Goal: Information Seeking & Learning: Learn about a topic

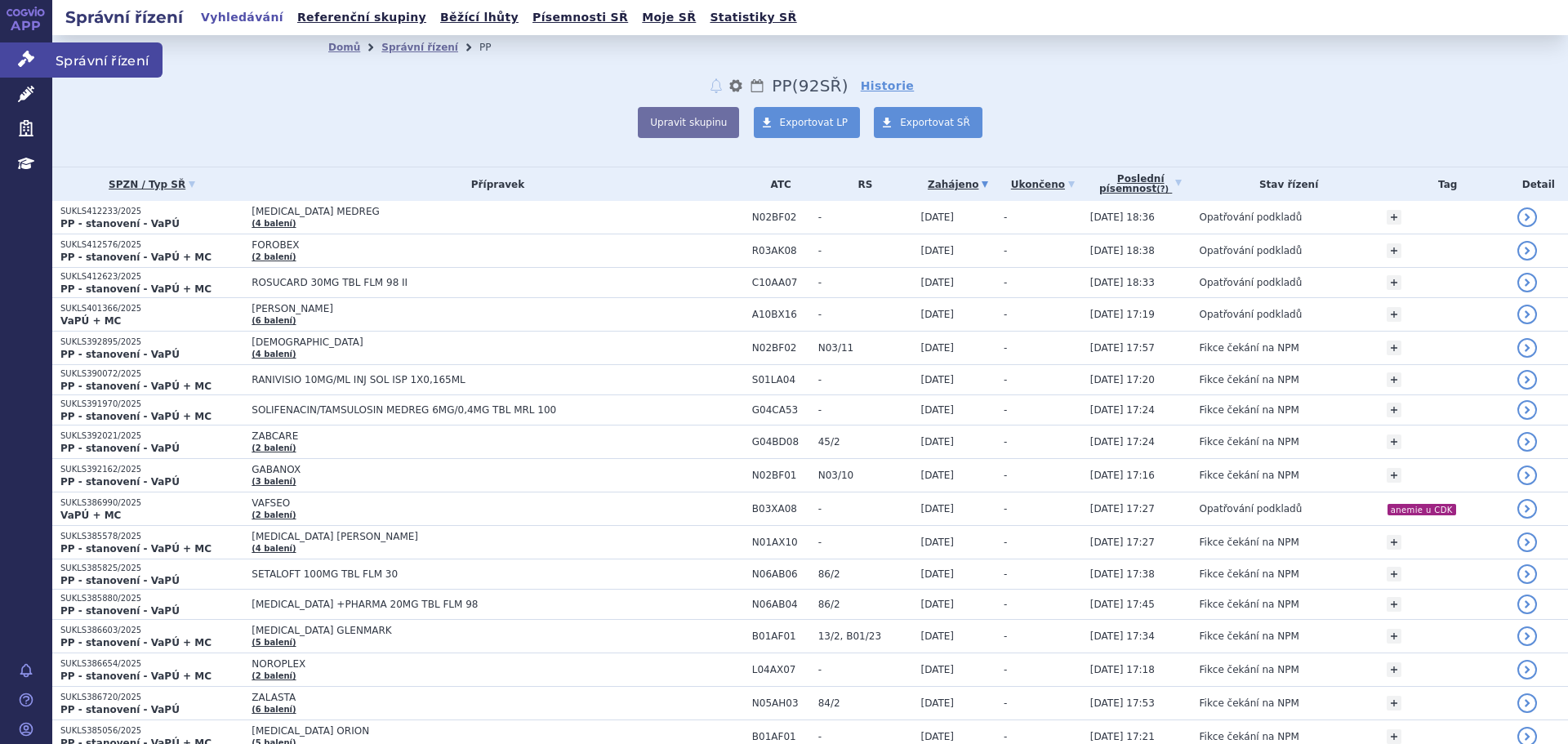
click at [28, 58] on icon at bounding box center [26, 59] width 16 height 16
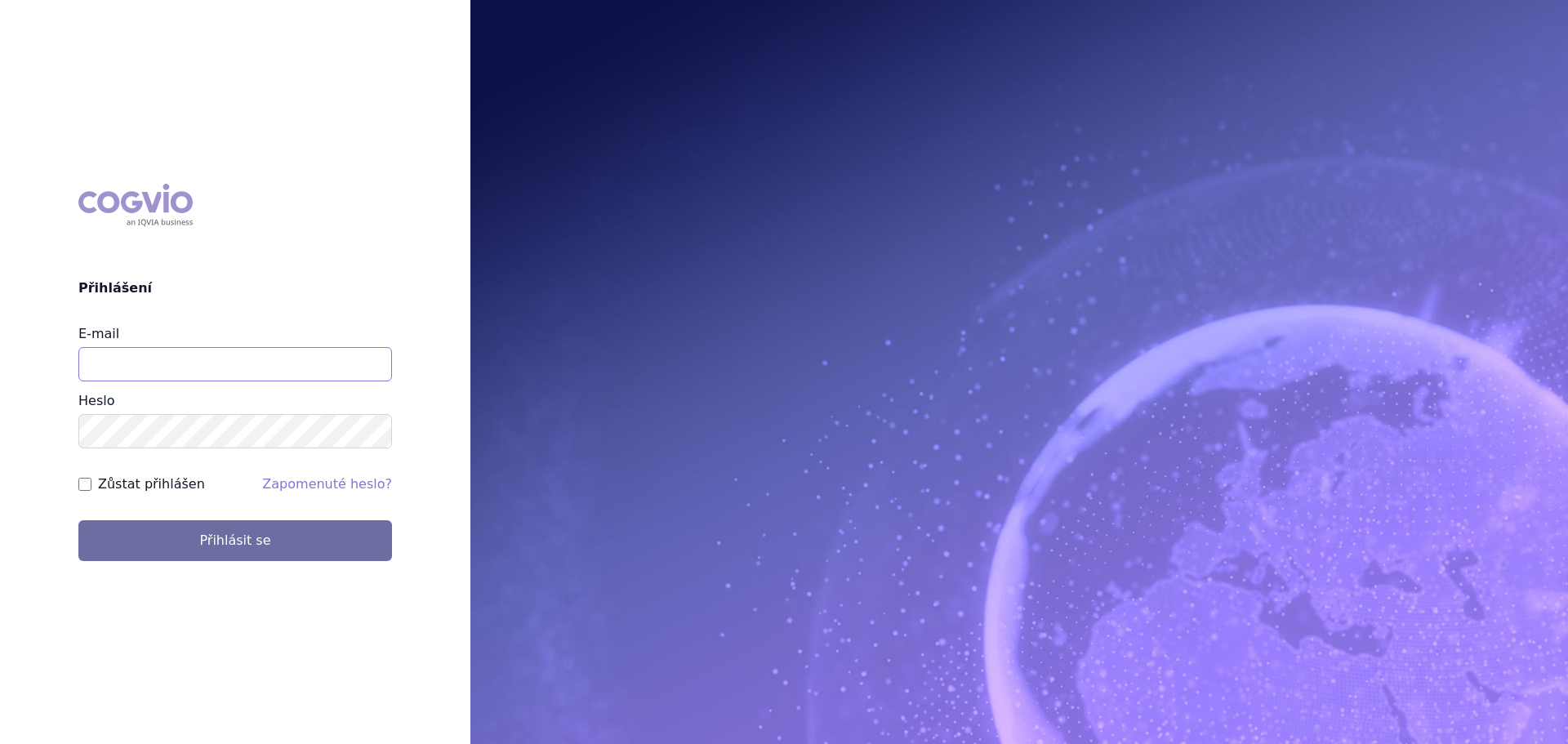
click at [203, 368] on input "E-mail" at bounding box center [235, 364] width 314 height 34
type input "veronika.damborska@vzp.cz"
click at [78, 520] on button "Přihlásit se" at bounding box center [235, 541] width 314 height 41
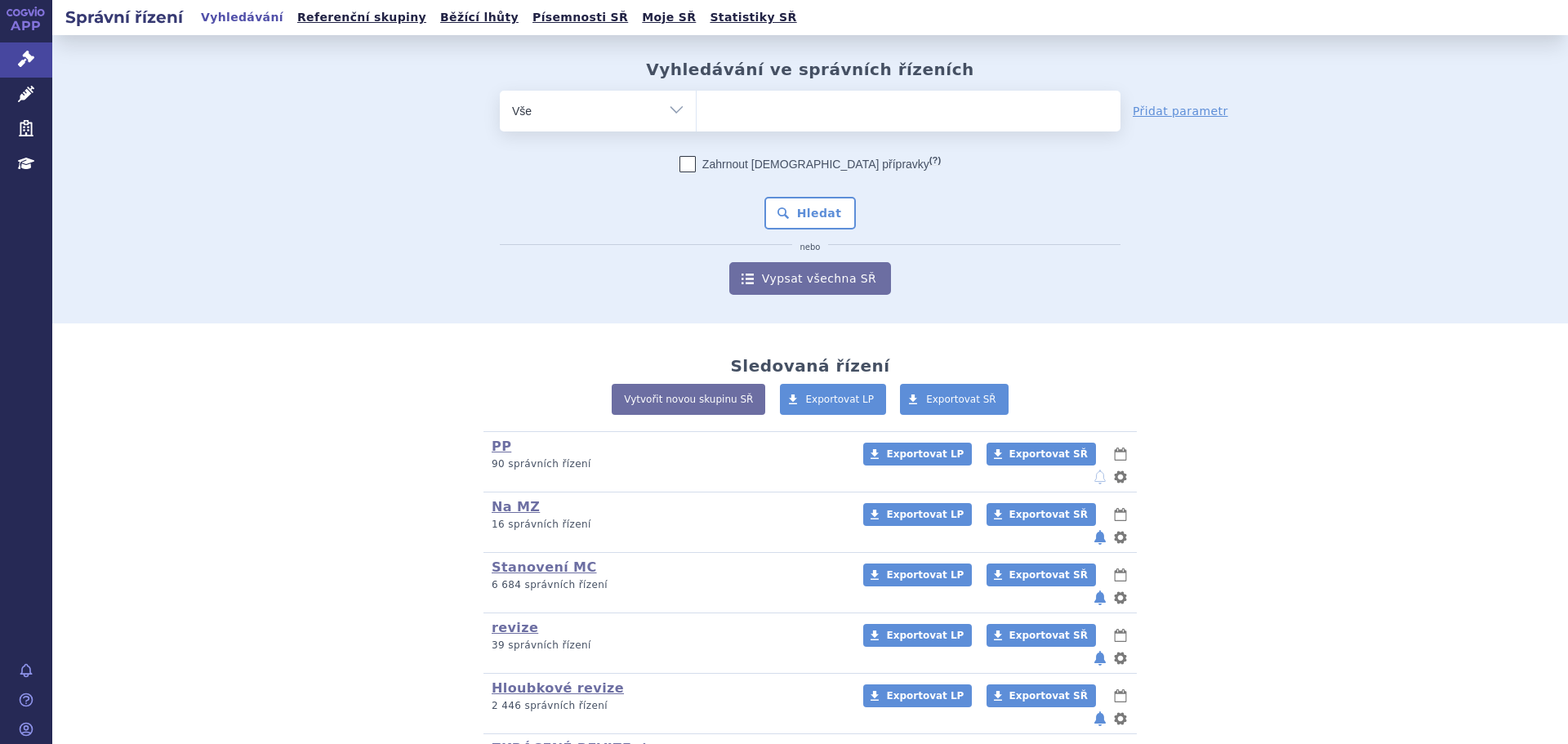
click at [771, 105] on ul at bounding box center [909, 108] width 424 height 34
click at [697, 105] on select at bounding box center [696, 111] width 1 height 41
type input "kal"
type input "kaln"
type input "kalno"
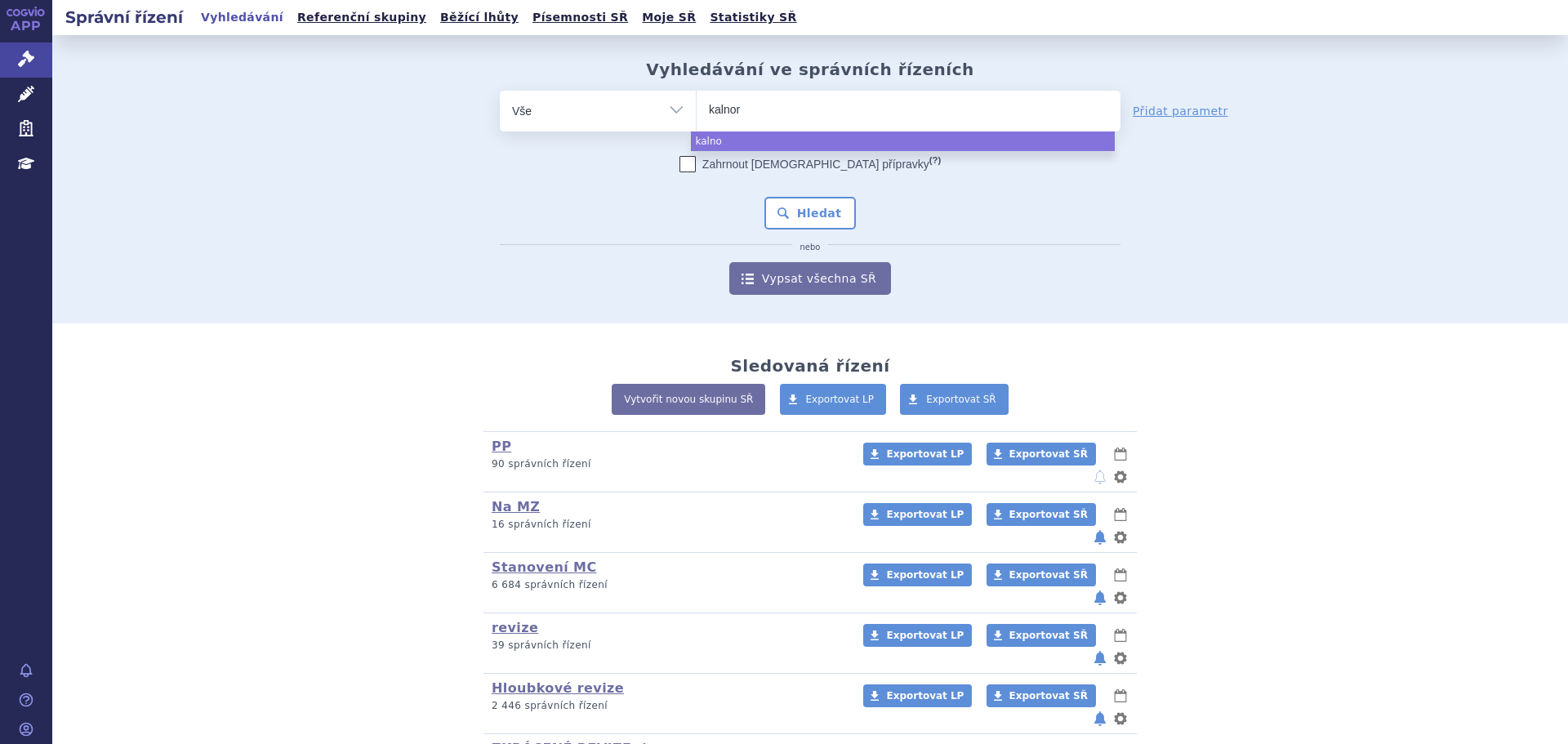
type input "kalnorm"
type input "kalnormi"
type input "kalnormin"
select select "kalnormin"
drag, startPoint x: 821, startPoint y: 214, endPoint x: 827, endPoint y: 223, distance: 10.8
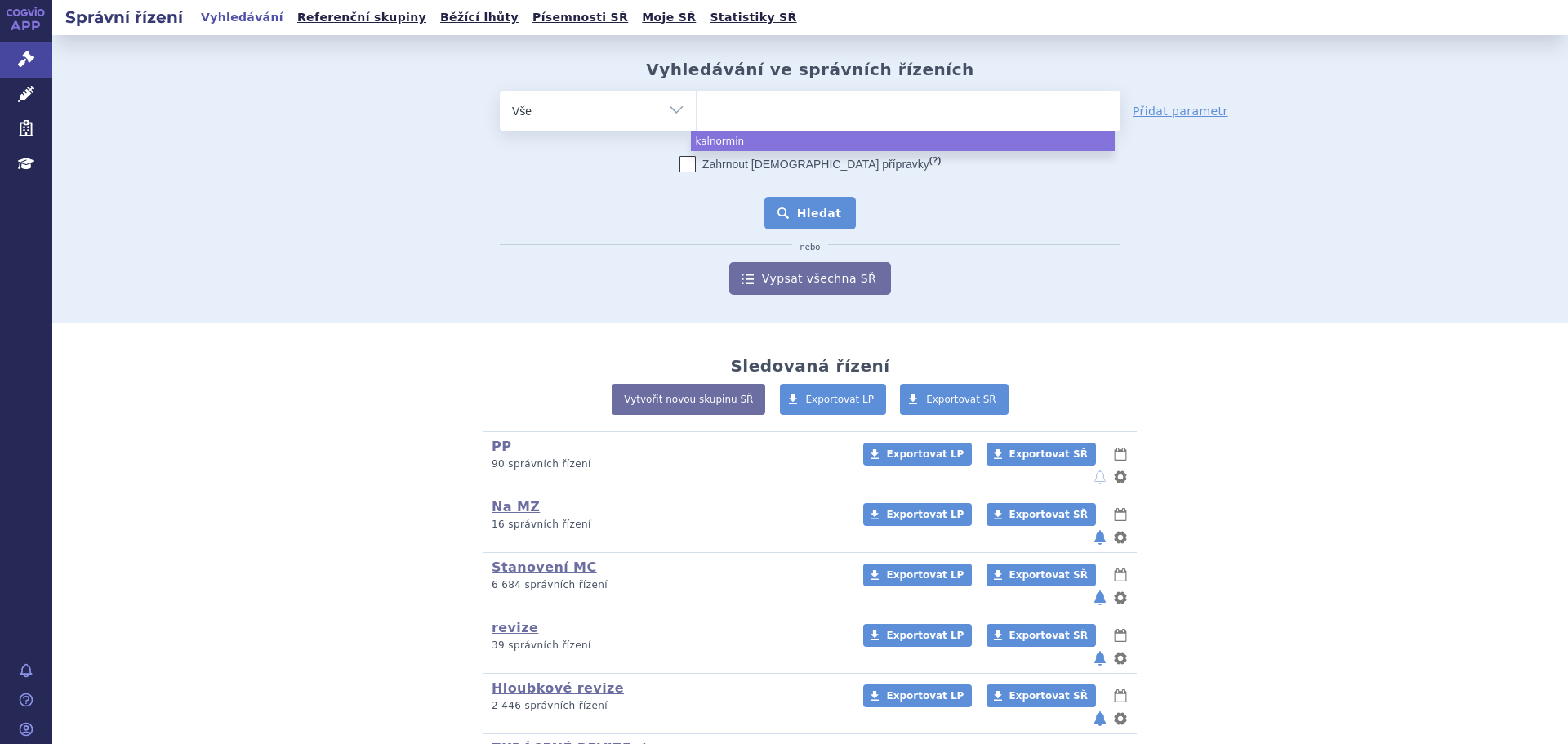
click at [826, 222] on button "Hledat" at bounding box center [811, 213] width 92 height 32
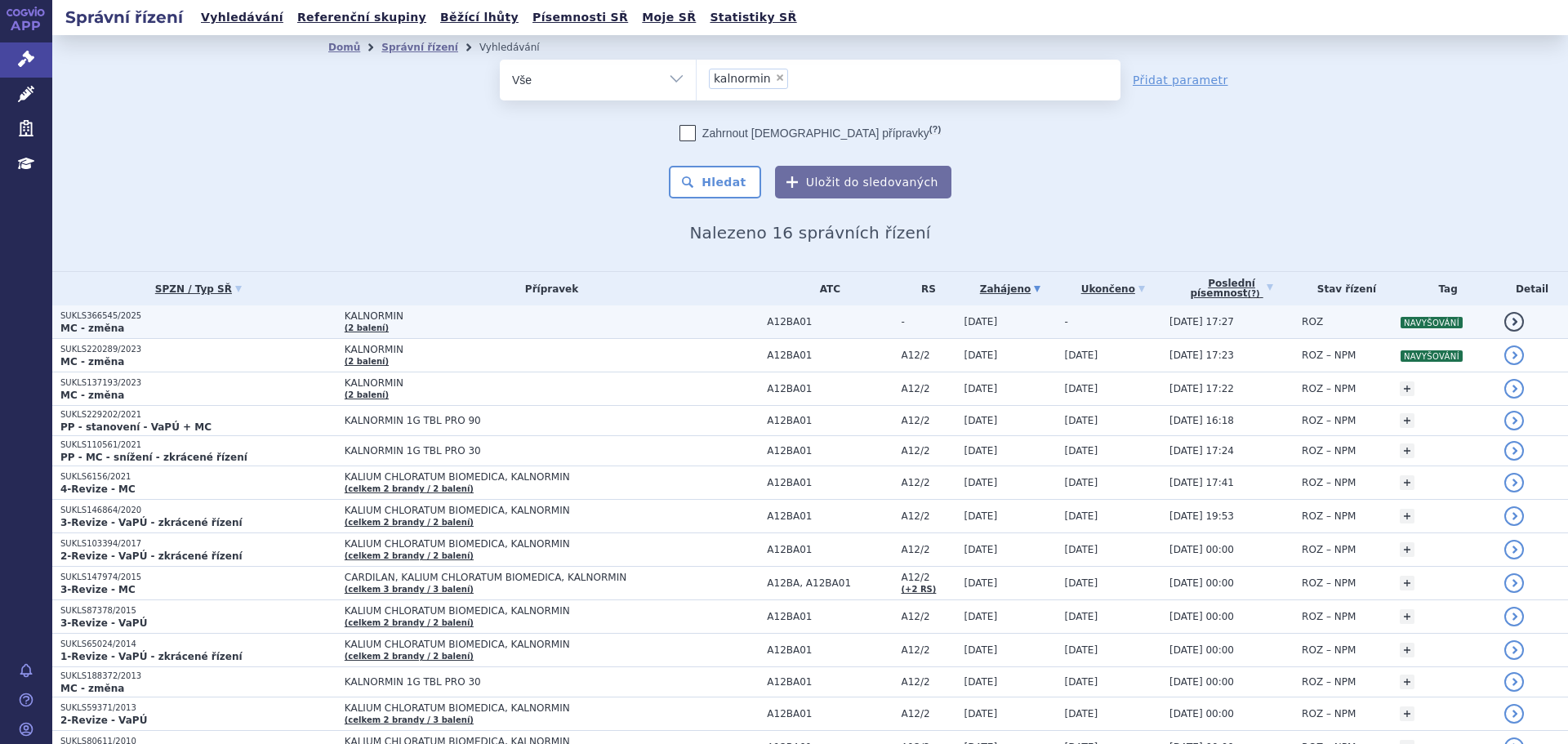
click at [491, 324] on td "KALNORMIN (2 balení)" at bounding box center [548, 321] width 423 height 33
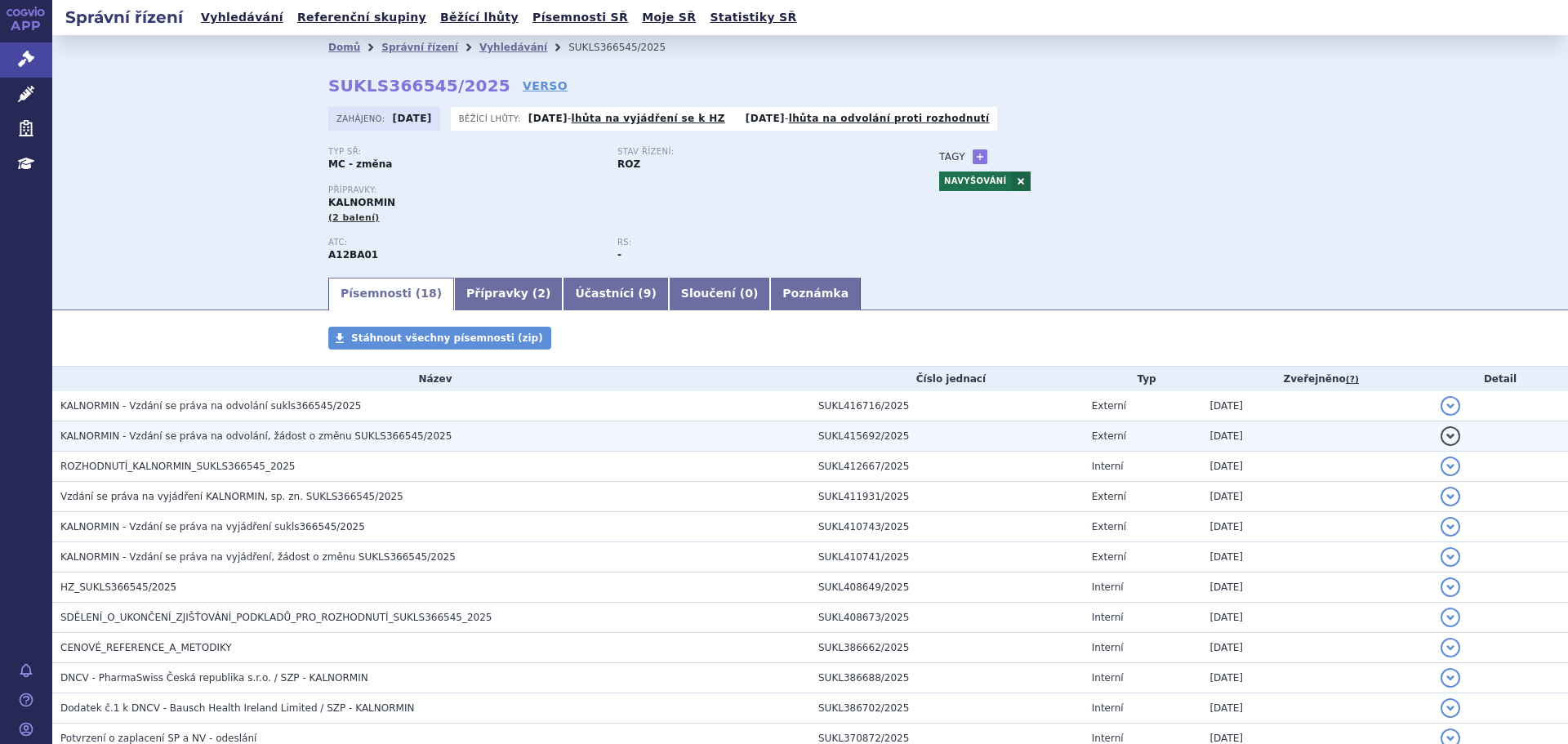
click at [395, 440] on span "KALNORMIN - Vzdání se práva na odvolání, žádost o změnu SUKLS366545/2025" at bounding box center [256, 435] width 391 height 11
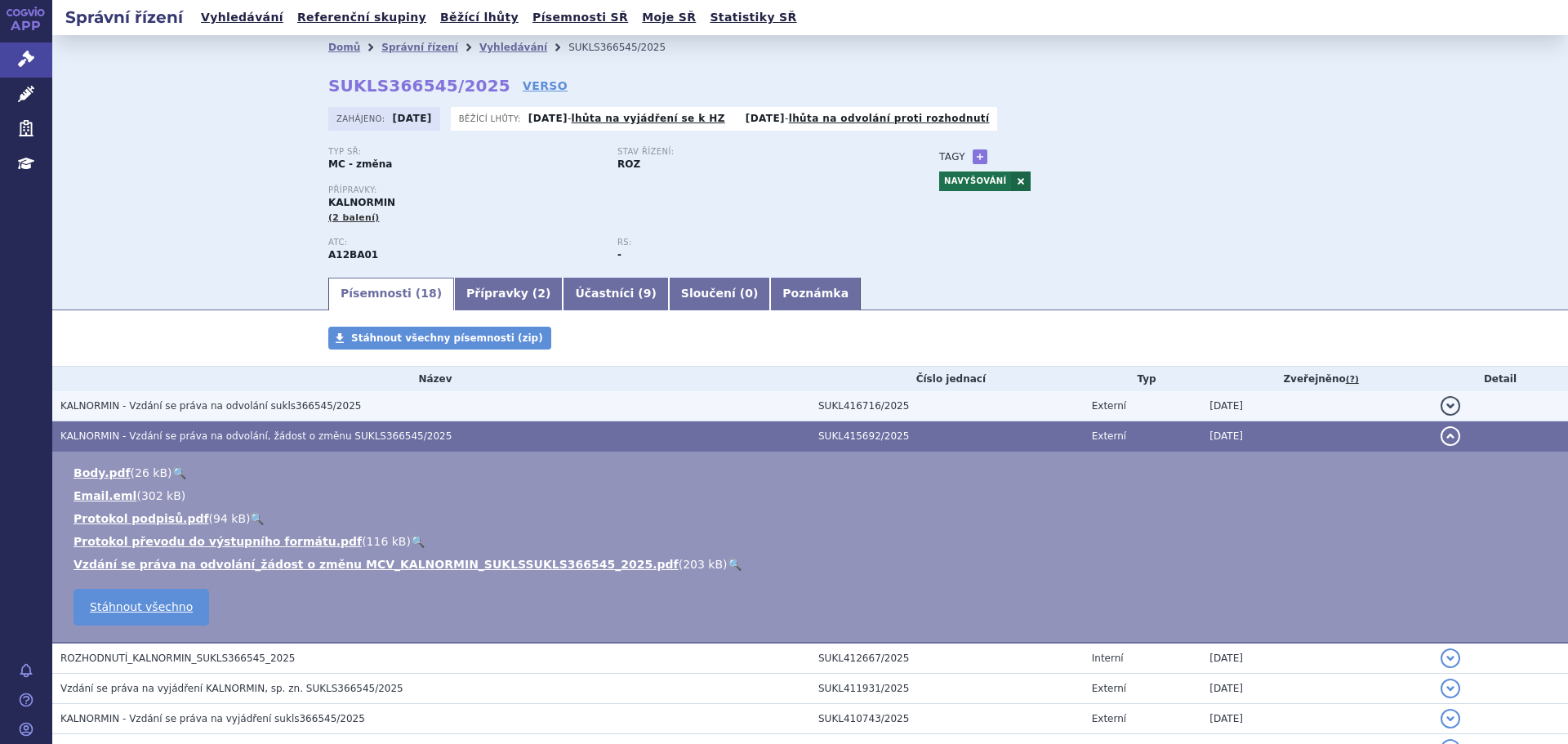
click at [325, 406] on span "KALNORMIN - Vzdání se práva na odvolání sukls366545/2025" at bounding box center [210, 405] width 300 height 11
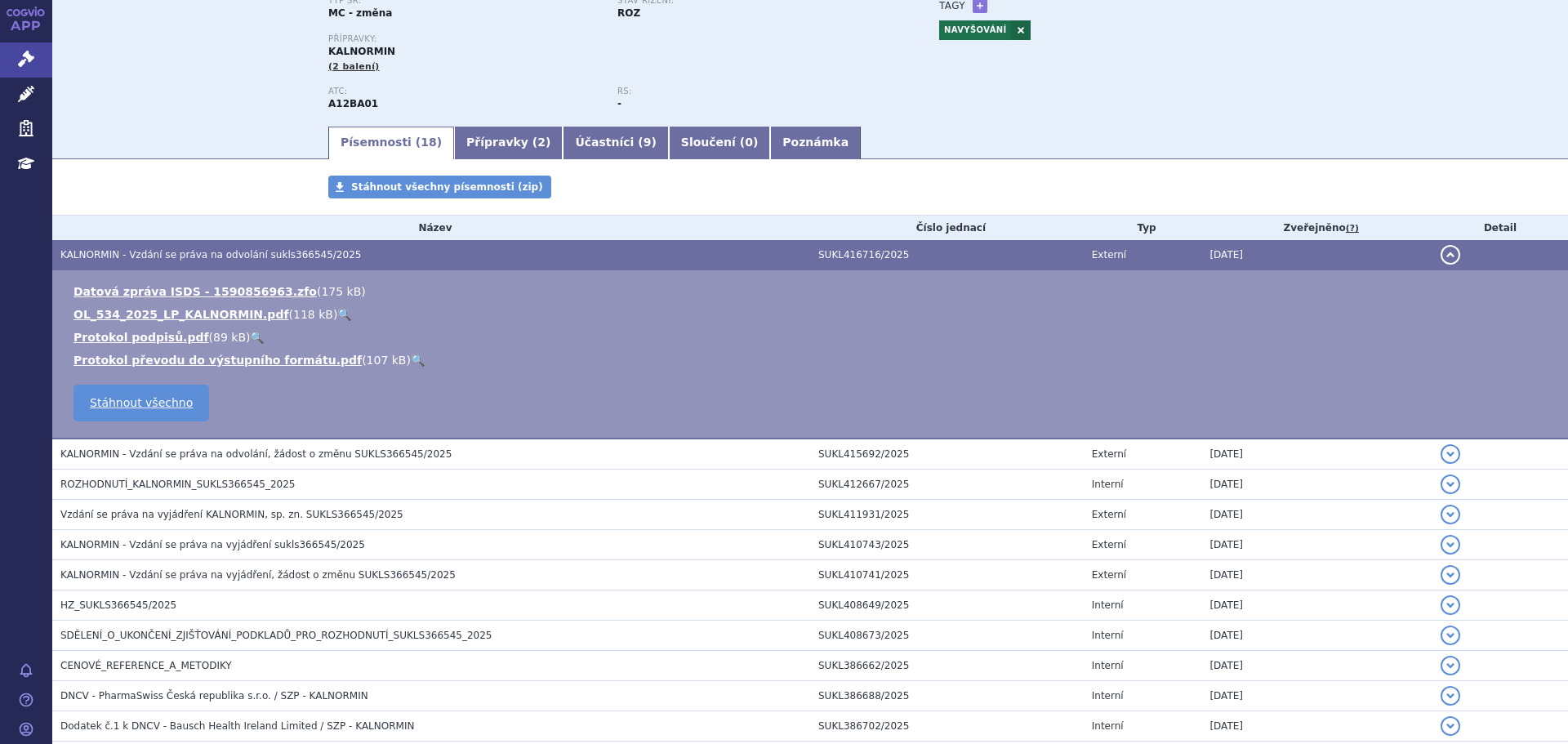
scroll to position [163, 0]
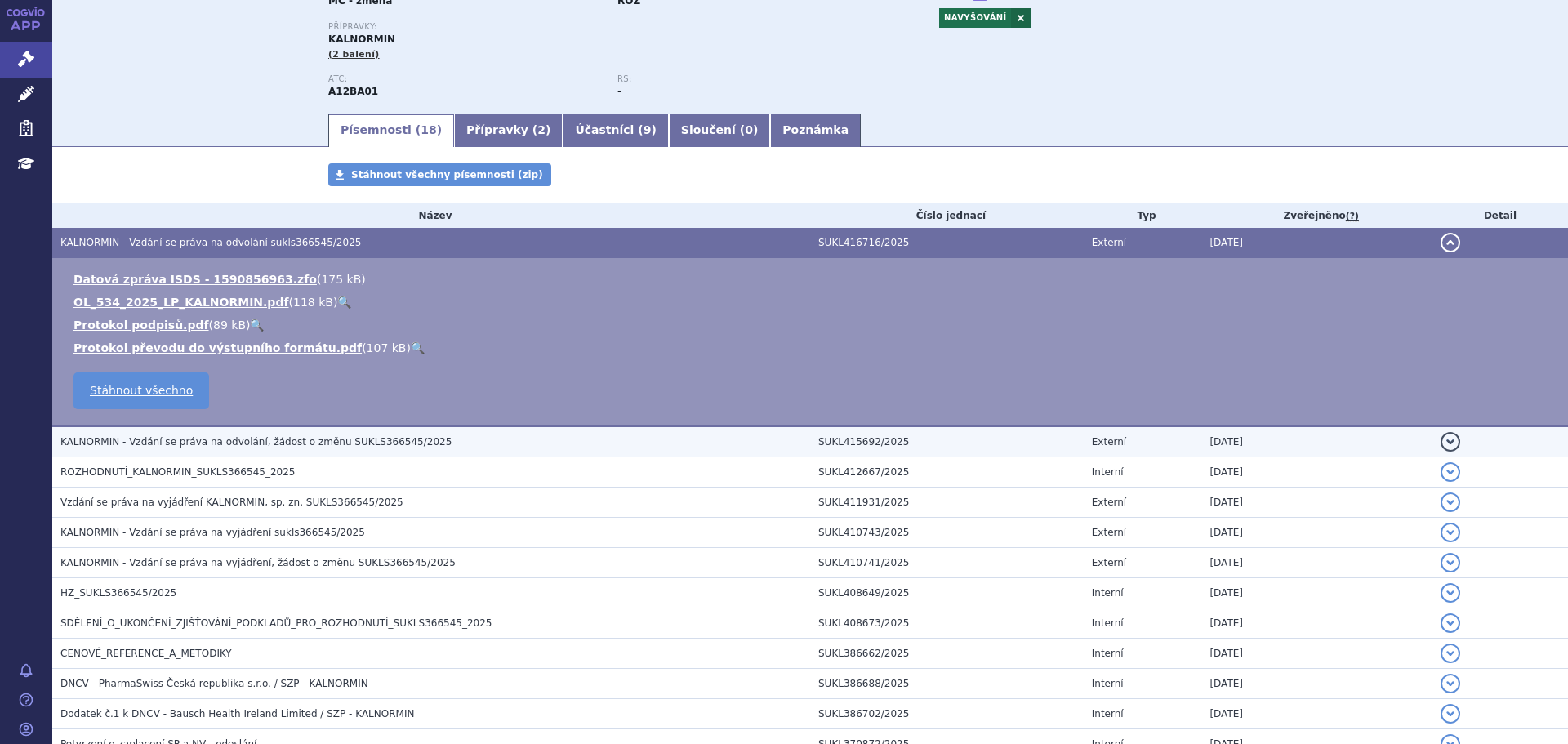
click at [321, 440] on span "KALNORMIN - Vzdání se práva na odvolání, žádost o změnu SUKLS366545/2025" at bounding box center [256, 441] width 391 height 11
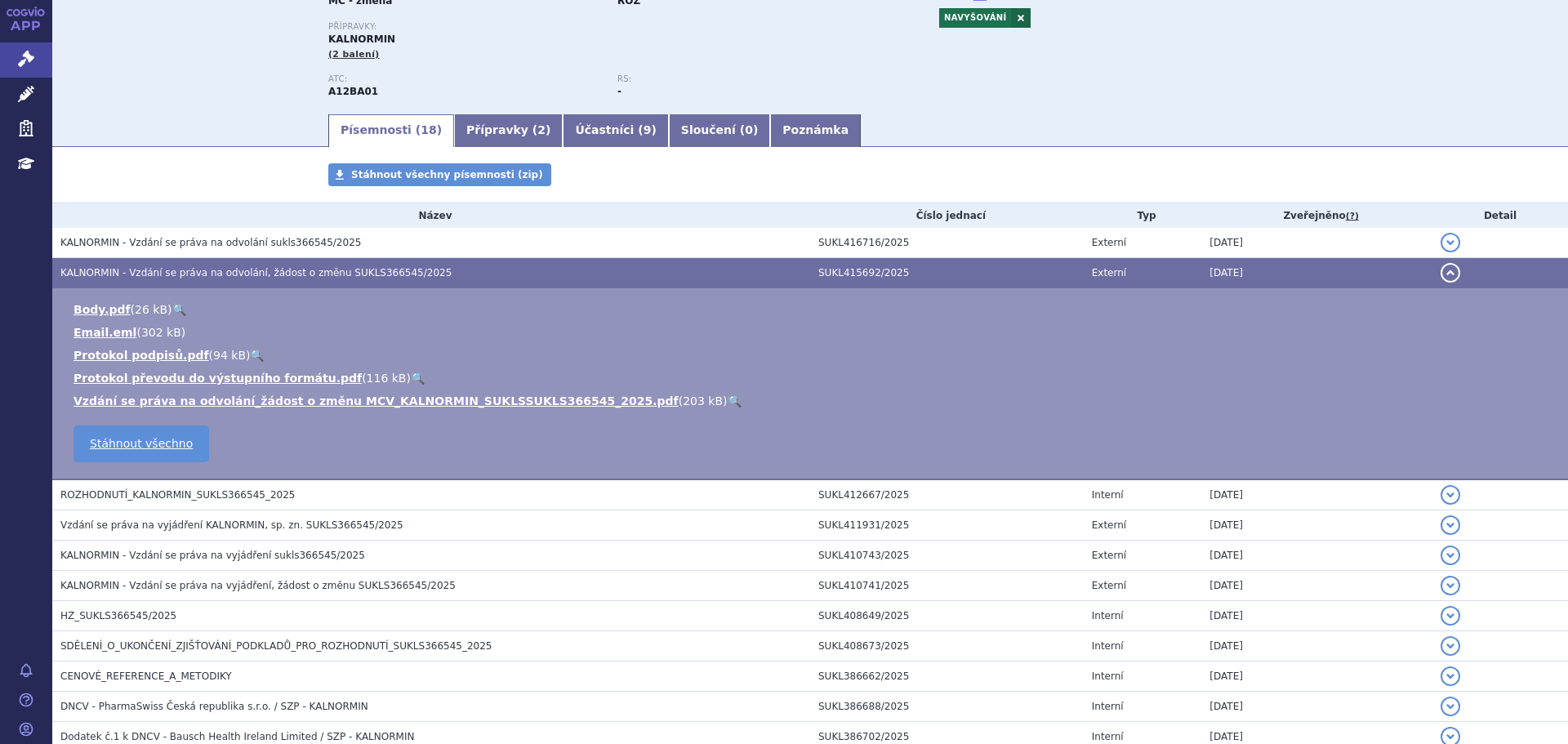
click at [727, 398] on link "🔍" at bounding box center [734, 400] width 14 height 13
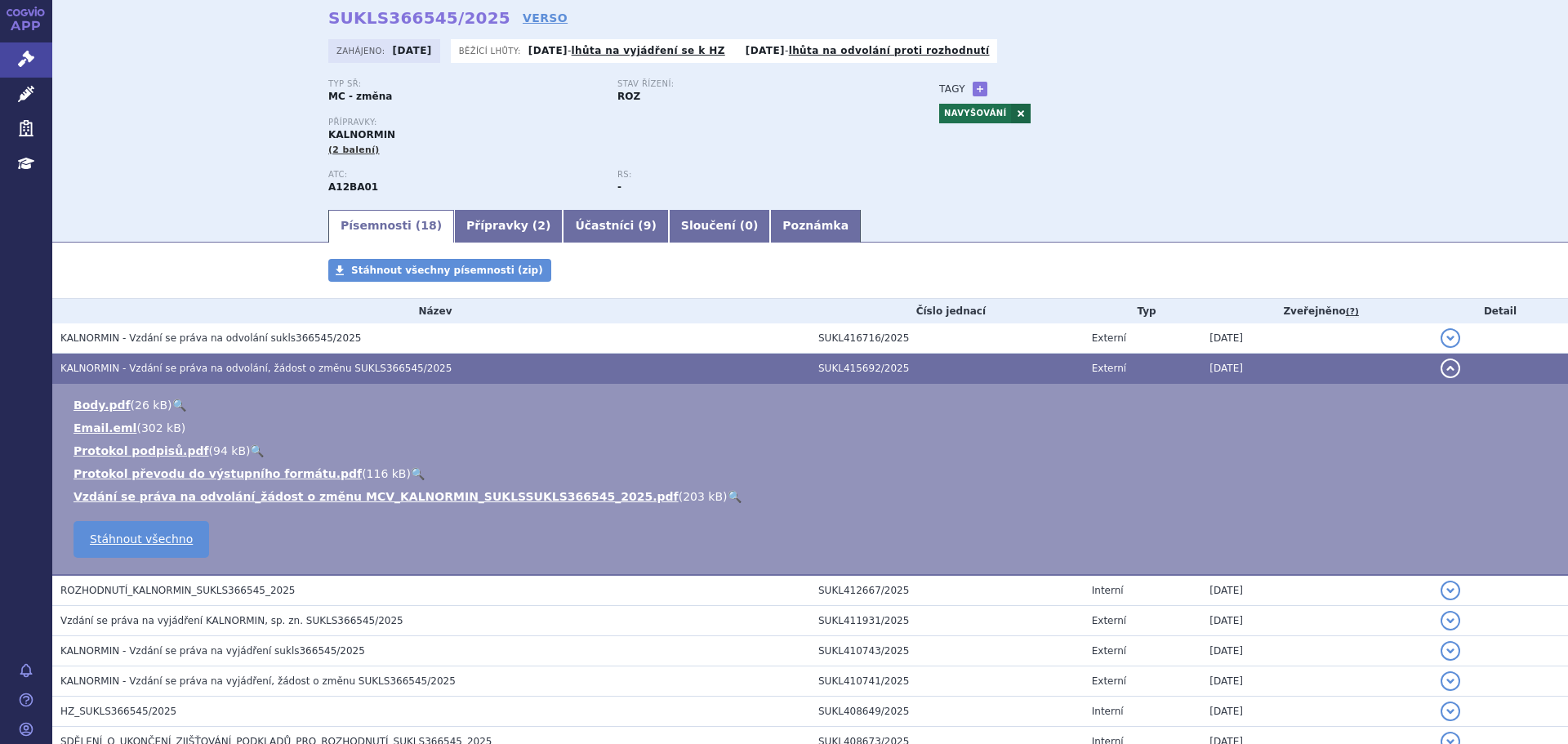
scroll to position [0, 0]
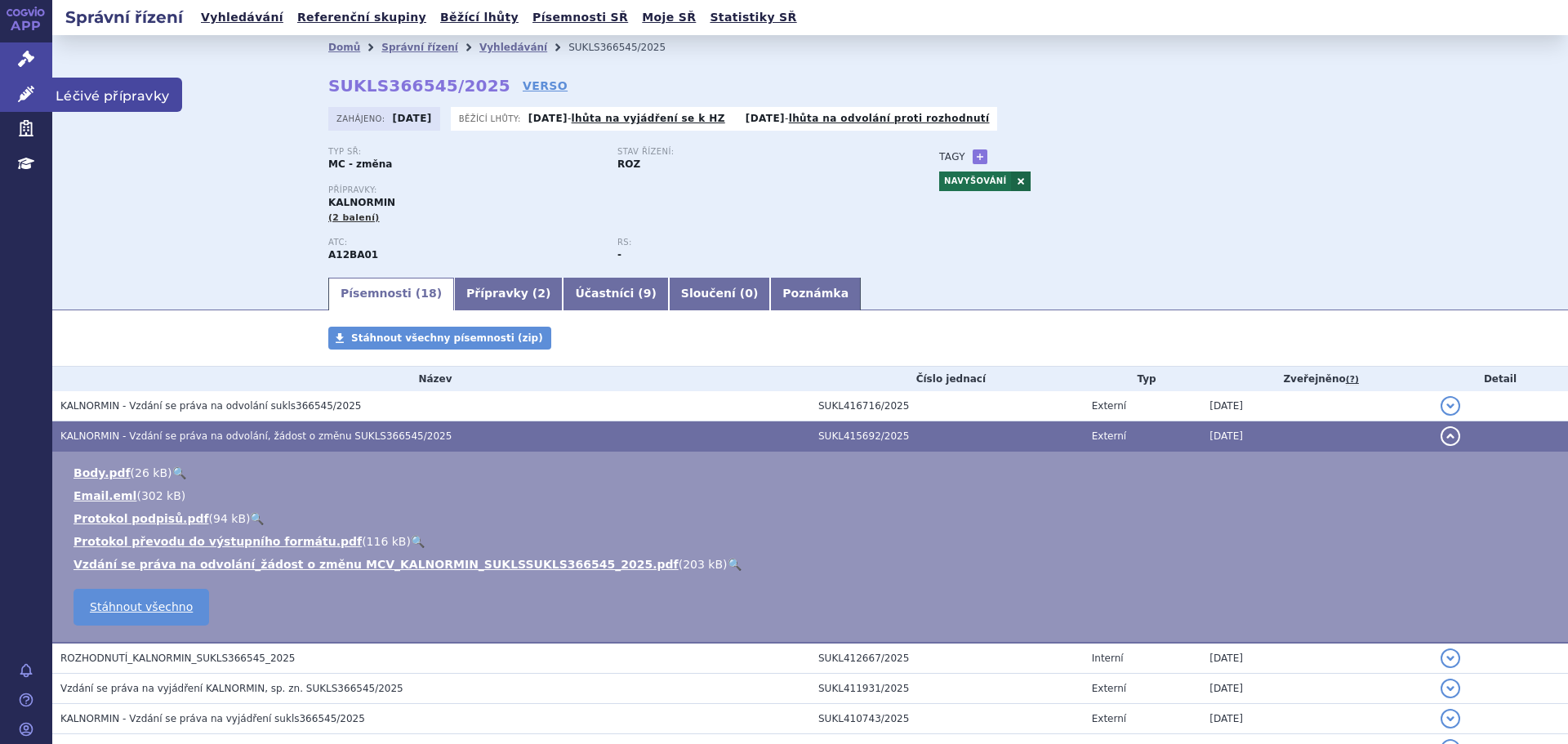
click at [26, 109] on link "Léčivé přípravky" at bounding box center [26, 94] width 52 height 34
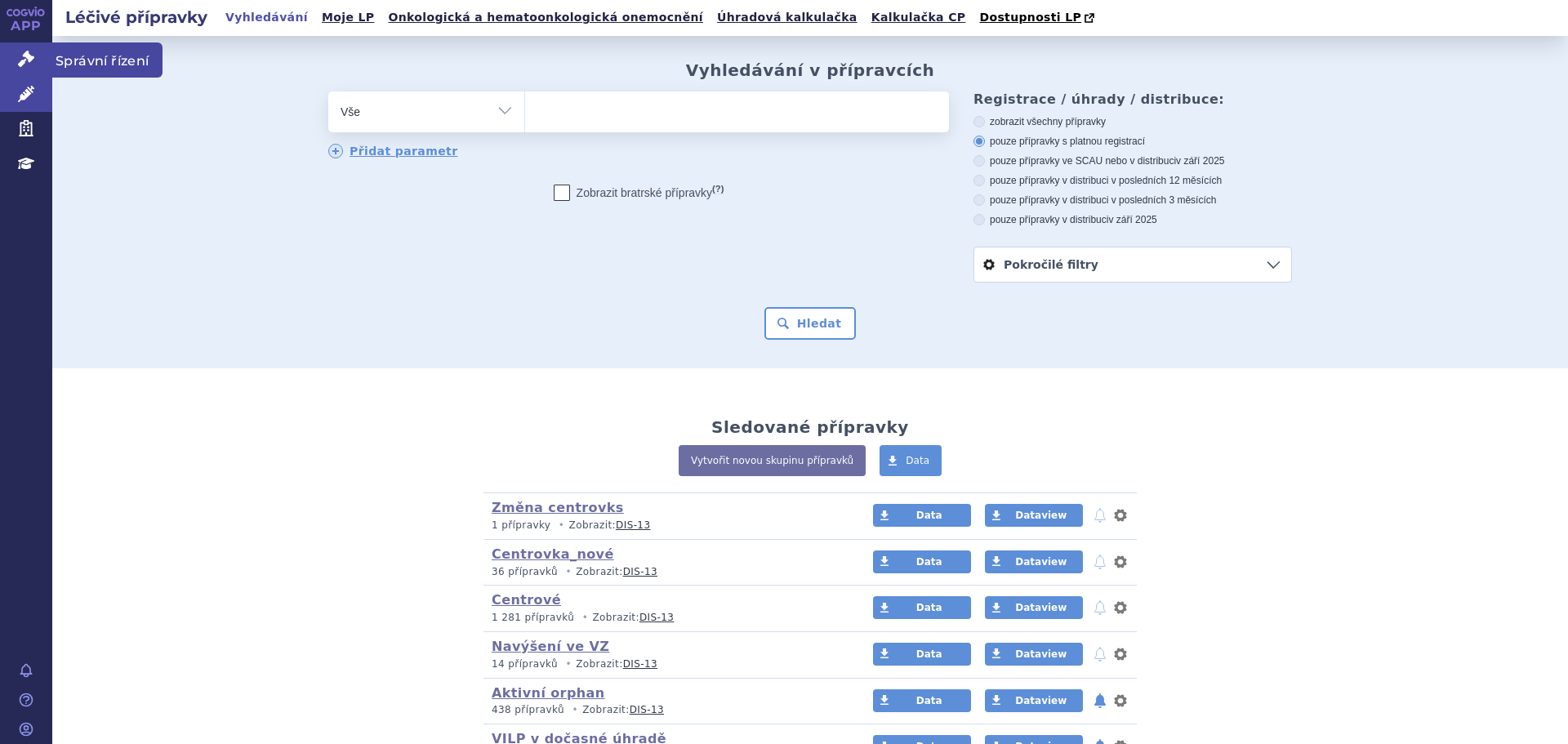
click at [28, 57] on icon at bounding box center [26, 59] width 16 height 16
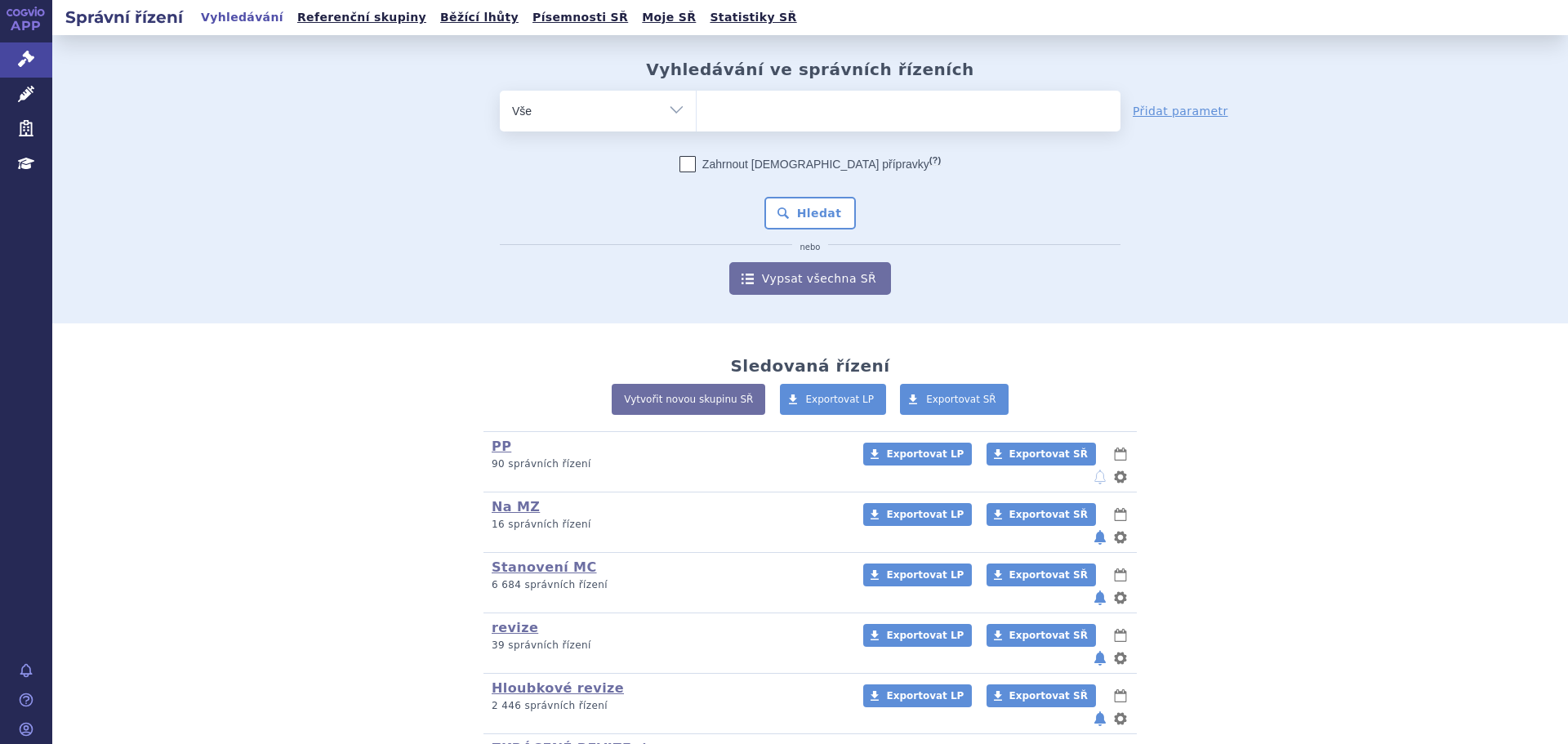
click at [778, 107] on ul at bounding box center [909, 108] width 424 height 34
click at [697, 107] on select at bounding box center [696, 111] width 1 height 41
paste input "VAXIGRIP TETRA"
type input "VAXIGRIP TETRA"
select select "VAXIGRIP TETRA"
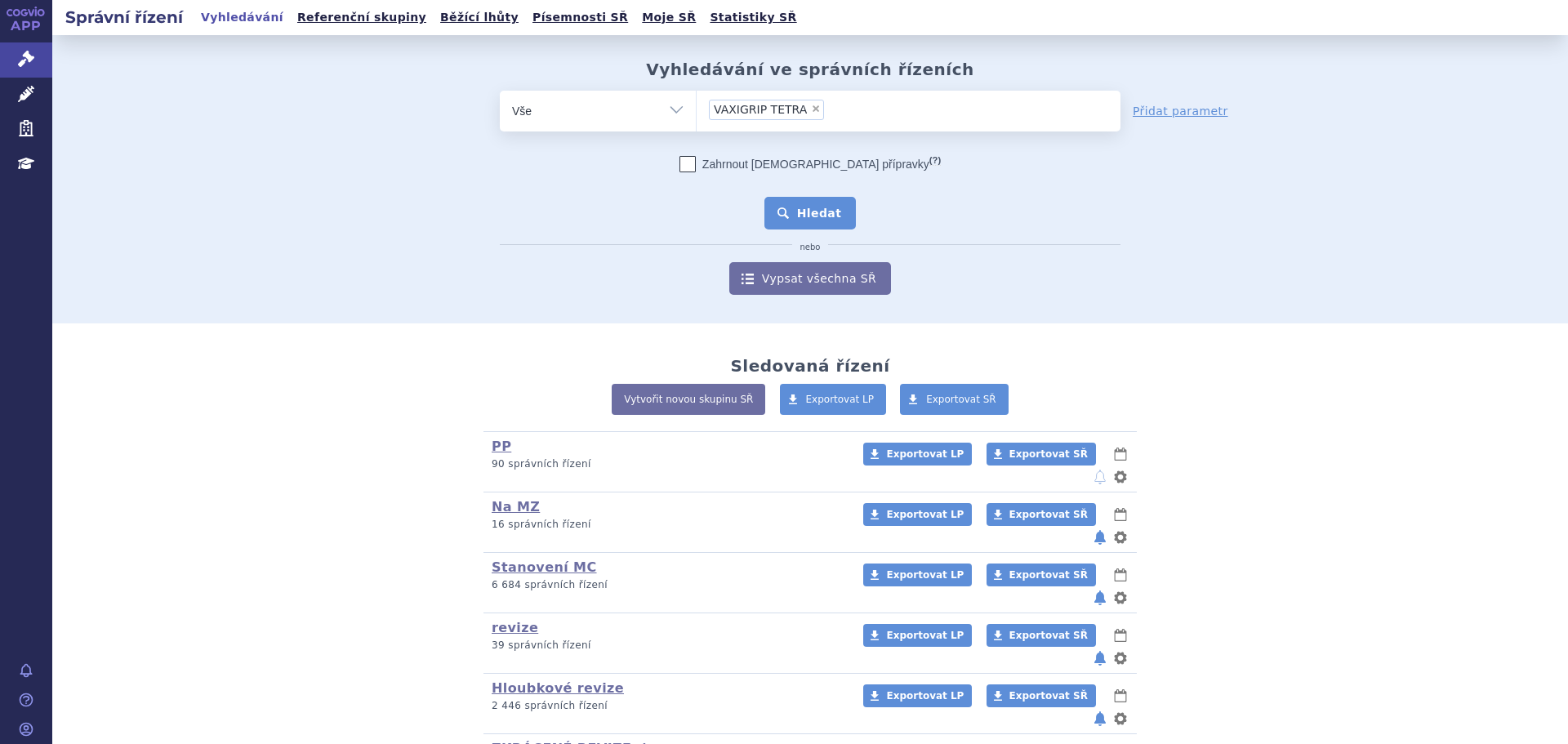
click at [811, 210] on button "Hledat" at bounding box center [811, 213] width 92 height 32
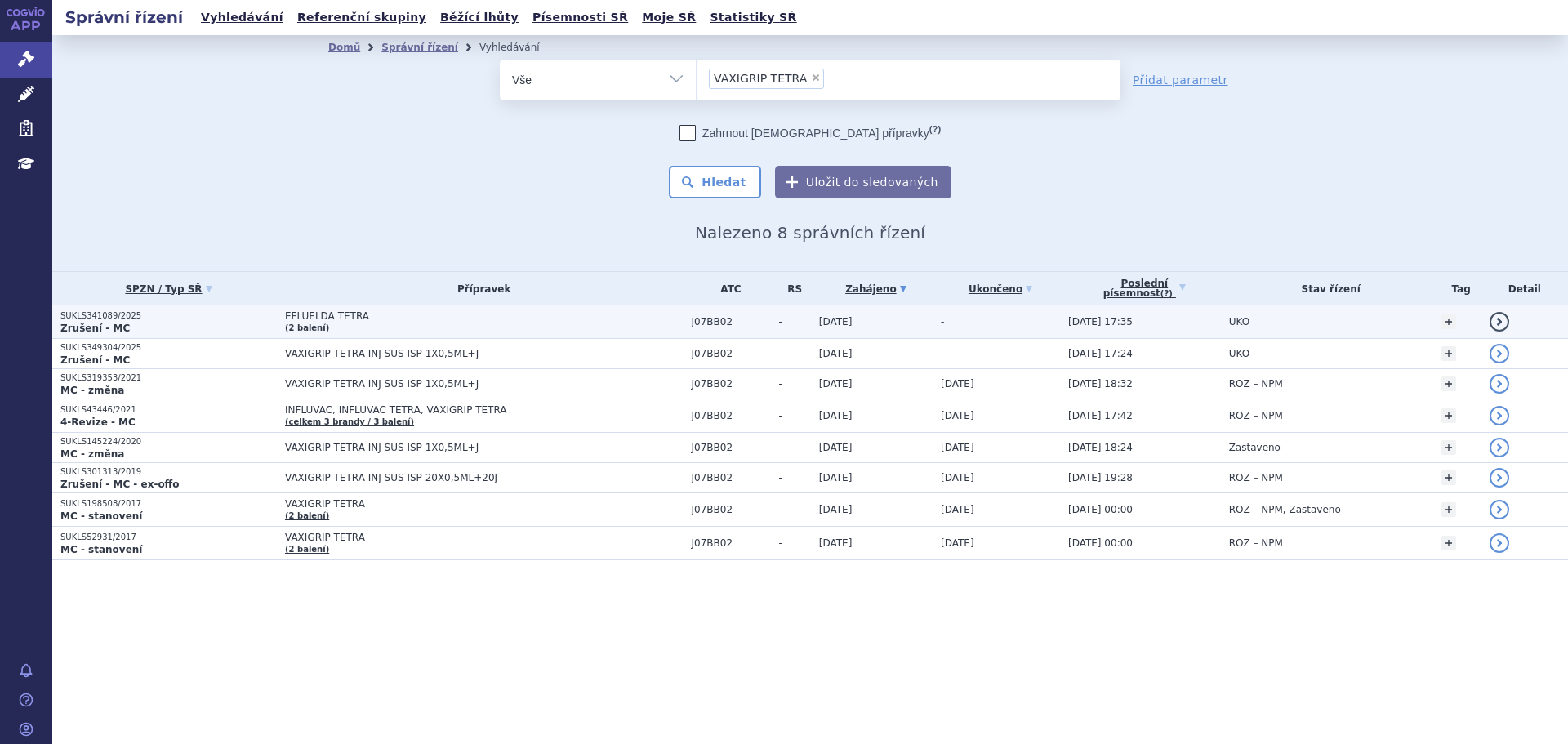
click at [397, 330] on td "EFLUELDA TETRA (2 balení)" at bounding box center [480, 321] width 407 height 33
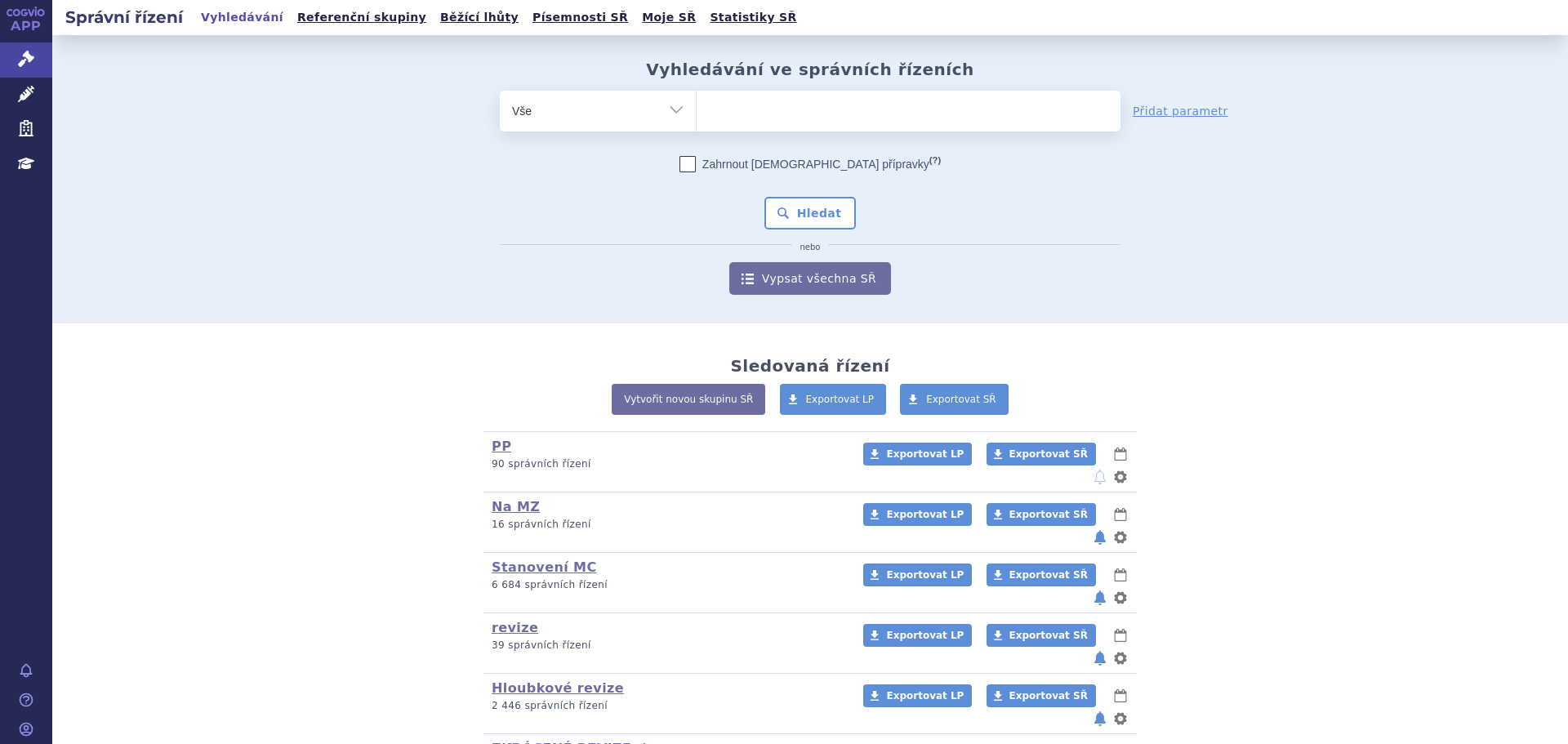
click at [725, 108] on ul at bounding box center [909, 108] width 424 height 34
click at [697, 108] on select at bounding box center [696, 111] width 1 height 41
paste input "EFLUELDA TETRA"
type input "EFLUELDA TETRA"
select select "EFLUELDA TETRA"
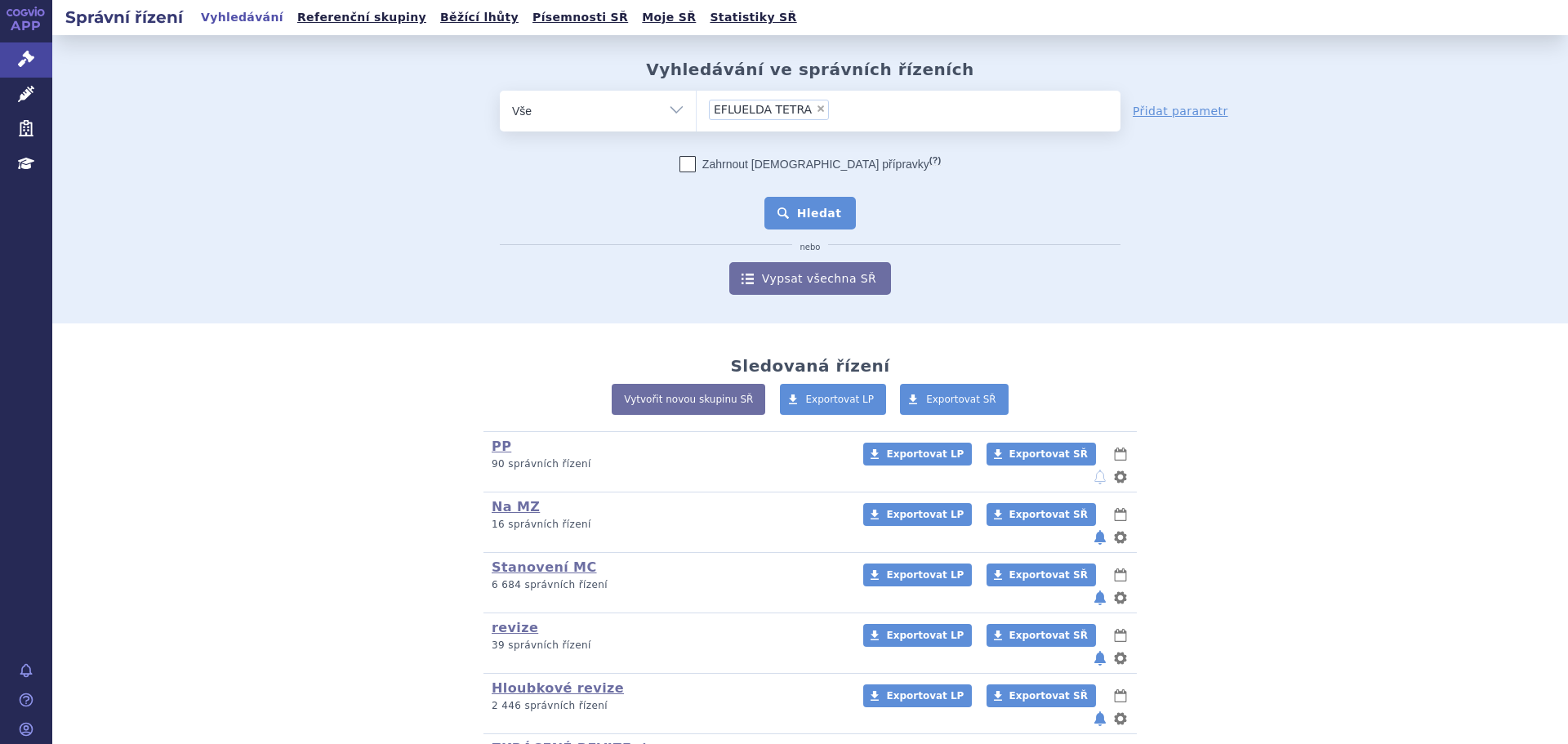
click at [804, 219] on button "Hledat" at bounding box center [811, 213] width 92 height 32
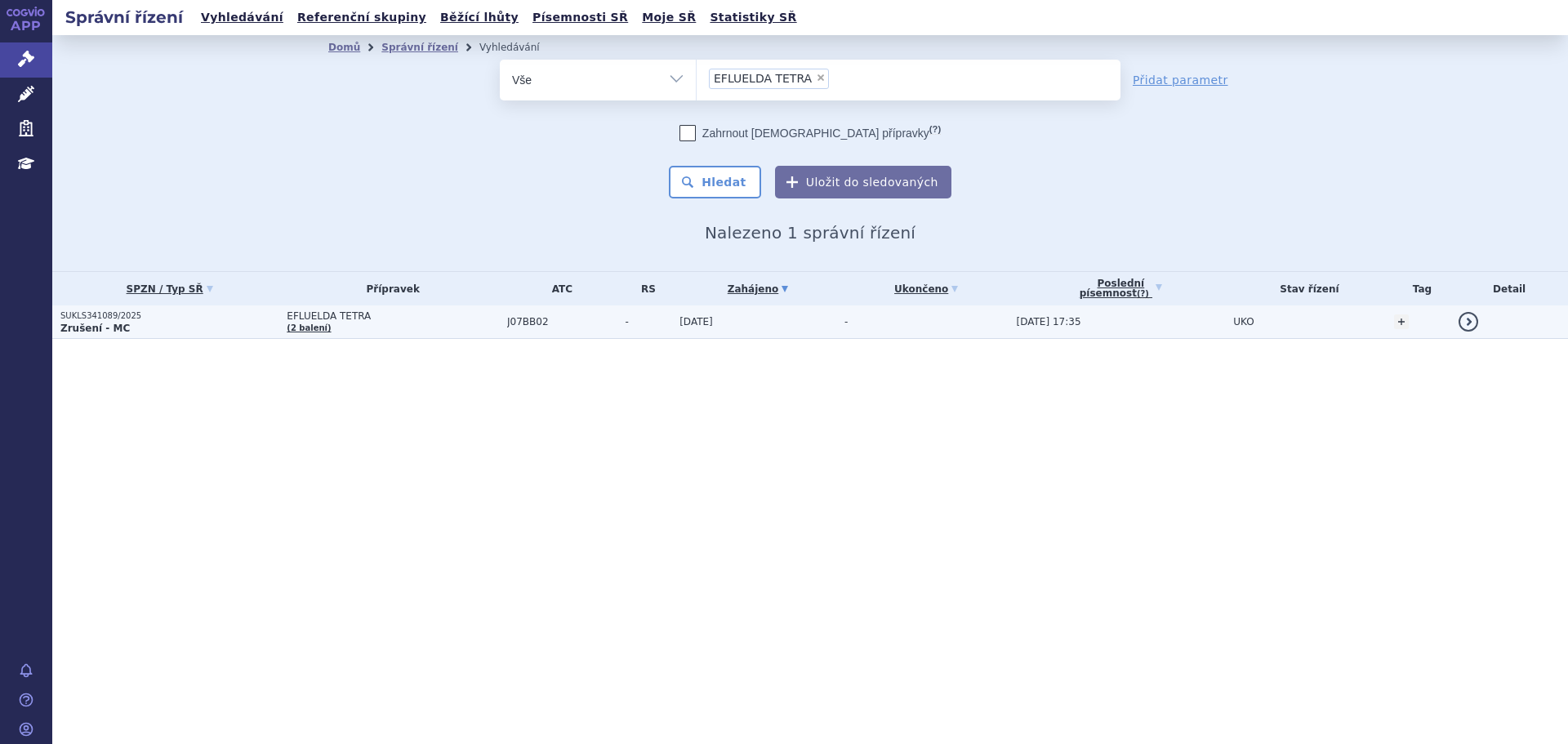
click at [583, 315] on td "J07BB02" at bounding box center [558, 321] width 118 height 33
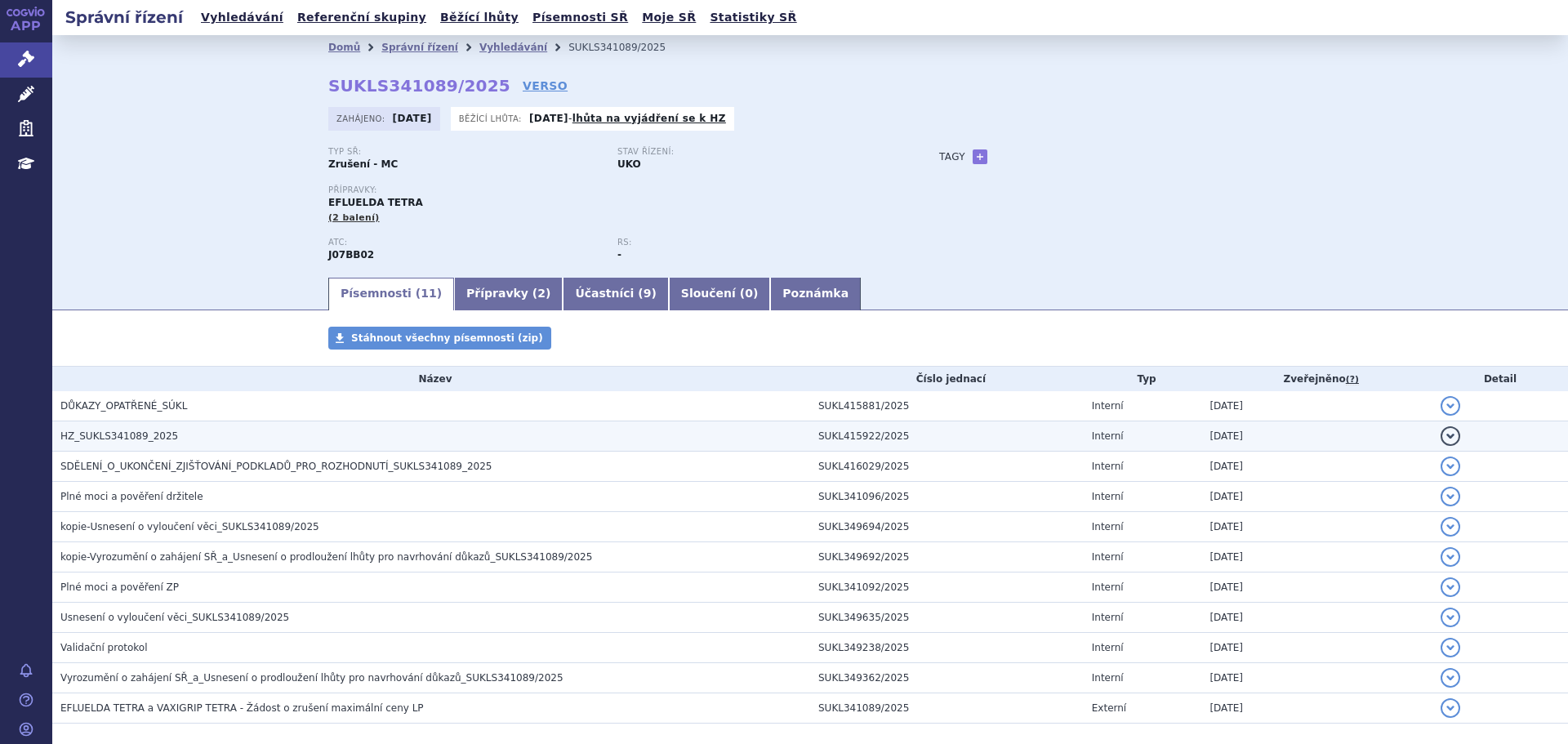
click at [212, 426] on td "HZ_SUKLS341089_2025" at bounding box center [430, 436] width 758 height 31
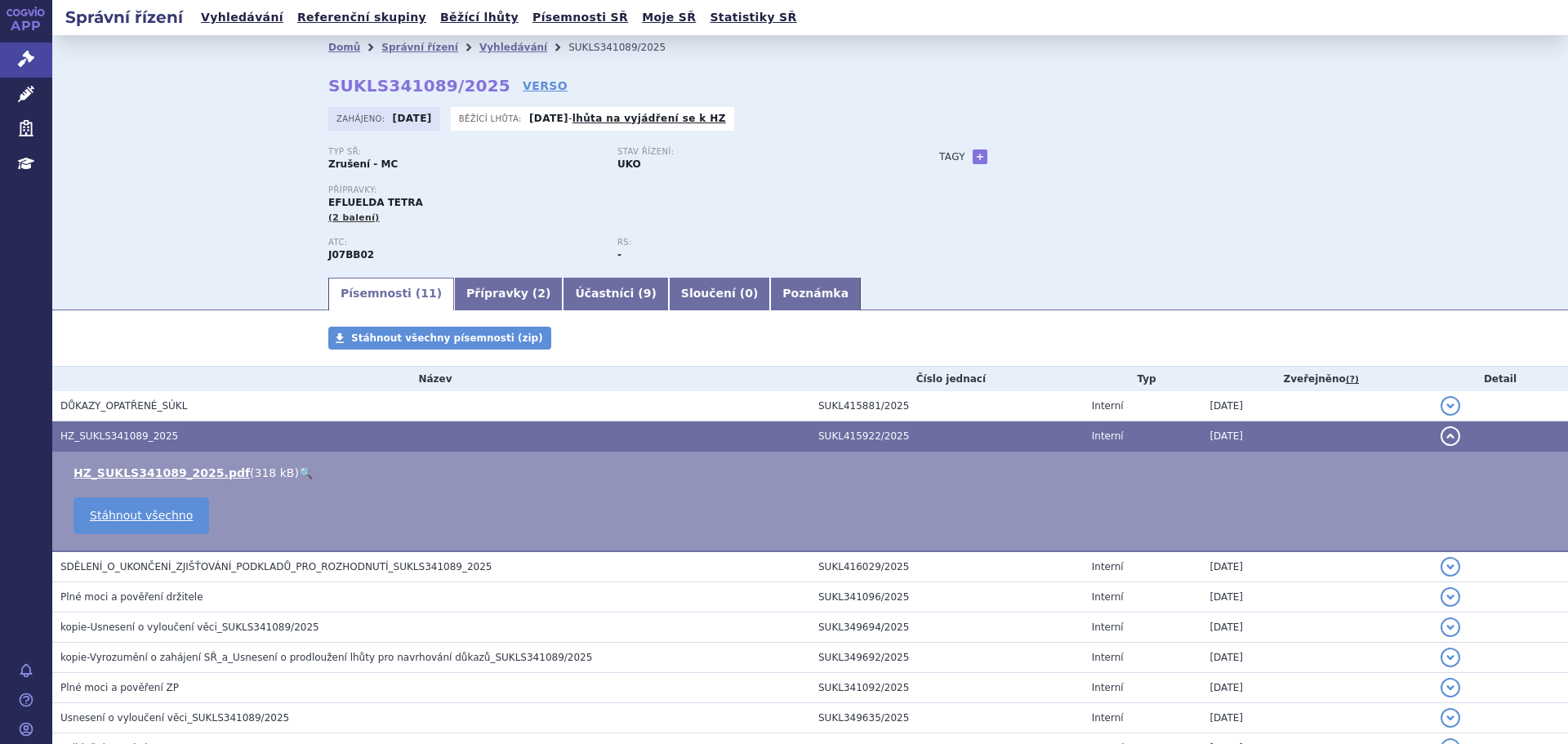
click at [299, 474] on link "🔍" at bounding box center [305, 472] width 14 height 13
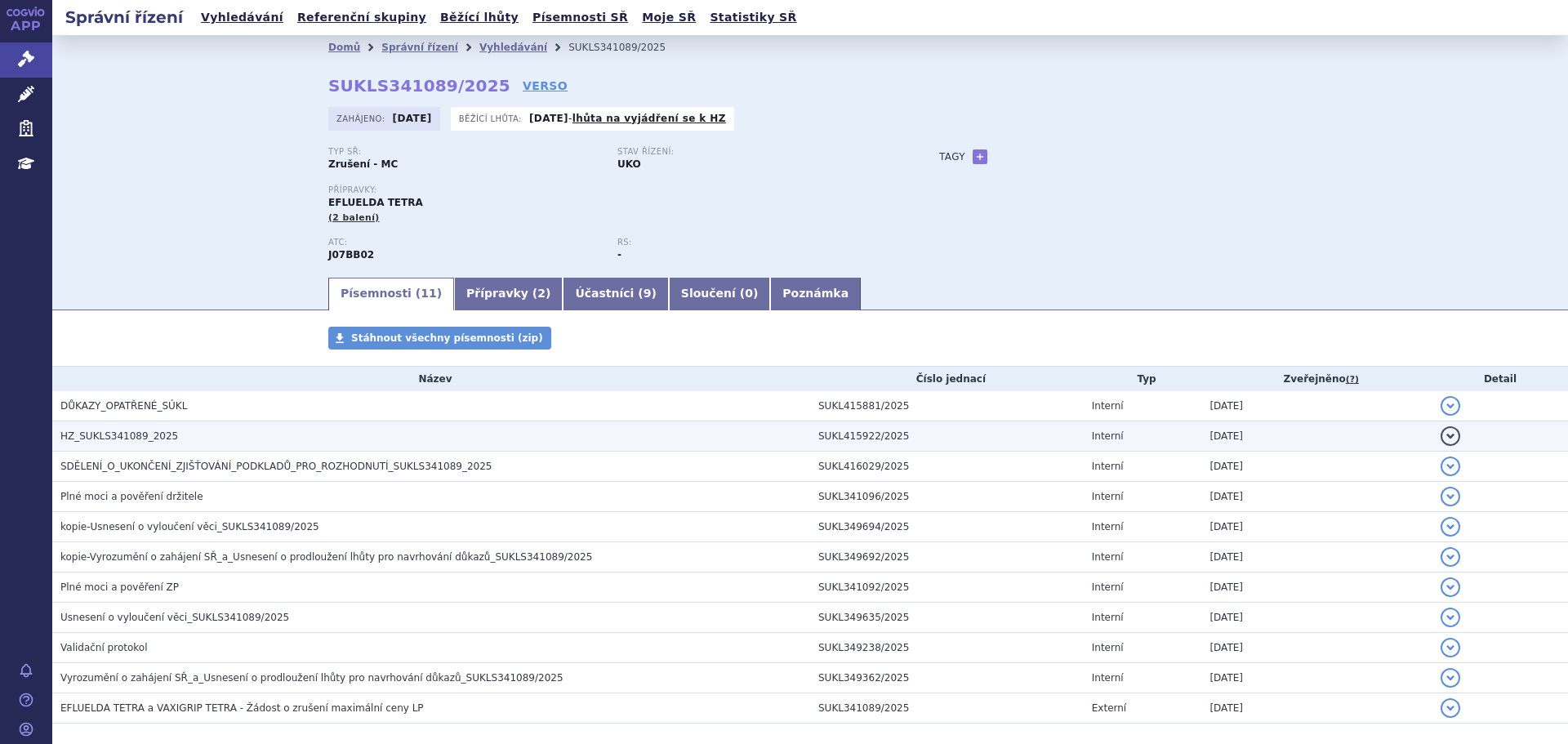
click at [212, 428] on h3 "HZ_SUKLS341089_2025" at bounding box center [435, 435] width 750 height 16
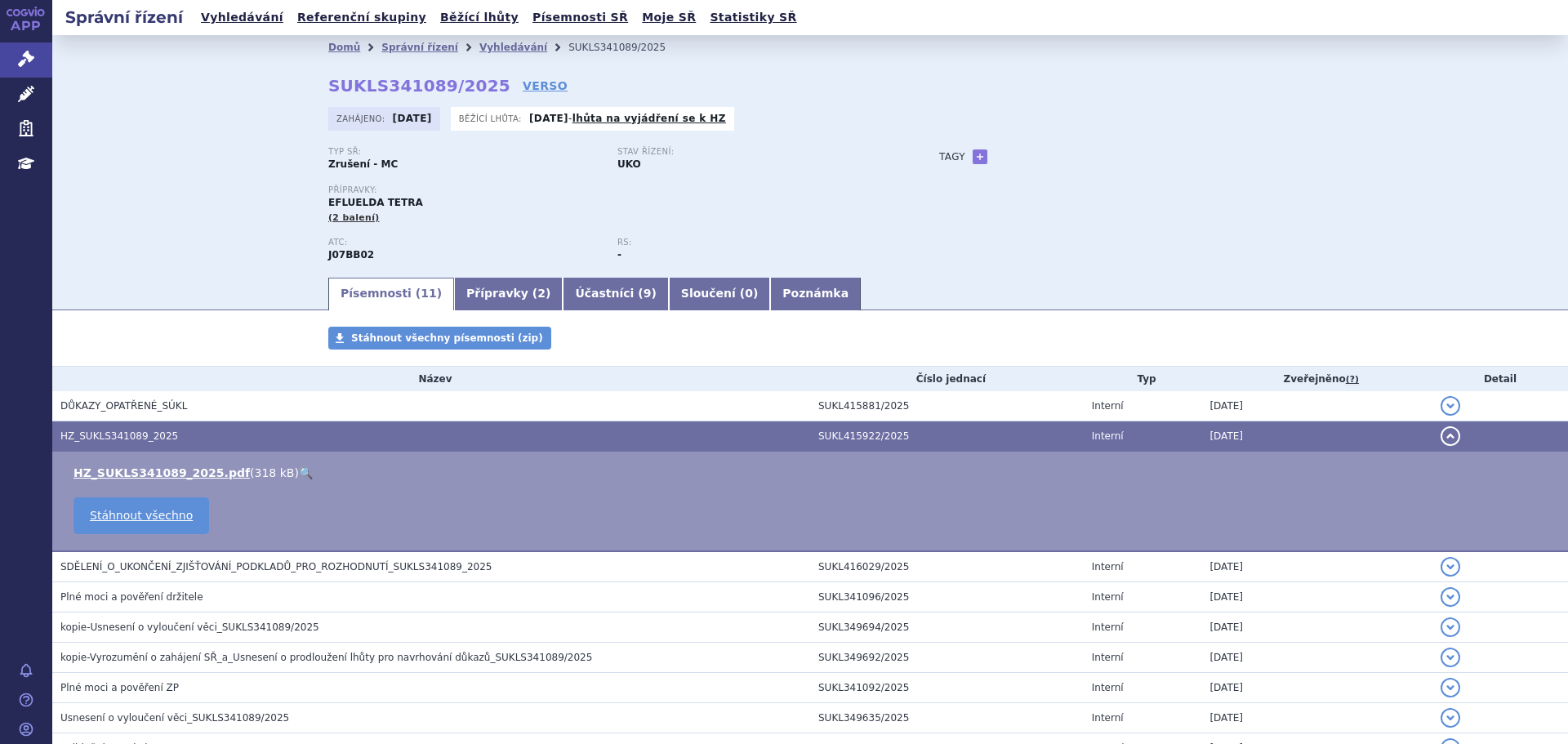
click at [299, 470] on link "🔍" at bounding box center [305, 472] width 14 height 13
click at [32, 54] on icon at bounding box center [26, 59] width 16 height 16
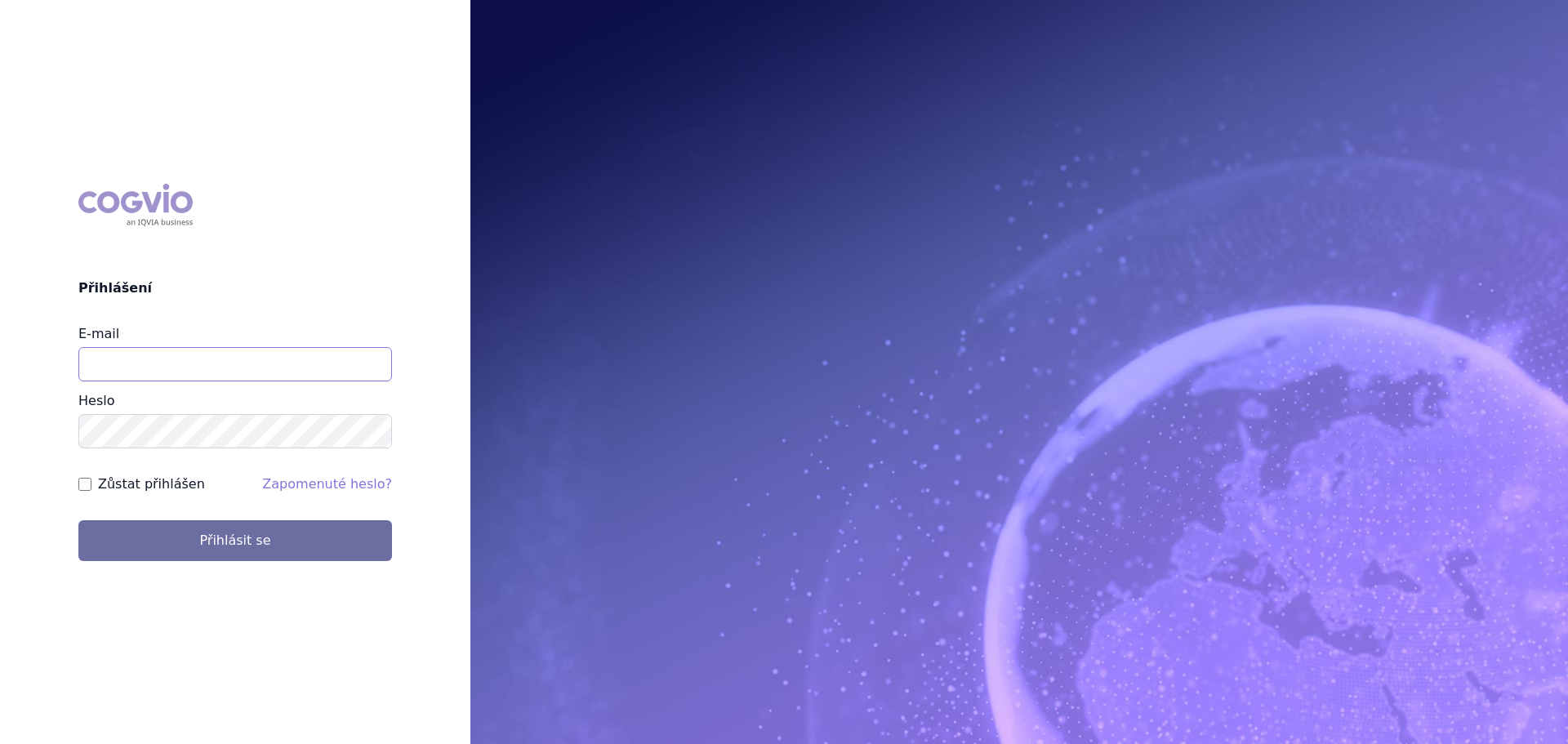
click at [259, 361] on input "E-mail" at bounding box center [235, 364] width 314 height 34
type input "veronika.damborska@vzp.cz"
click at [78, 520] on button "Přihlásit se" at bounding box center [235, 541] width 314 height 41
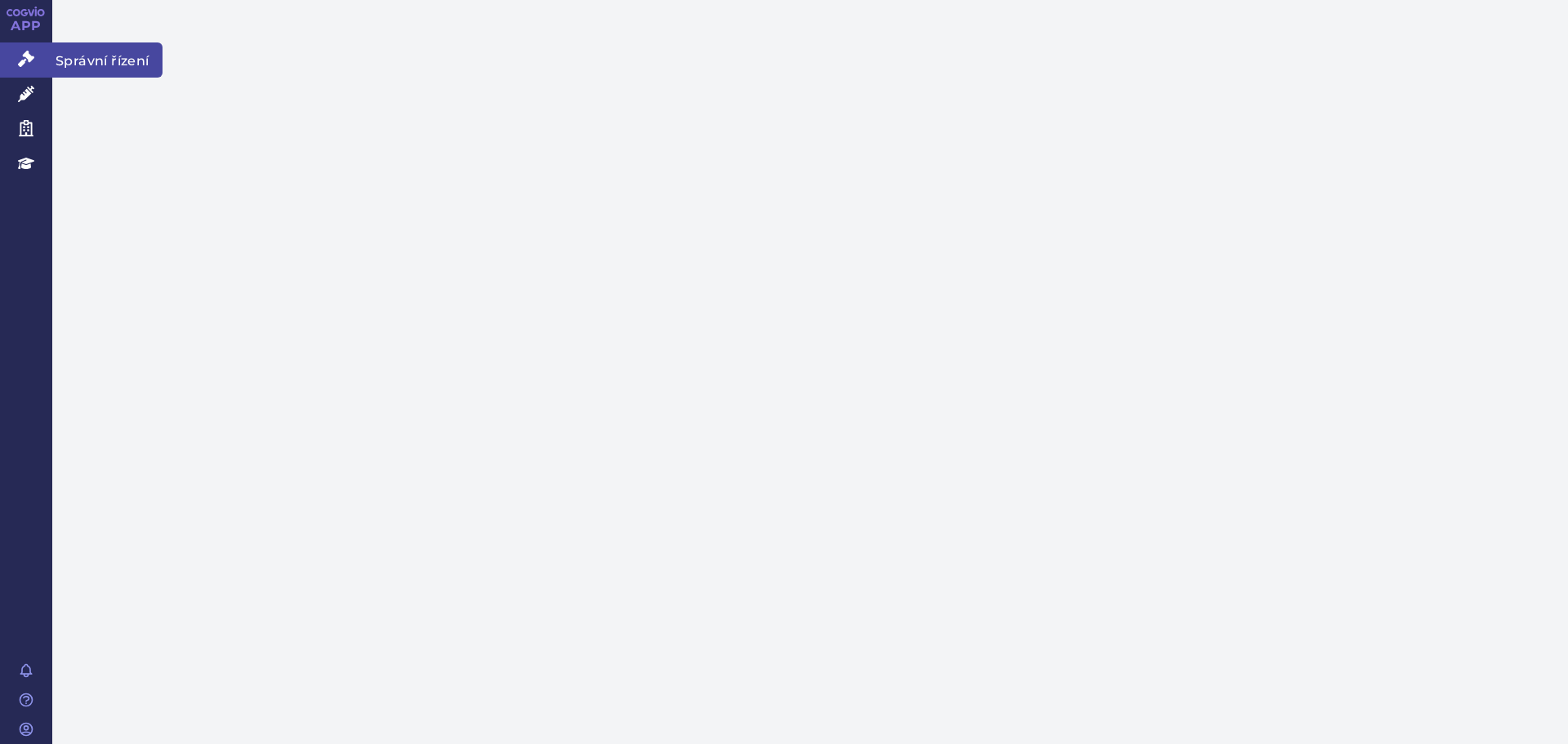
click at [37, 60] on link "Správní řízení" at bounding box center [26, 60] width 52 height 34
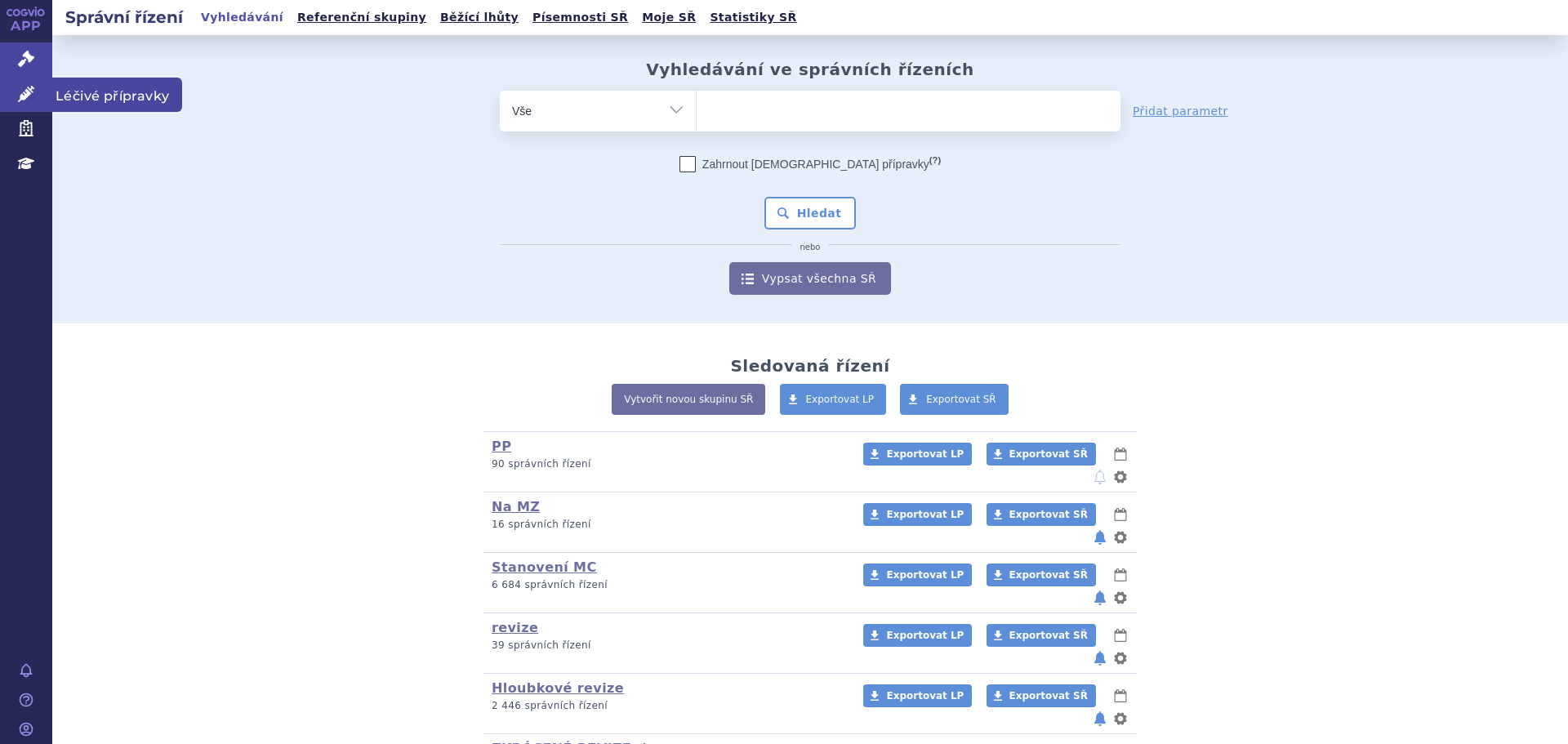
click at [19, 95] on icon at bounding box center [26, 94] width 16 height 16
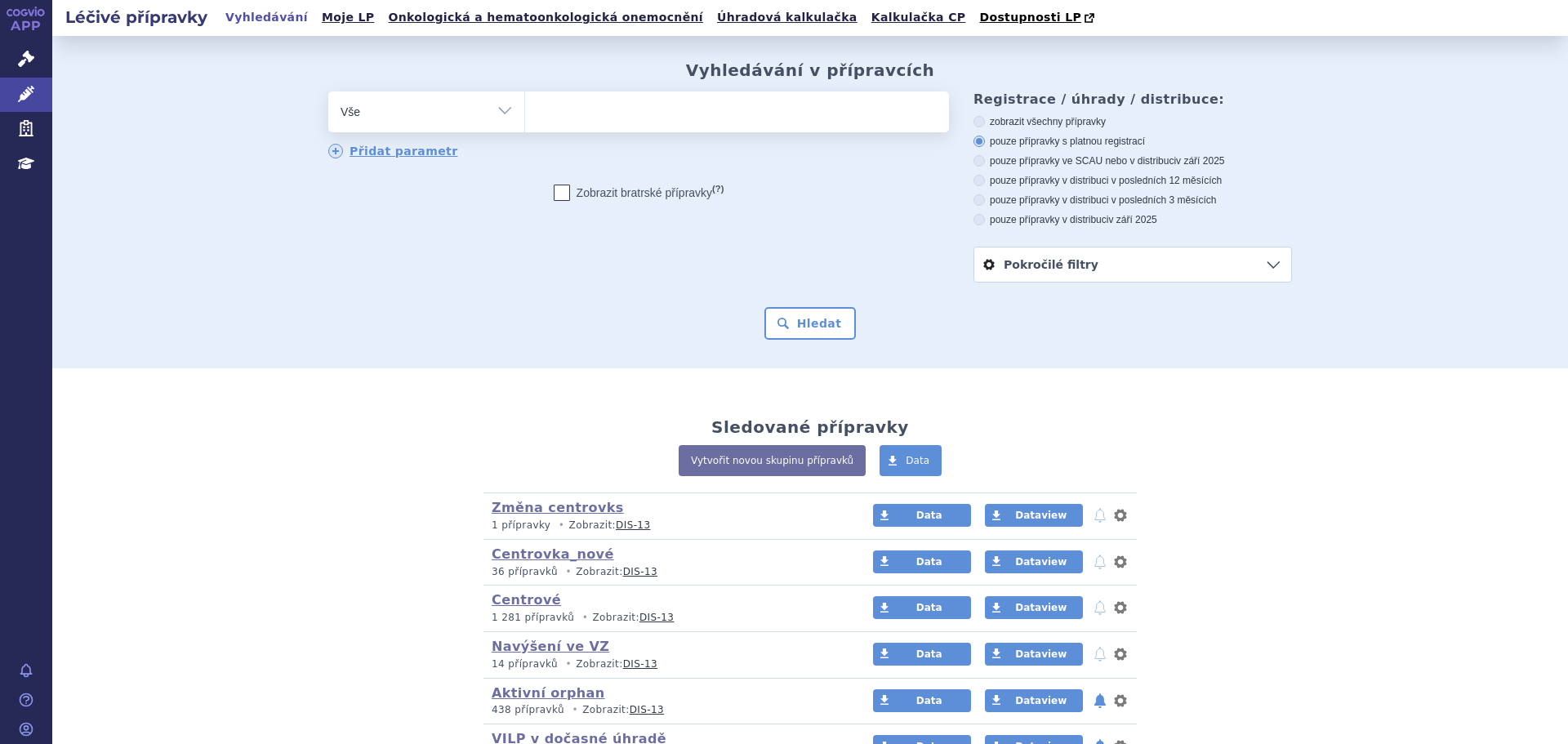
click at [437, 110] on select "Vše Přípravek/SUKL kód MAH VPOIS ATC/Aktivní látka Léková forma Síla" at bounding box center [426, 110] width 196 height 37
select select "filter-atc-group"
click at [328, 92] on select "Vše Přípravek/SUKL kód MAH VPOIS ATC/Aktivní látka Léková forma Síla" at bounding box center [426, 110] width 196 height 37
click at [614, 117] on ul at bounding box center [737, 109] width 424 height 34
click at [525, 117] on select at bounding box center [524, 111] width 1 height 41
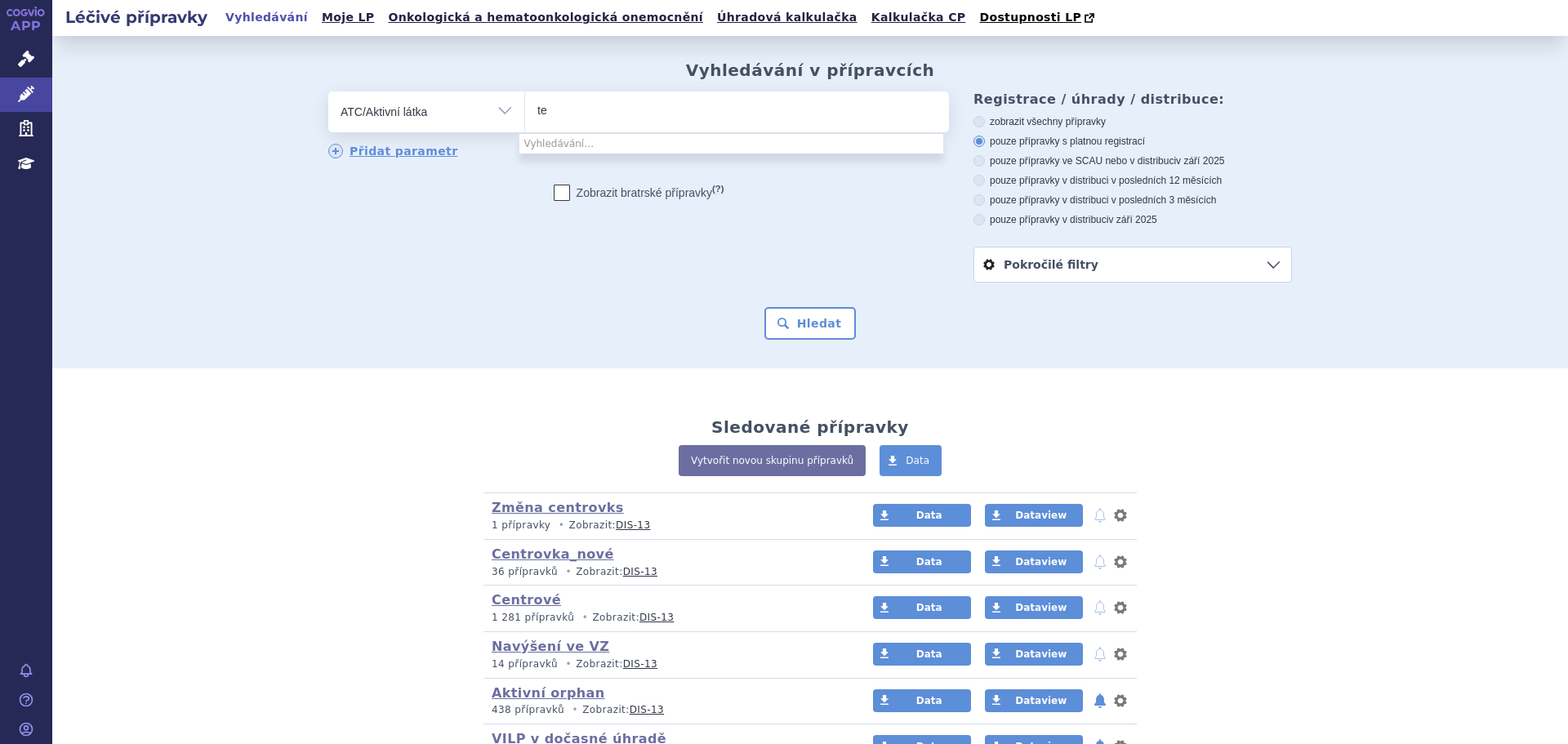
type input "t"
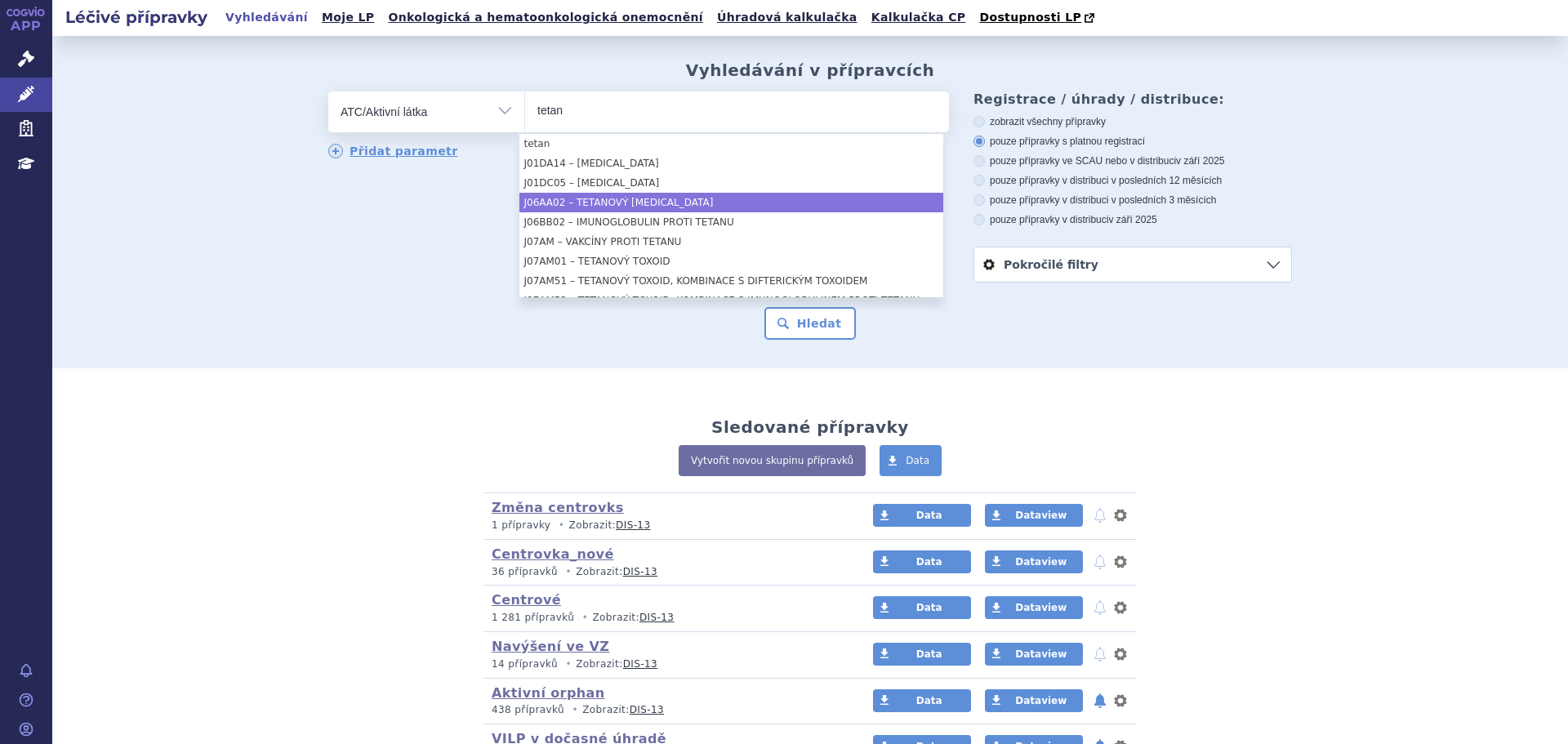
type input "tetan"
click at [647, 199] on li "J06AA02 – TETANOVÝ ANTITOXIN" at bounding box center [732, 202] width 424 height 20
select select "J06AA02"
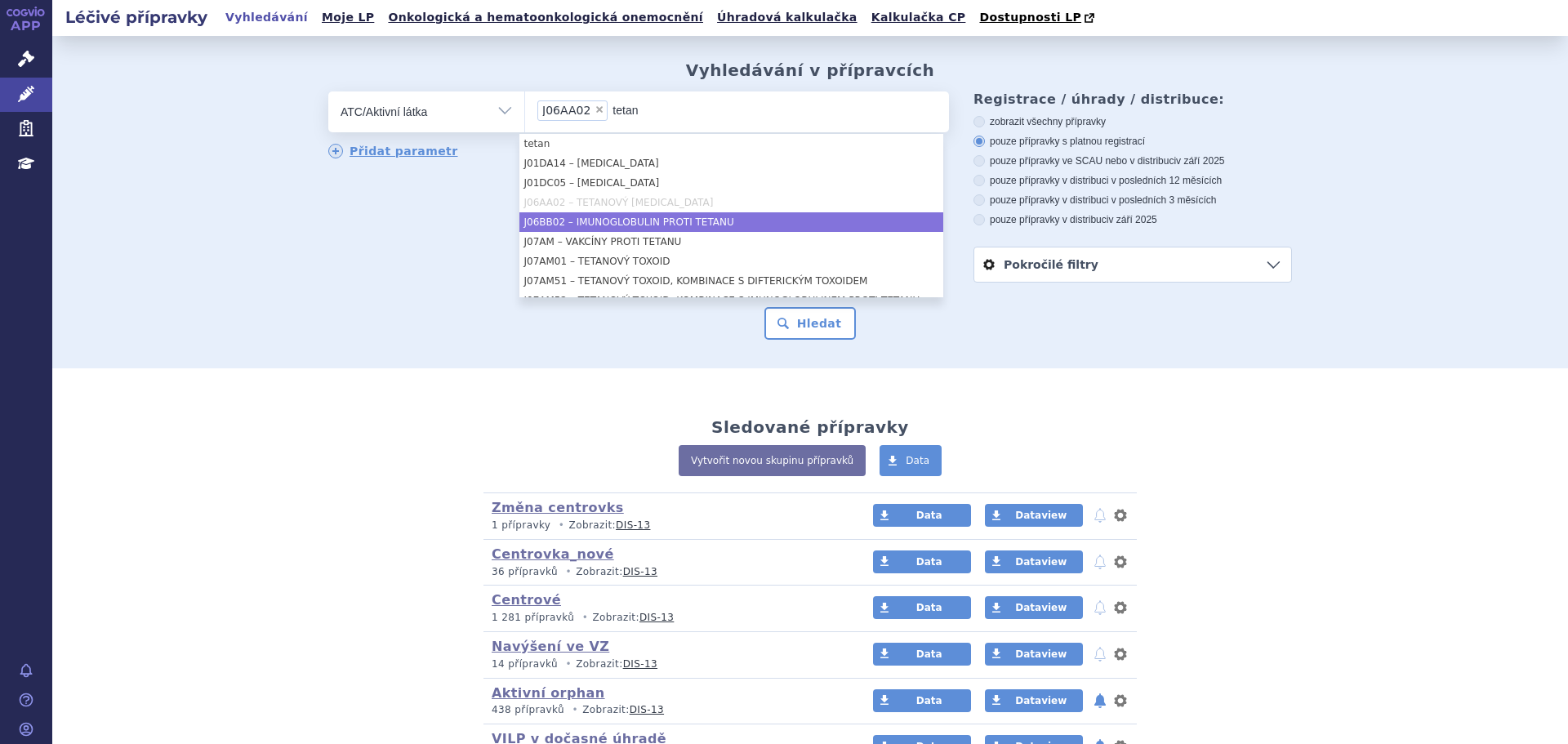
click at [651, 217] on li "J06BB02 – IMUNOGLOBULIN PROTI TETANU" at bounding box center [732, 222] width 424 height 20
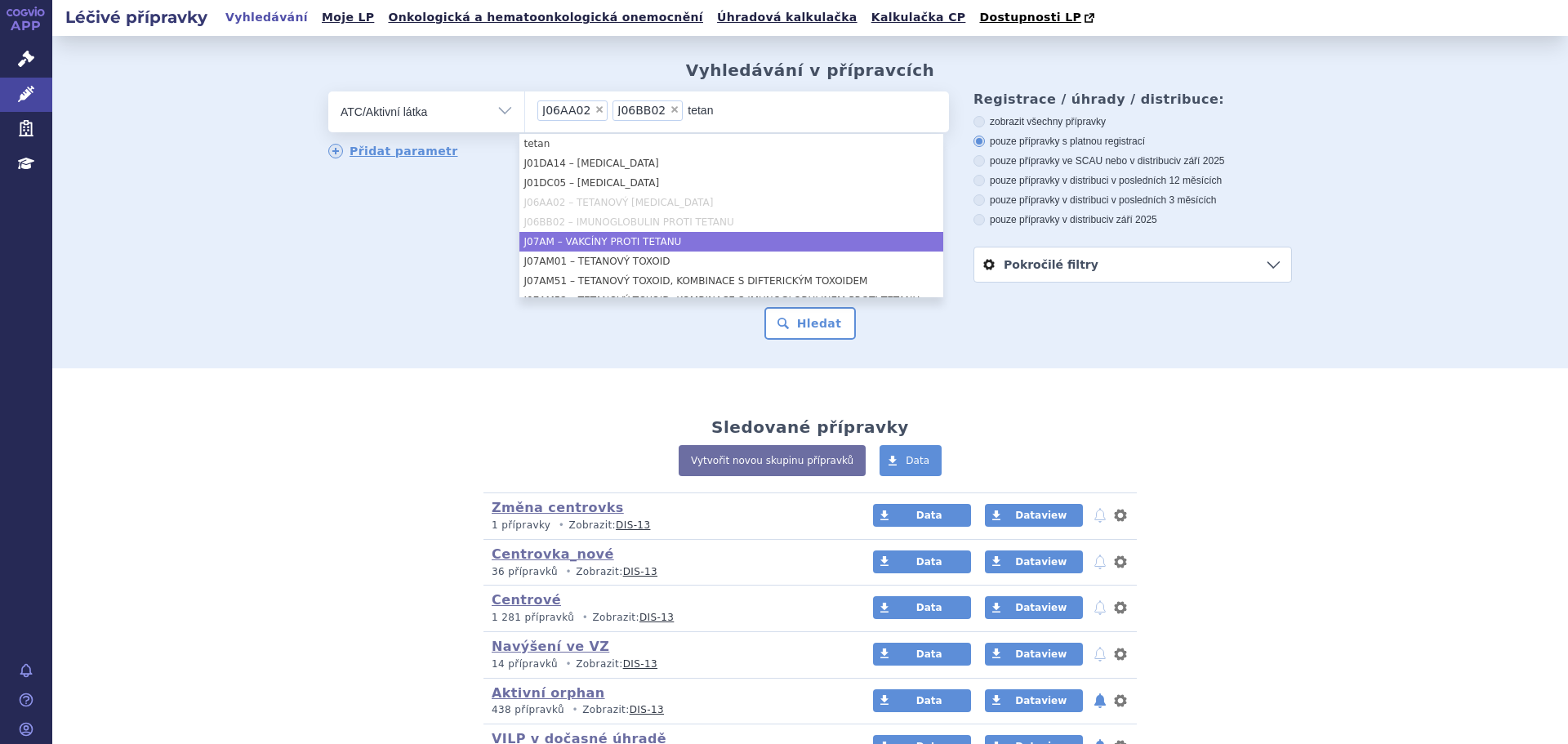
click at [642, 242] on li "J07AM – VAKCÍNY PROTI TETANU" at bounding box center [732, 241] width 424 height 20
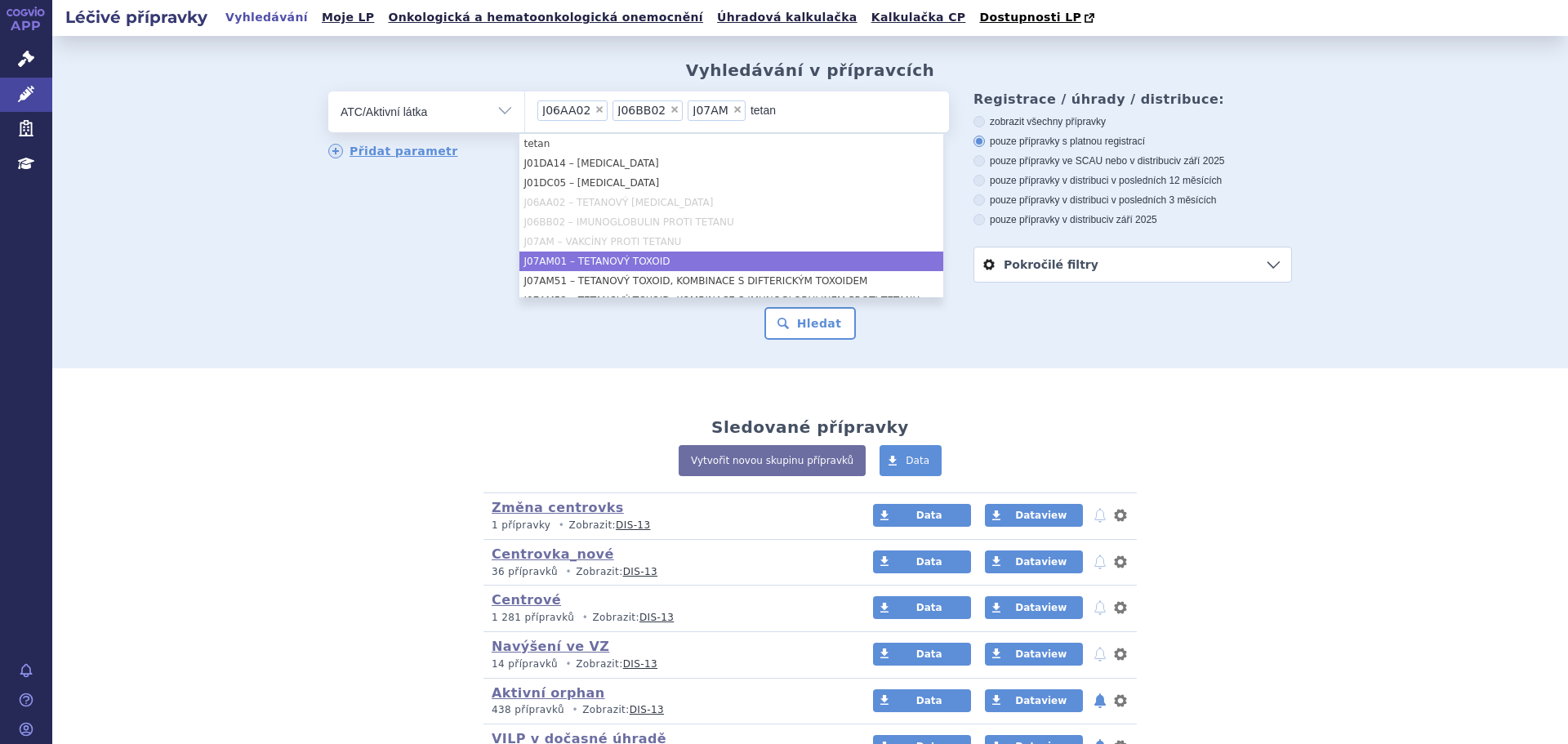
click at [661, 269] on li "J07AM01 – TETANOVÝ TOXOID" at bounding box center [732, 261] width 424 height 20
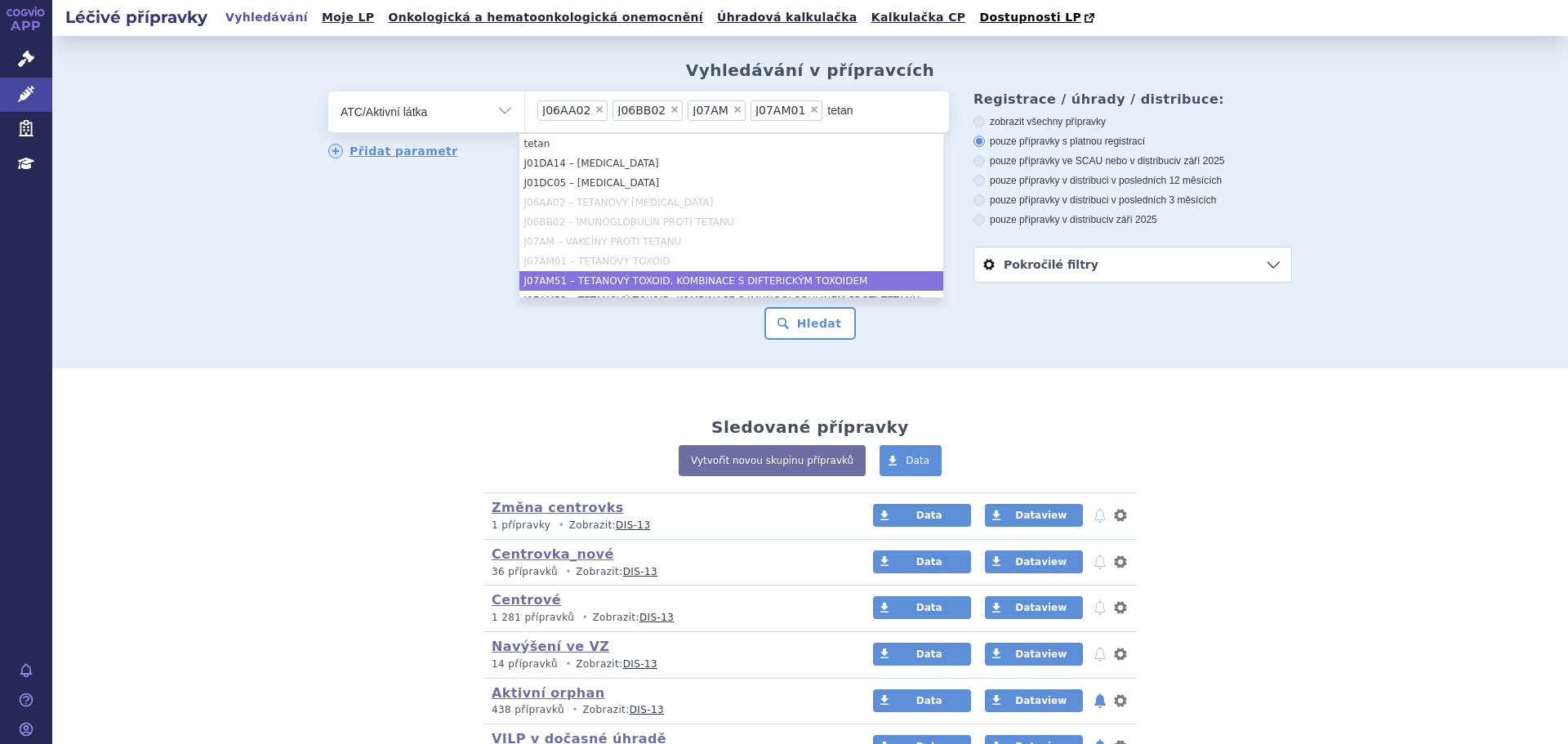
click at [671, 282] on li "J07AM51 – TETANOVÝ TOXOID, KOMBINACE S DIFTERICKÝM TOXOIDEM" at bounding box center [732, 281] width 424 height 20
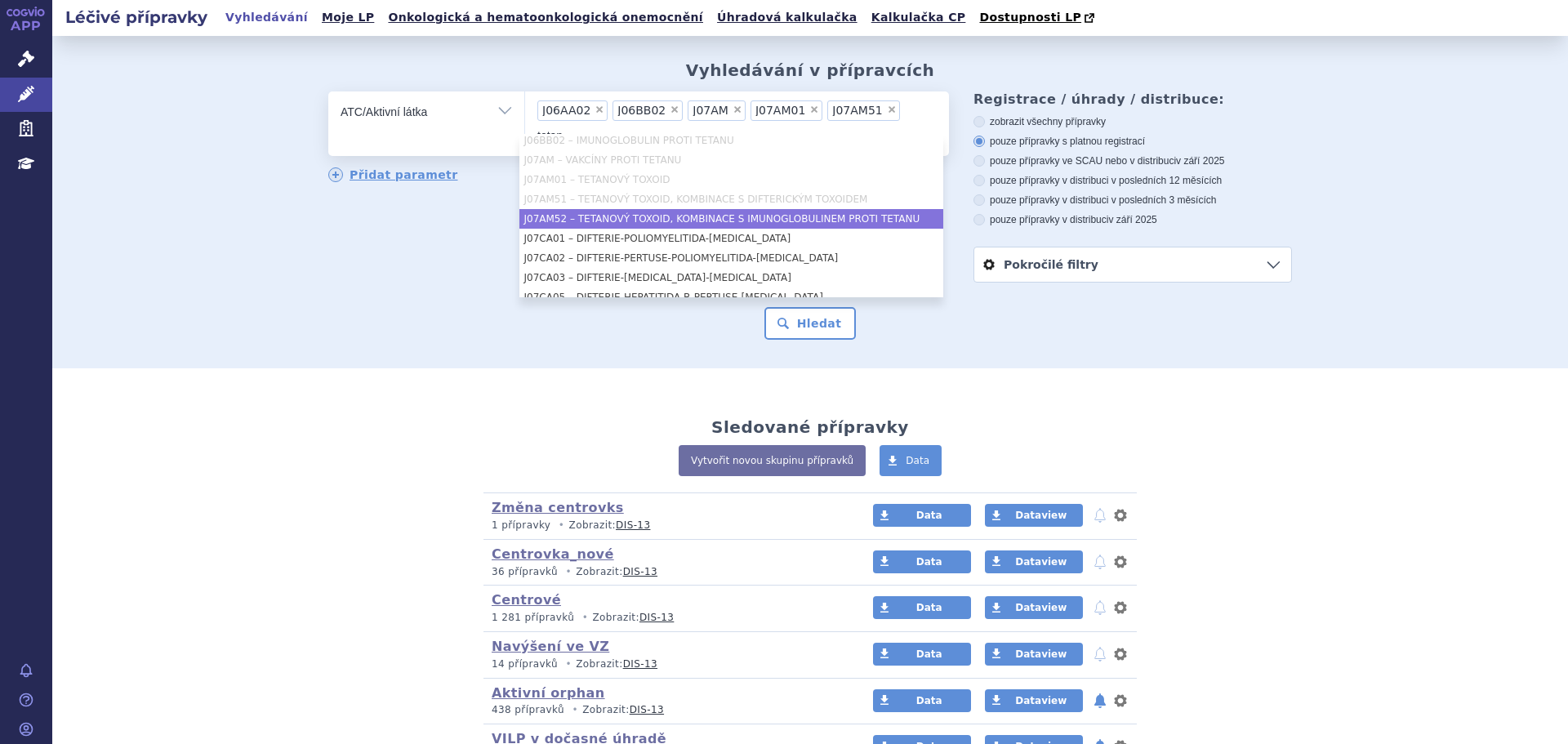
click at [684, 218] on li "J07AM52 – TETANOVÝ TOXOID, KOMBINACE S IMUNOGLOBULINEM PROTI TETANU" at bounding box center [732, 219] width 424 height 20
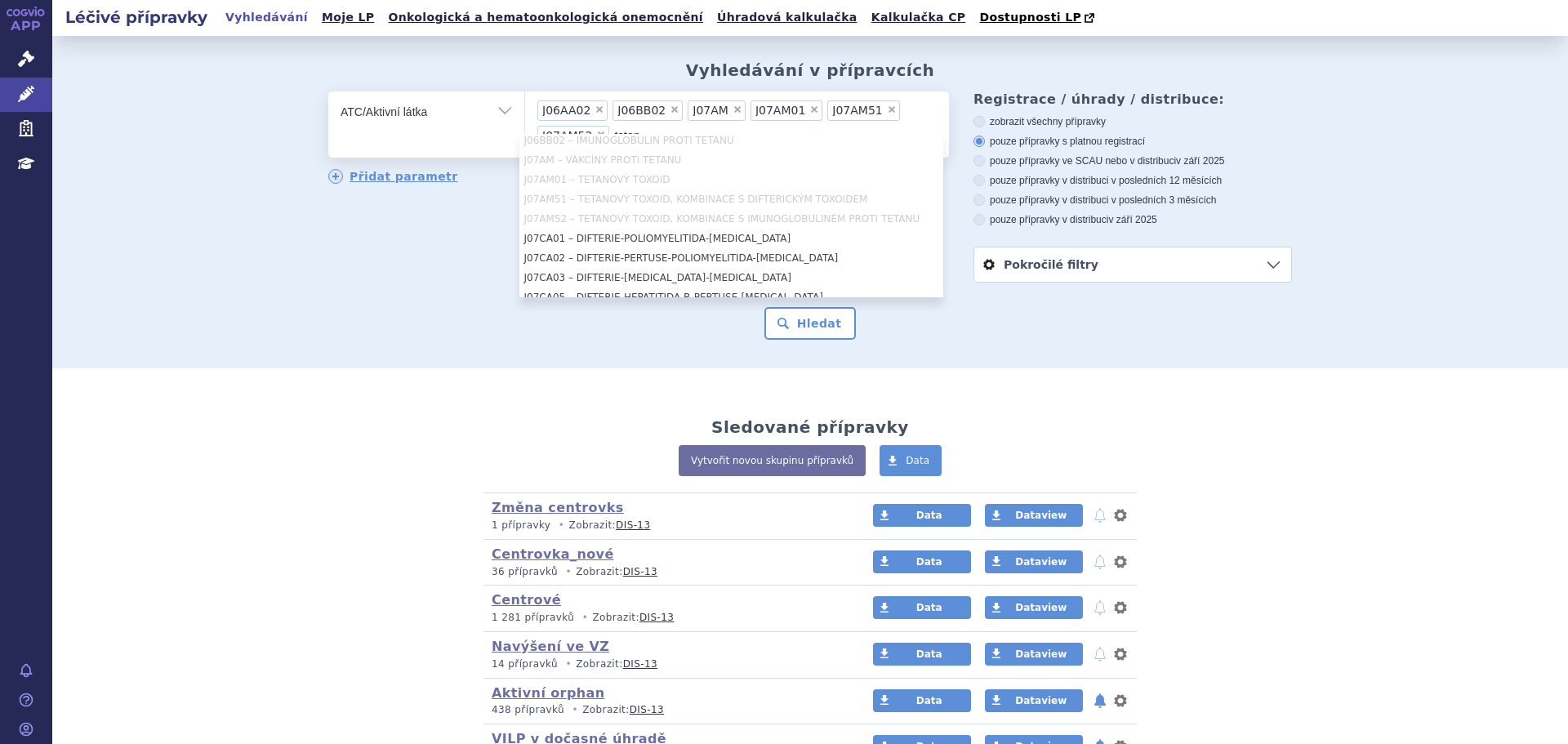
scroll to position [20, 0]
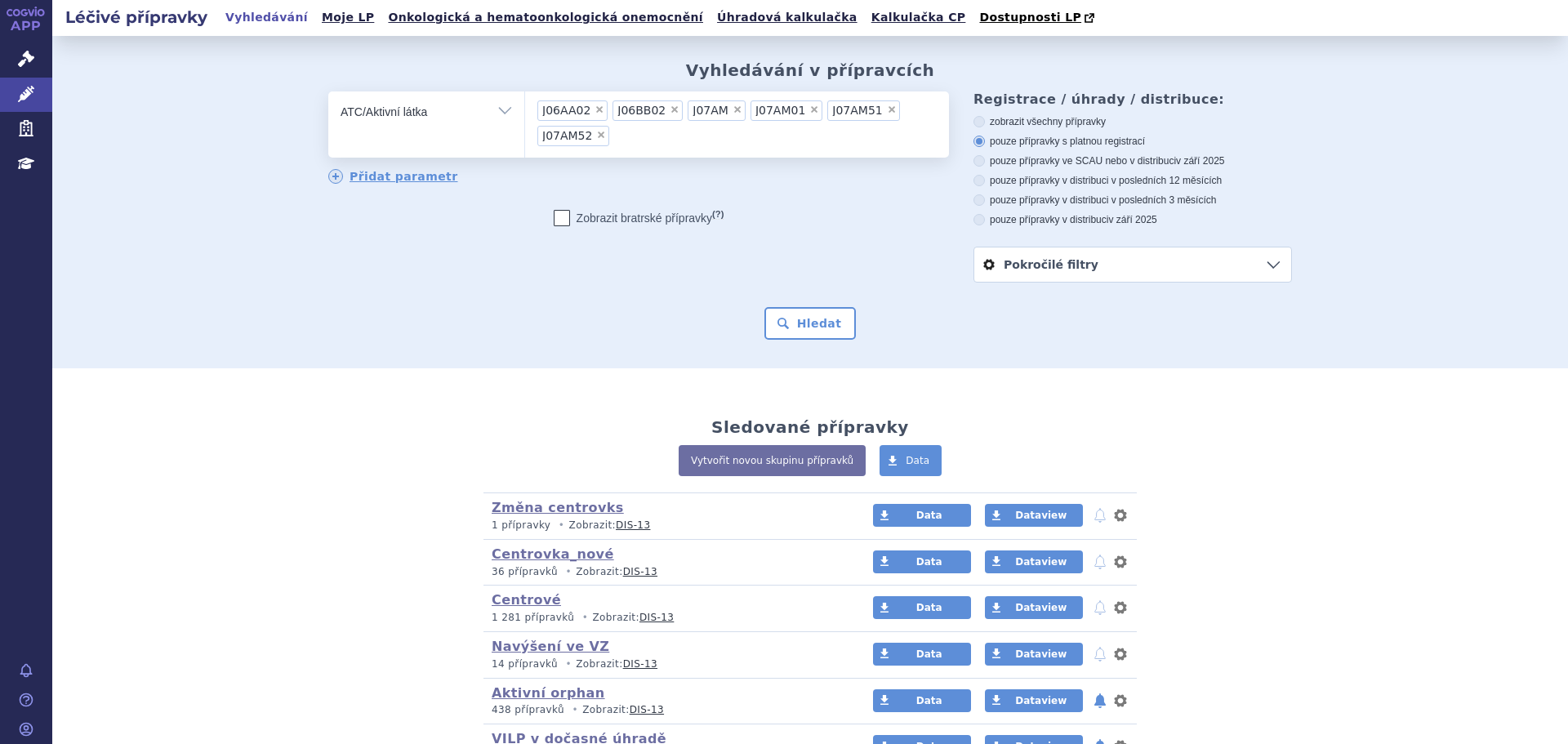
drag, startPoint x: 357, startPoint y: 287, endPoint x: 426, endPoint y: 279, distance: 69.5
click at [368, 287] on form "odstranit Vše Přípravek/SUKL kód MAH VPOIS ATC/Aktivní látka J06AA02" at bounding box center [810, 216] width 964 height 248
click at [780, 337] on button "Hledat" at bounding box center [811, 323] width 92 height 32
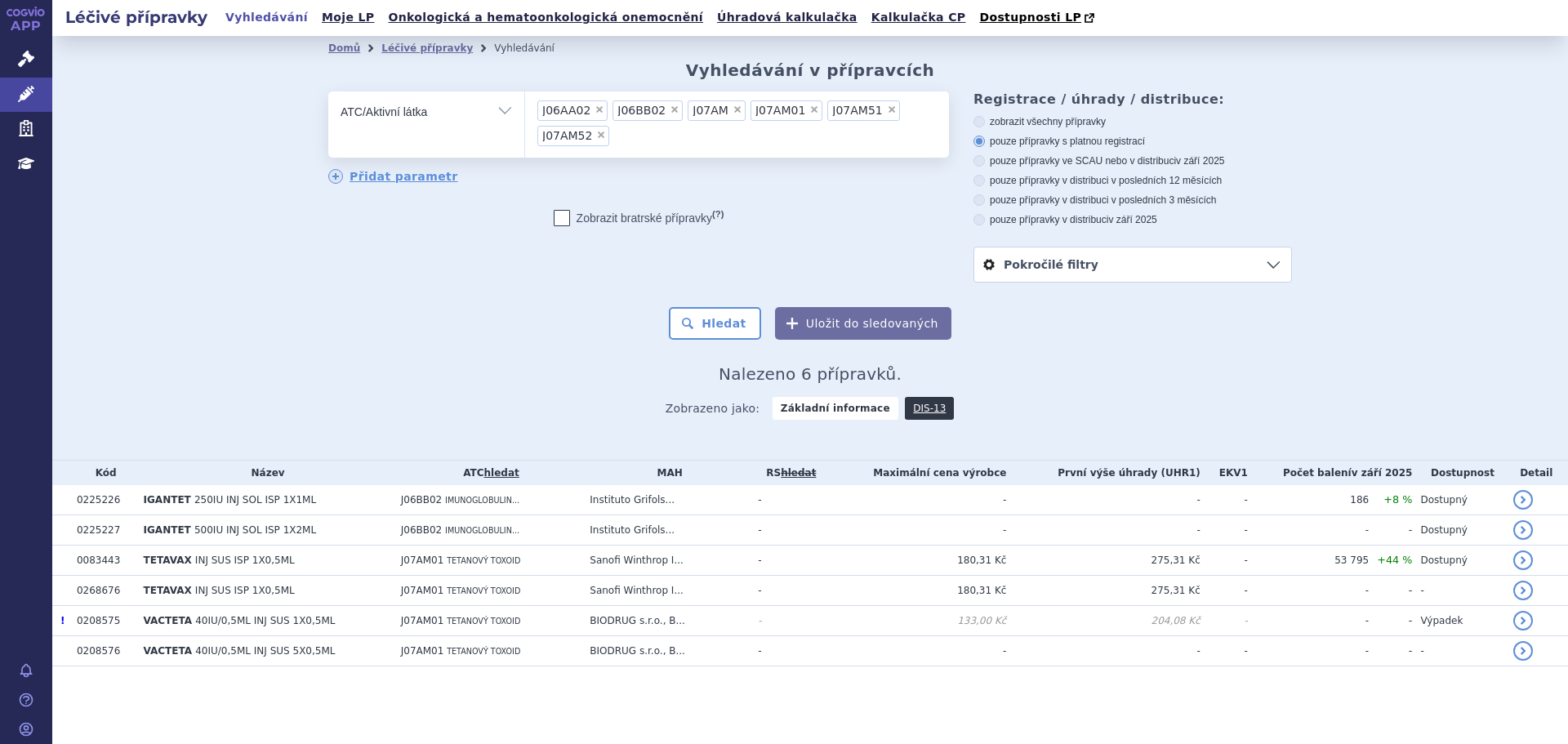
click at [667, 145] on ul "× J06AA02 × J06BB02 × J07AM × J07AM01 × J07AM51 × J07AM52" at bounding box center [737, 122] width 424 height 61
click at [525, 132] on select "J06AA02 J06BB02 J07AM J07AM01 J07AM51 J07AM52" at bounding box center [524, 111] width 1 height 41
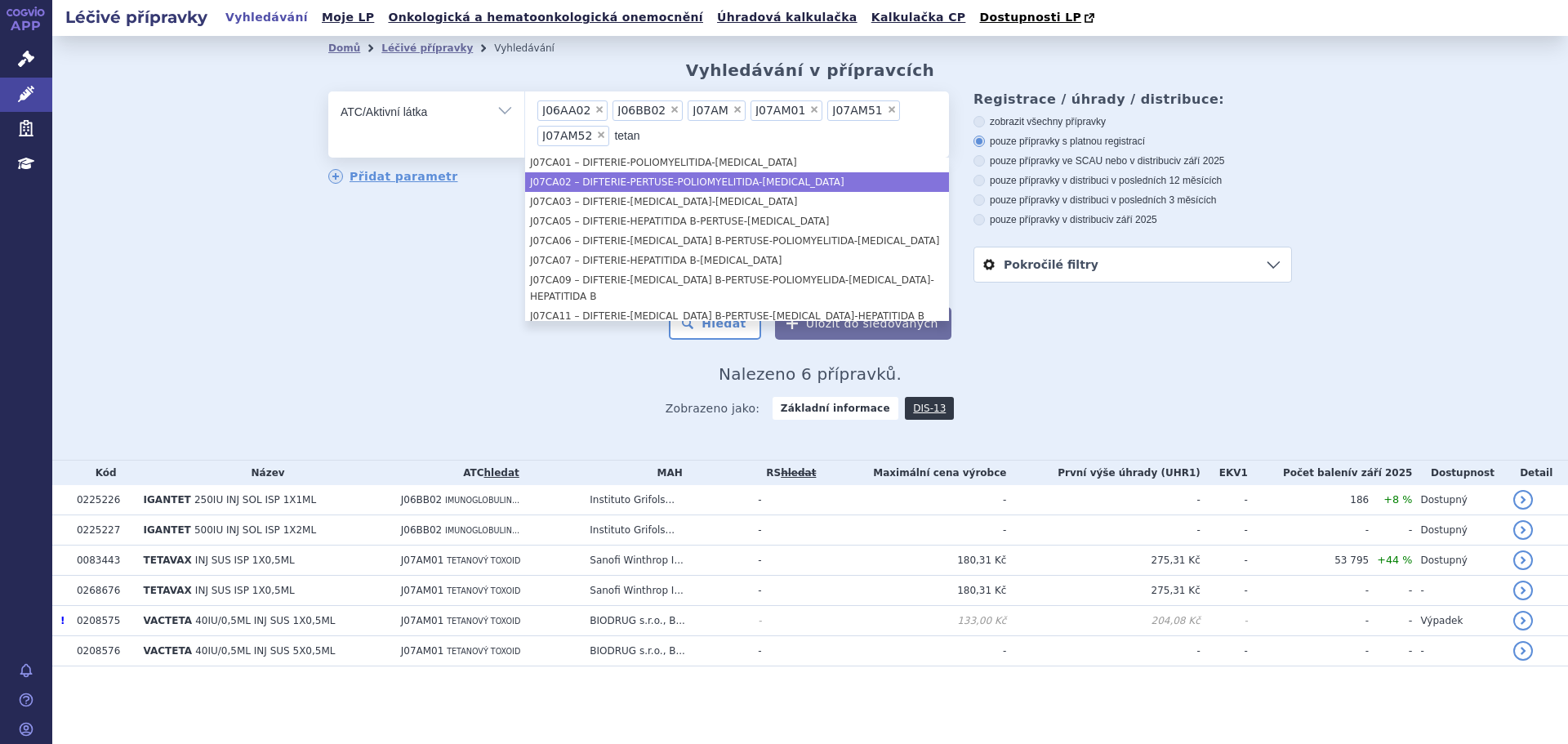
scroll to position [124, 0]
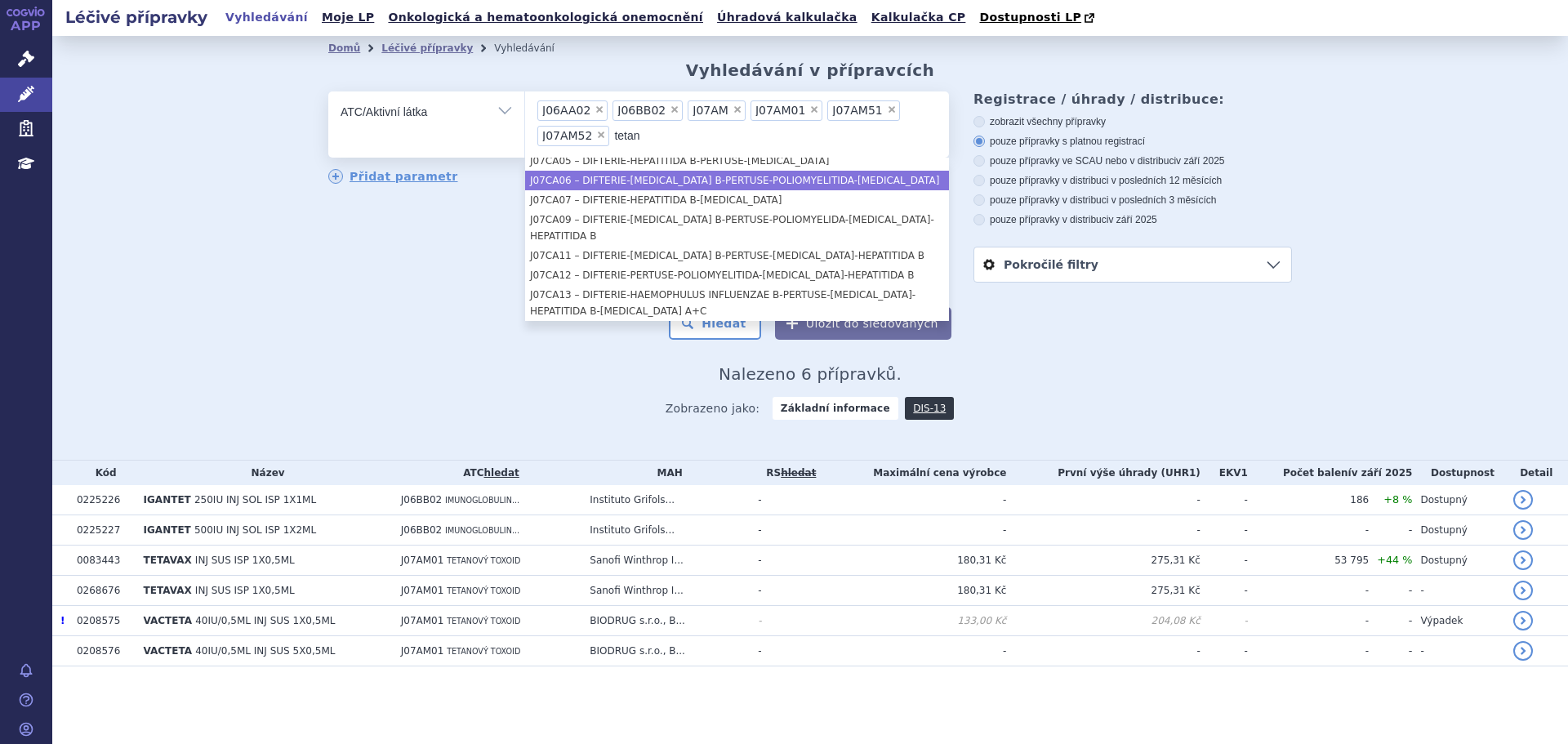
type input "tetan"
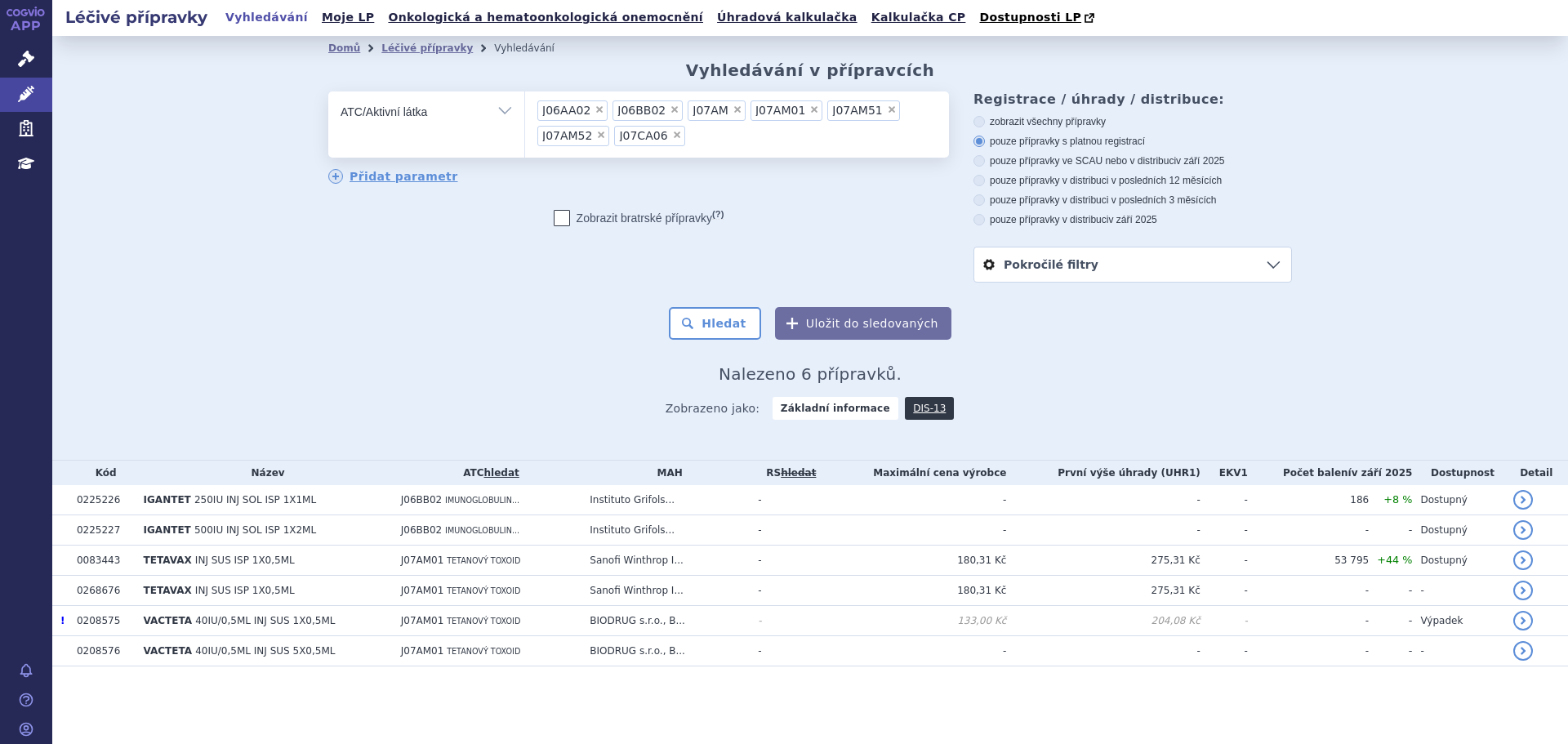
click at [281, 268] on div "Domů Léčivé přípravky Vyhledávání Vyhledávání v přípravcích odstranit Vše Přípr…" at bounding box center [810, 247] width 1516 height 423
click at [1043, 119] on label "zobrazit všechny přípravky" at bounding box center [1132, 121] width 318 height 13
click at [986, 119] on input "zobrazit všechny přípravky" at bounding box center [980, 123] width 10 height 10
radio input "true"
click at [724, 315] on button "Hledat" at bounding box center [715, 323] width 92 height 32
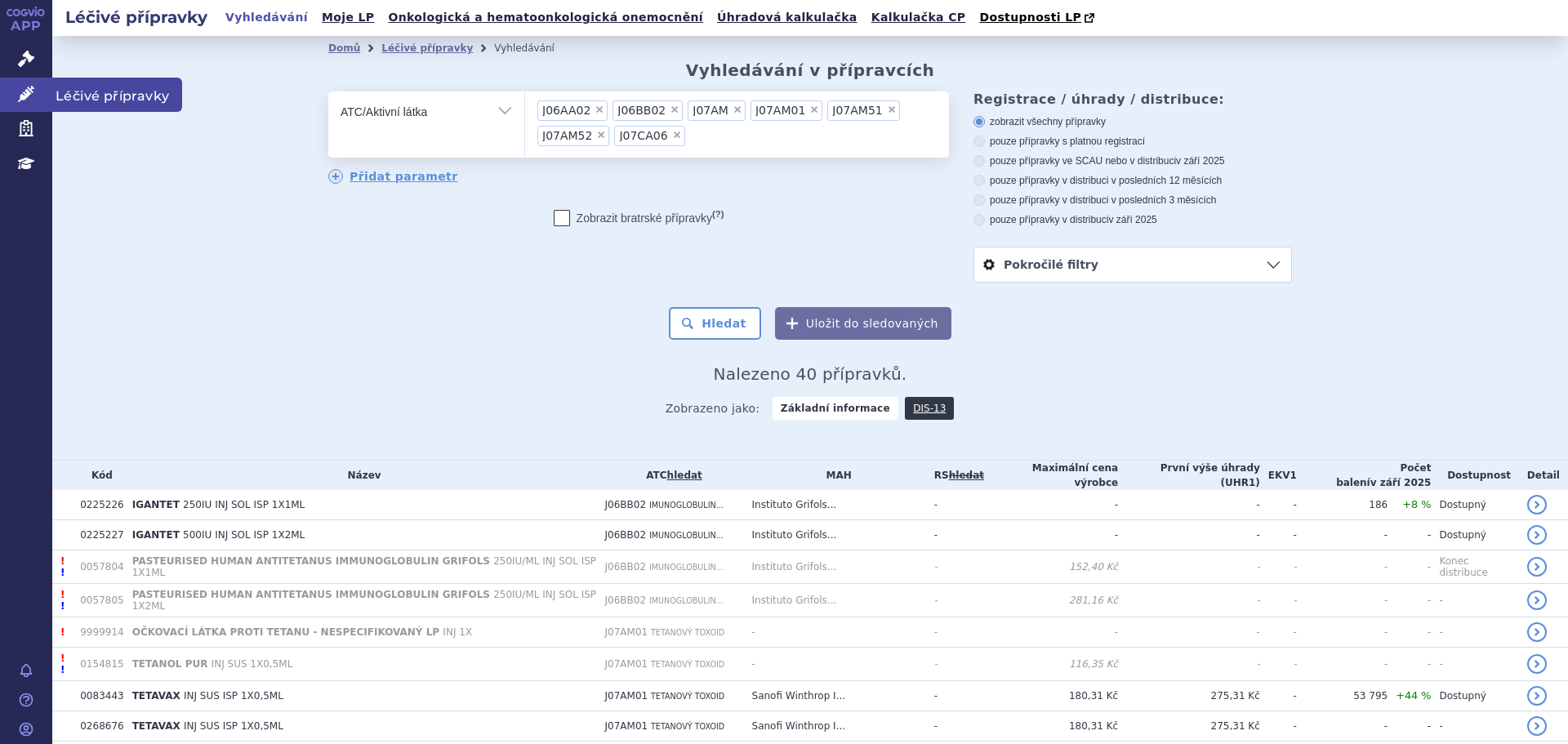
click at [18, 88] on icon at bounding box center [26, 94] width 16 height 16
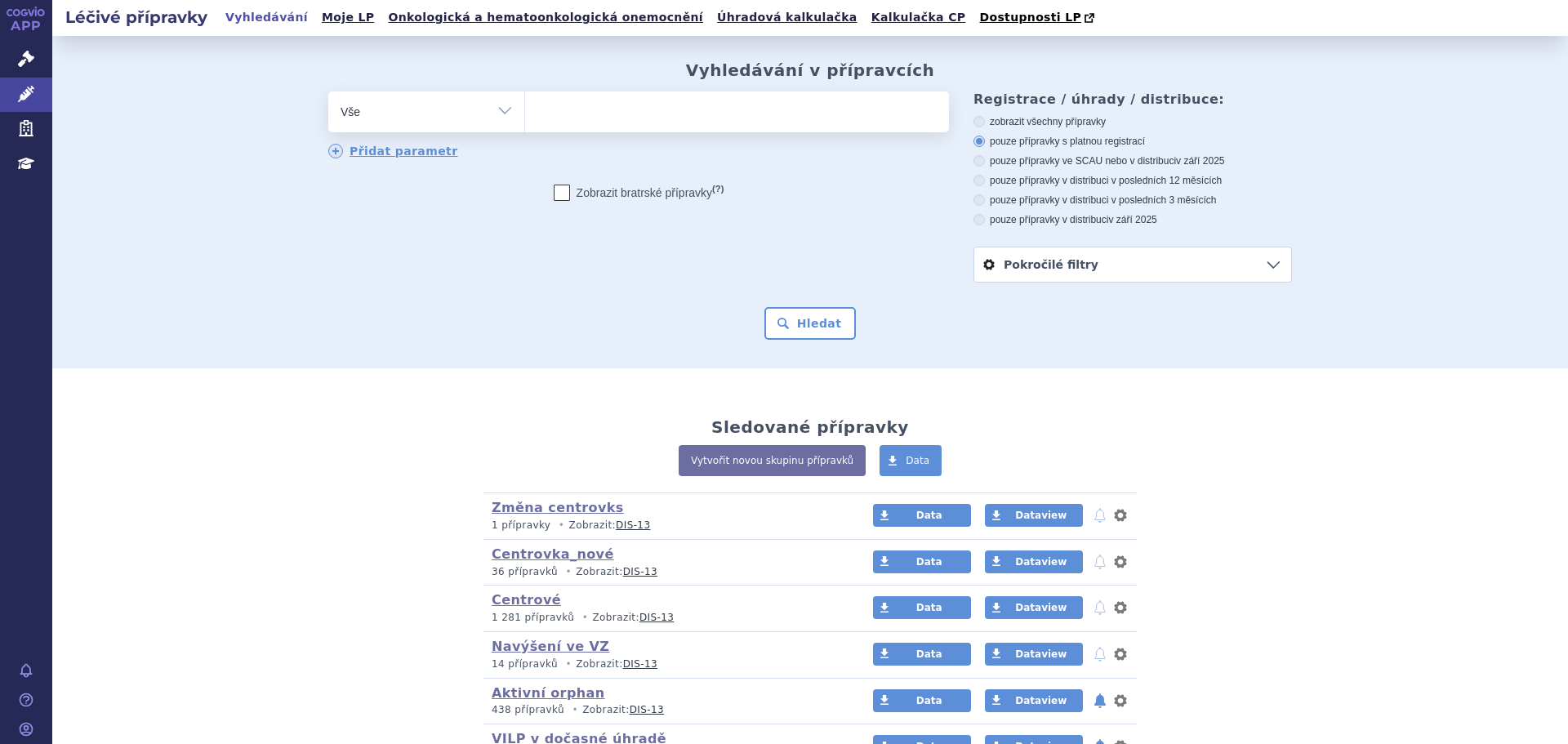
click at [690, 111] on ul at bounding box center [737, 109] width 424 height 34
click at [525, 111] on select at bounding box center [524, 111] width 1 height 41
type input "va"
type input "vaq"
type input "vaqt"
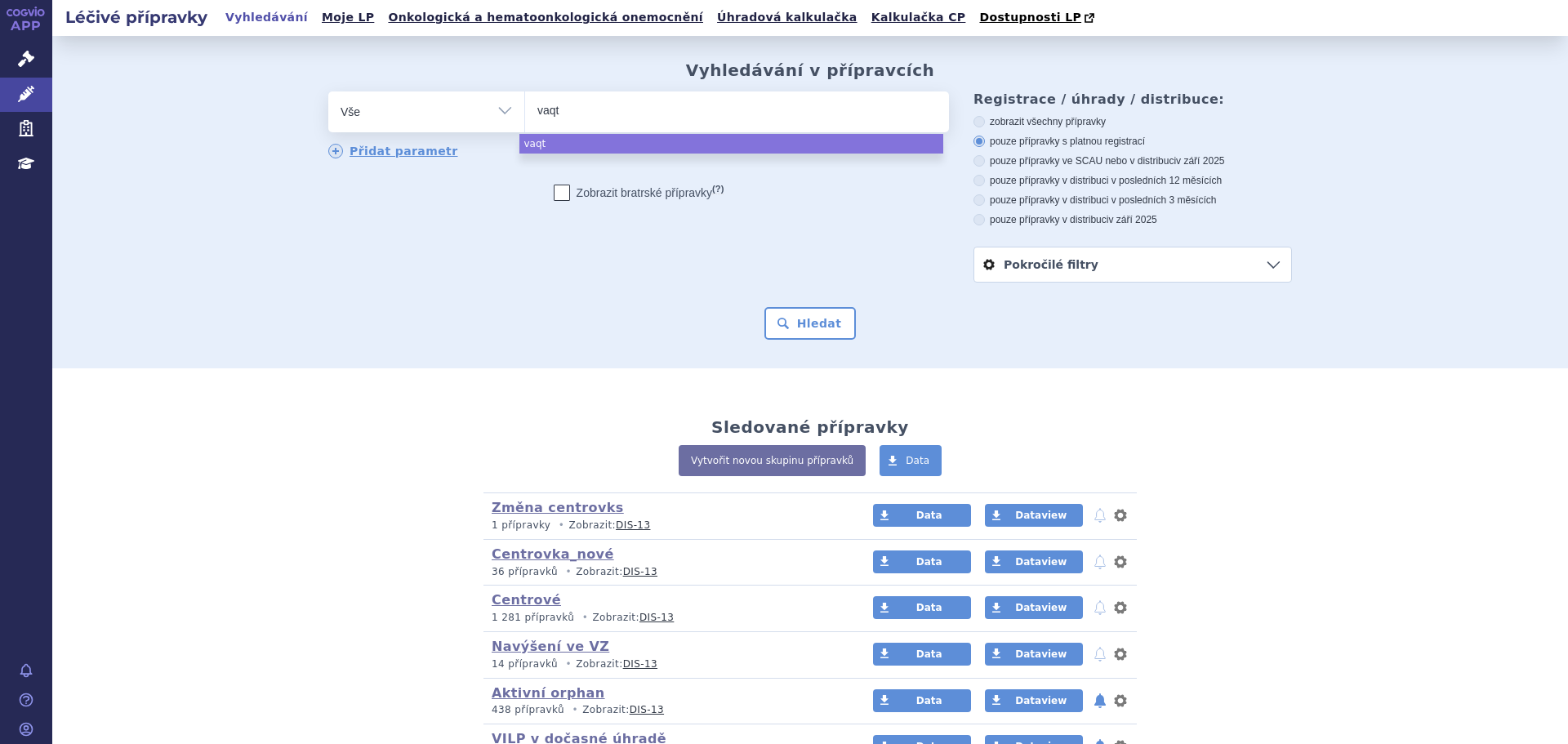
type input "vaqta"
select select "vaqta"
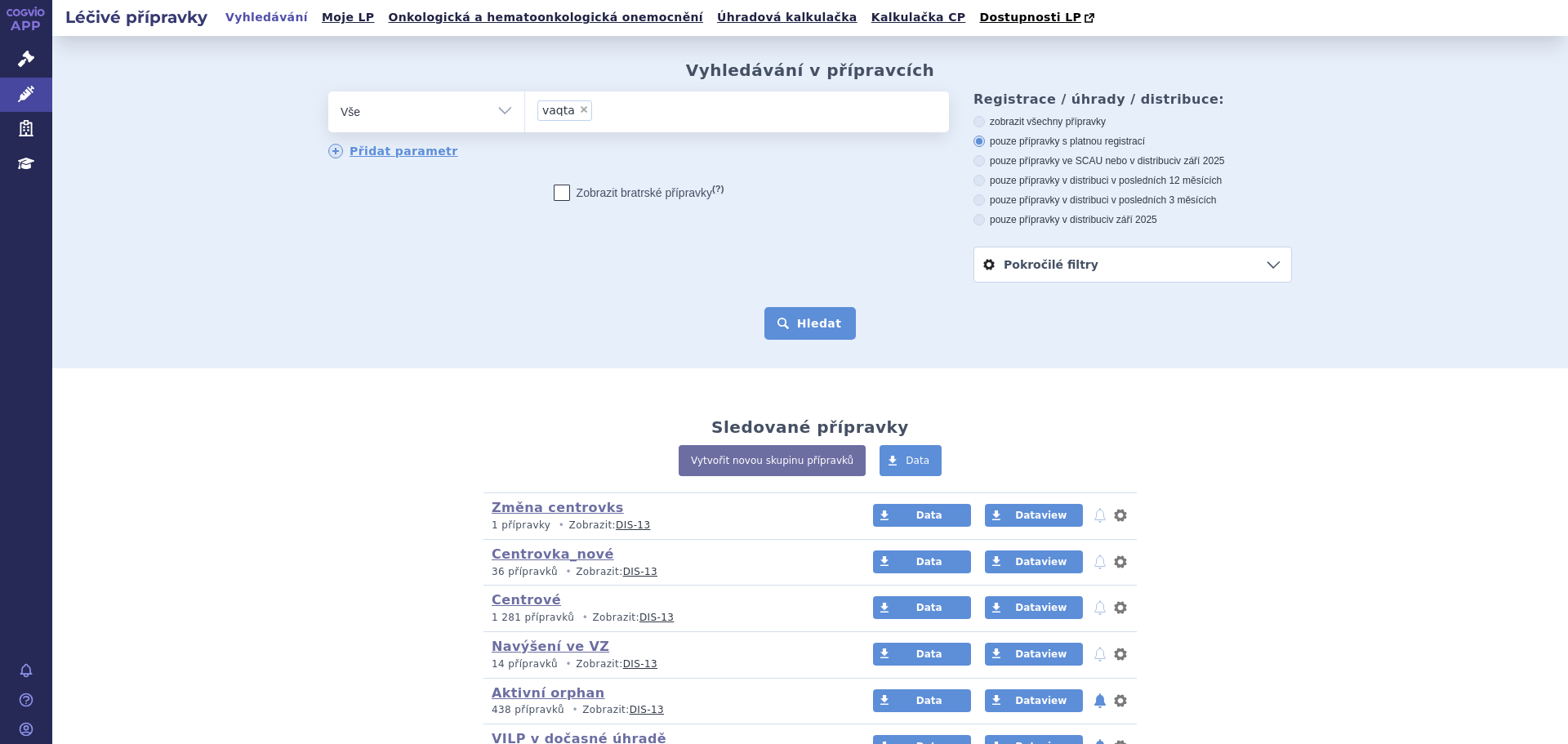
click at [781, 314] on button "Hledat" at bounding box center [811, 323] width 92 height 32
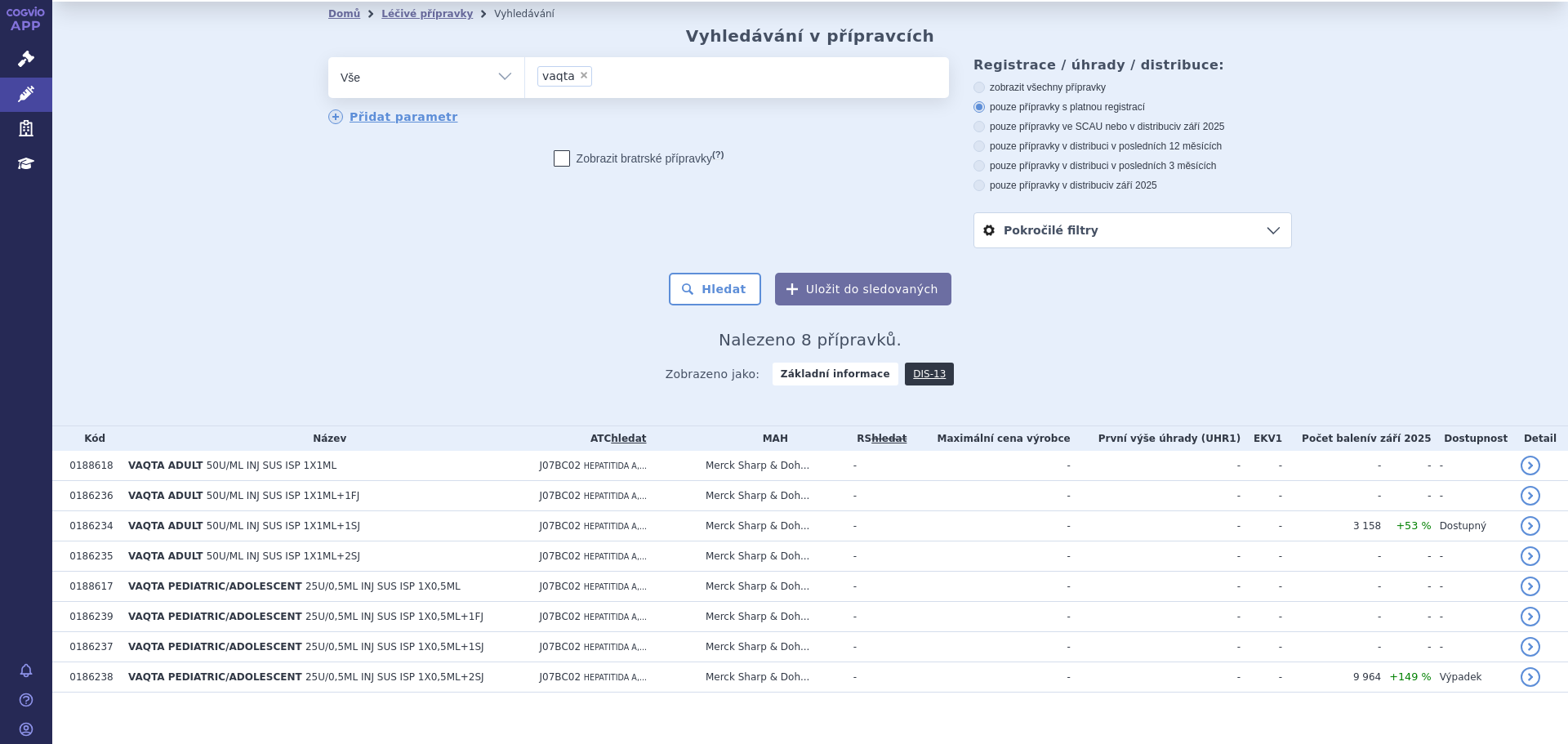
scroll to position [50, 0]
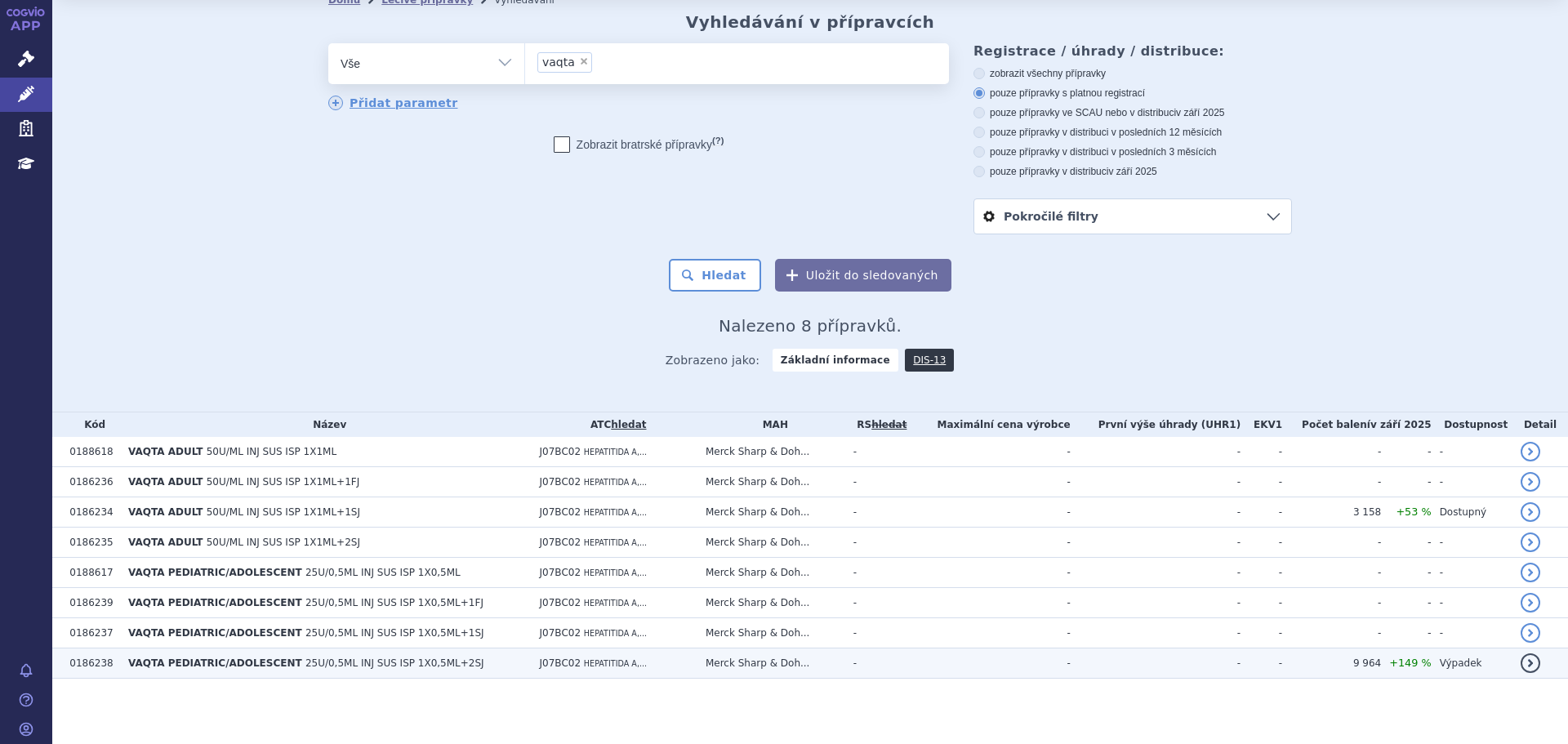
click at [694, 662] on td "J07BC02 HEPATITIDA A,..." at bounding box center [614, 663] width 166 height 31
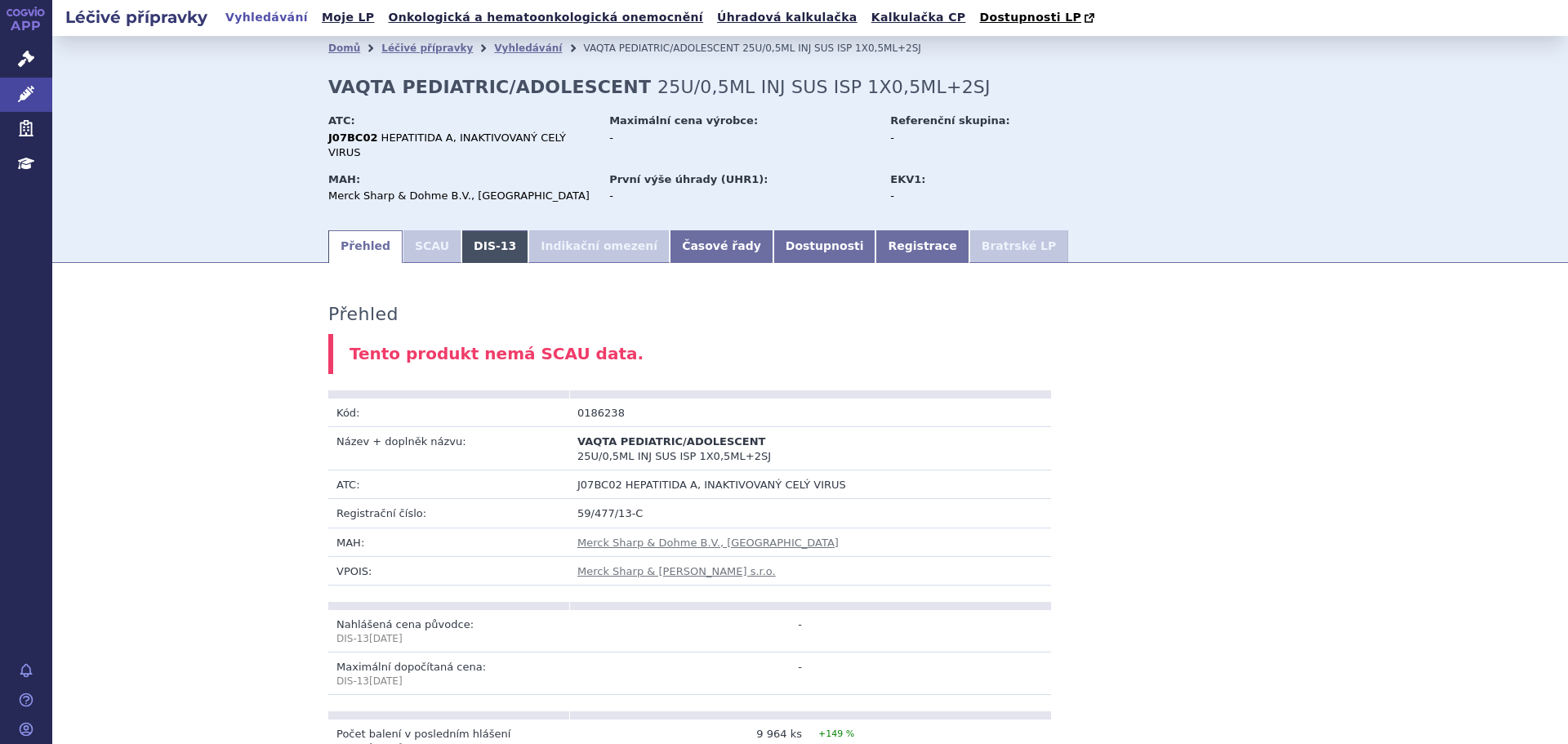
click at [461, 233] on link "DIS-13" at bounding box center [494, 247] width 67 height 32
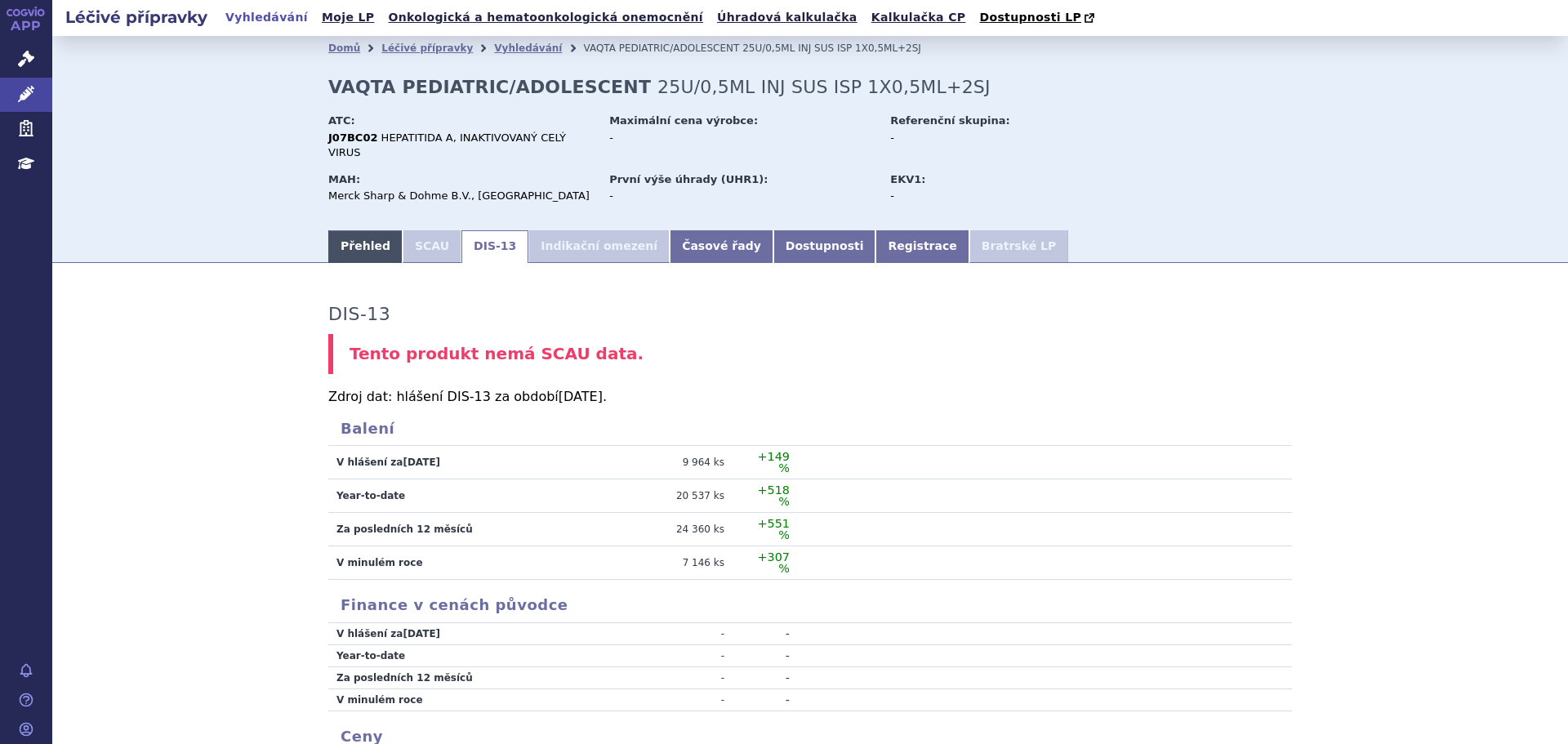
click at [346, 233] on link "Přehled" at bounding box center [365, 247] width 74 height 32
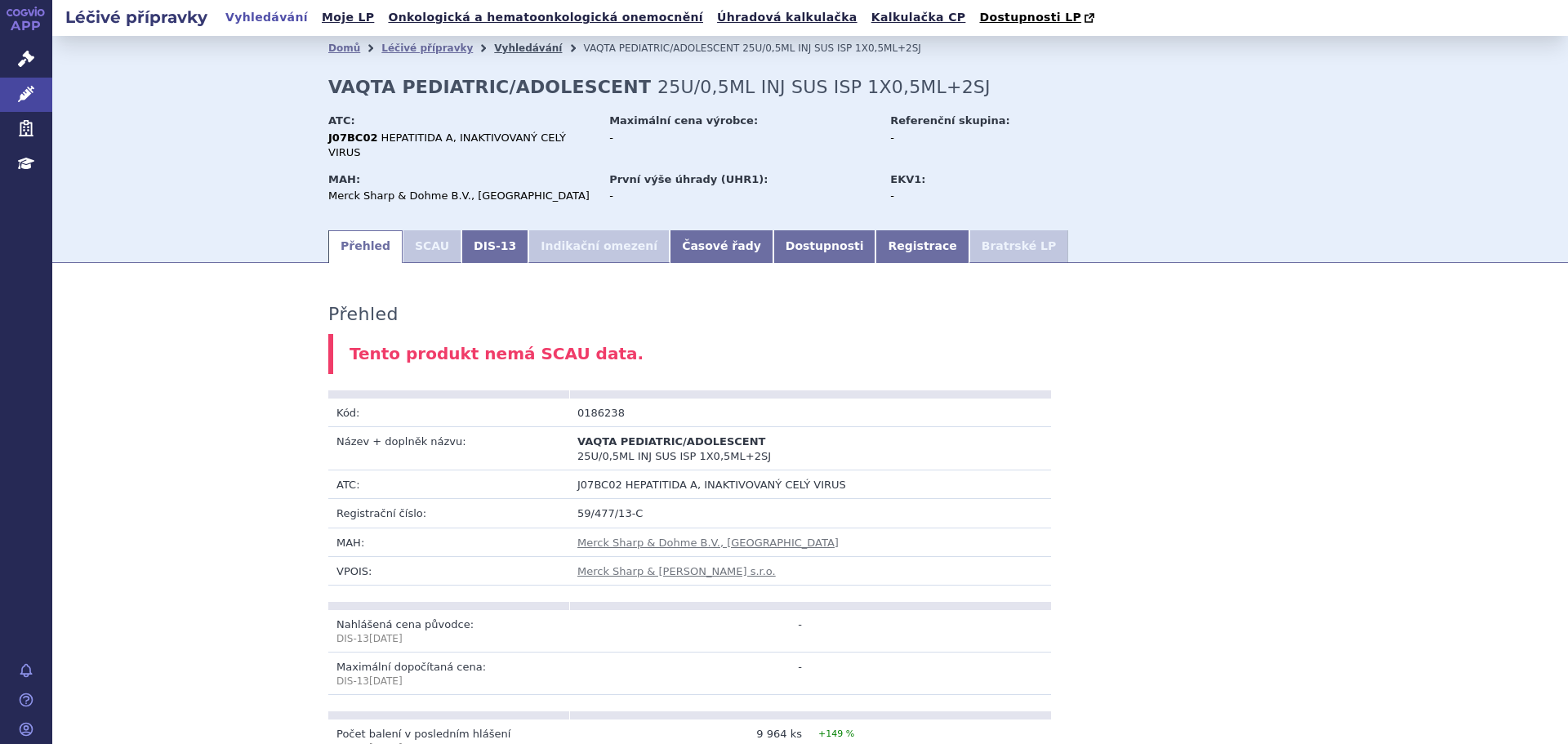
click at [500, 46] on link "Vyhledávání" at bounding box center [528, 48] width 68 height 11
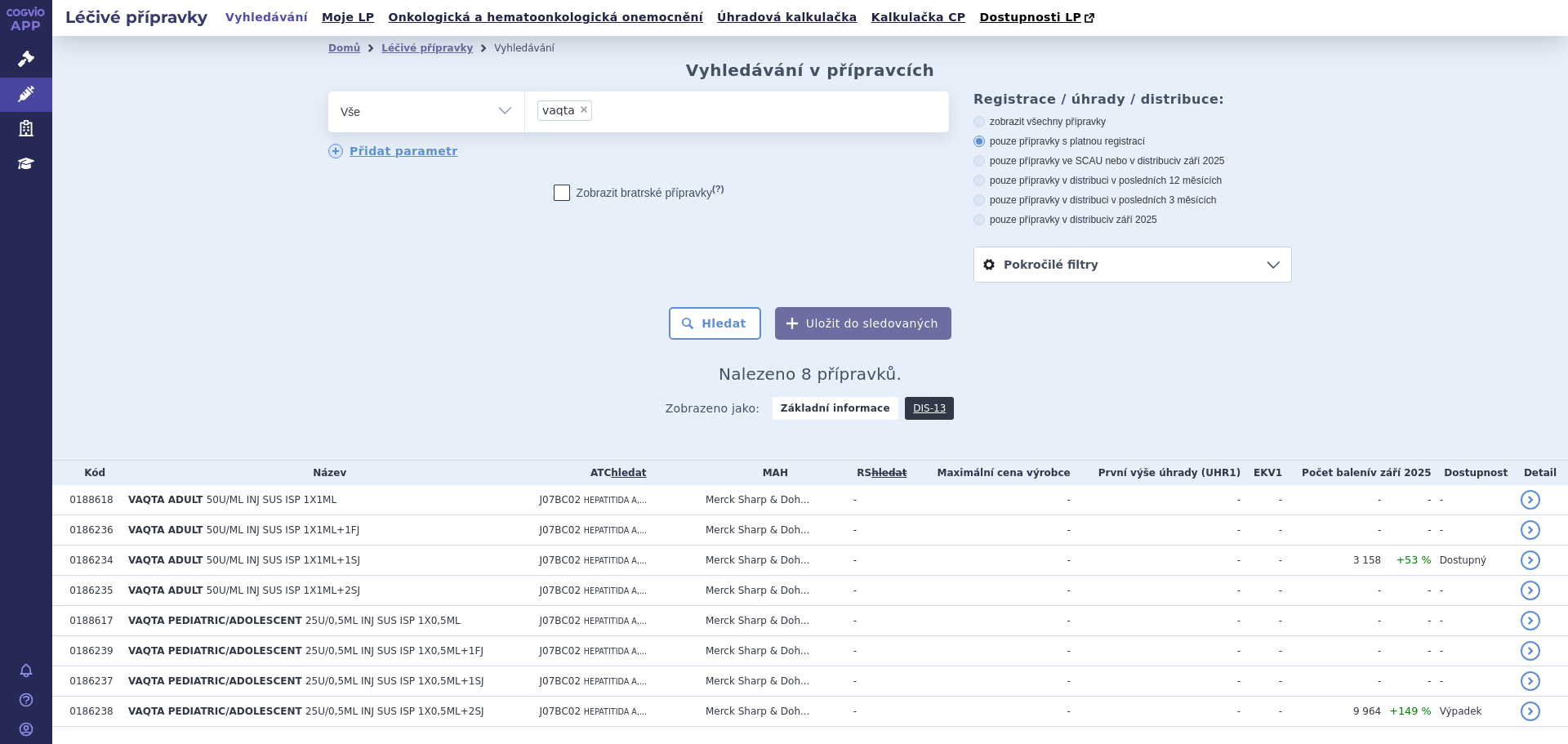
scroll to position [50, 0]
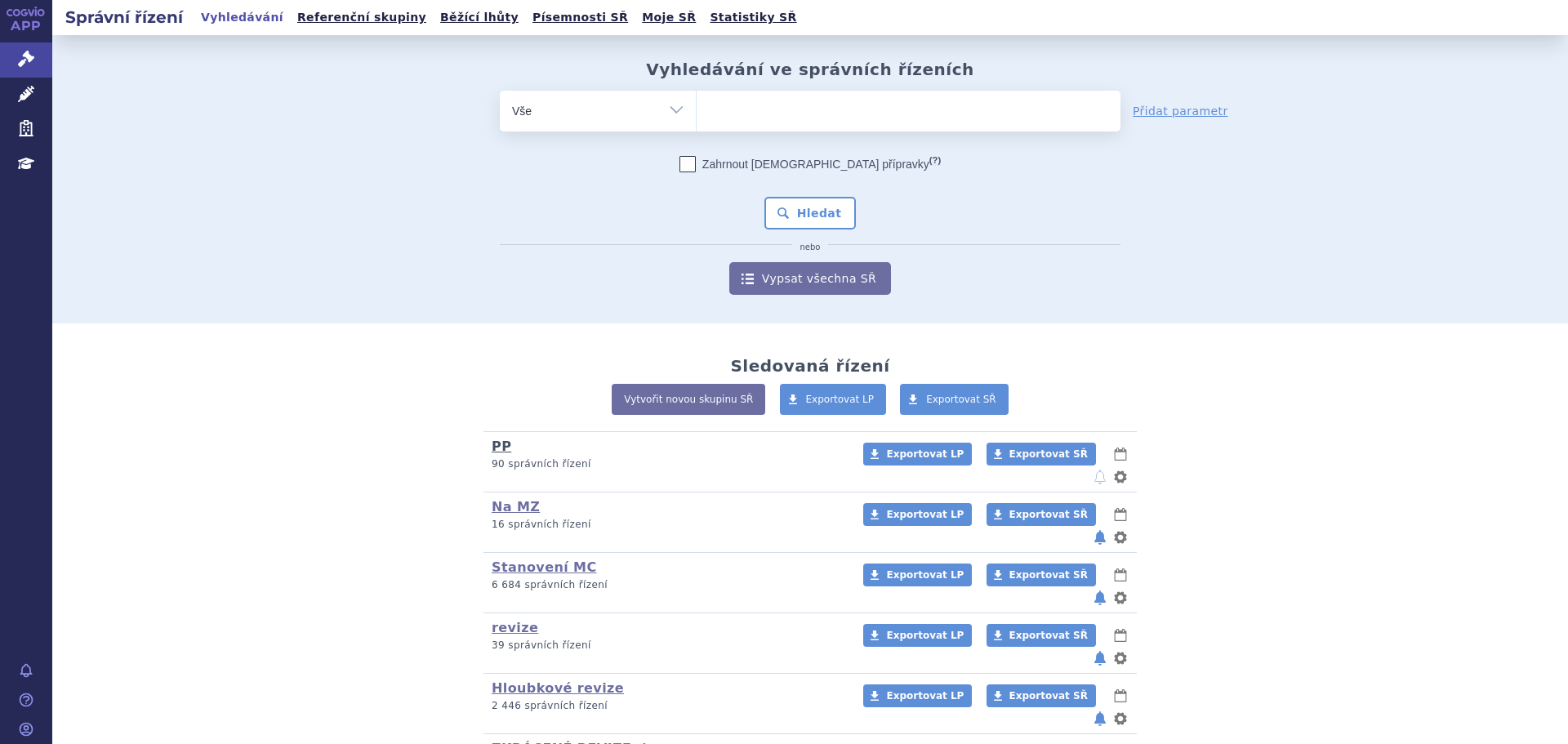
click at [498, 446] on link "PP" at bounding box center [501, 446] width 20 height 15
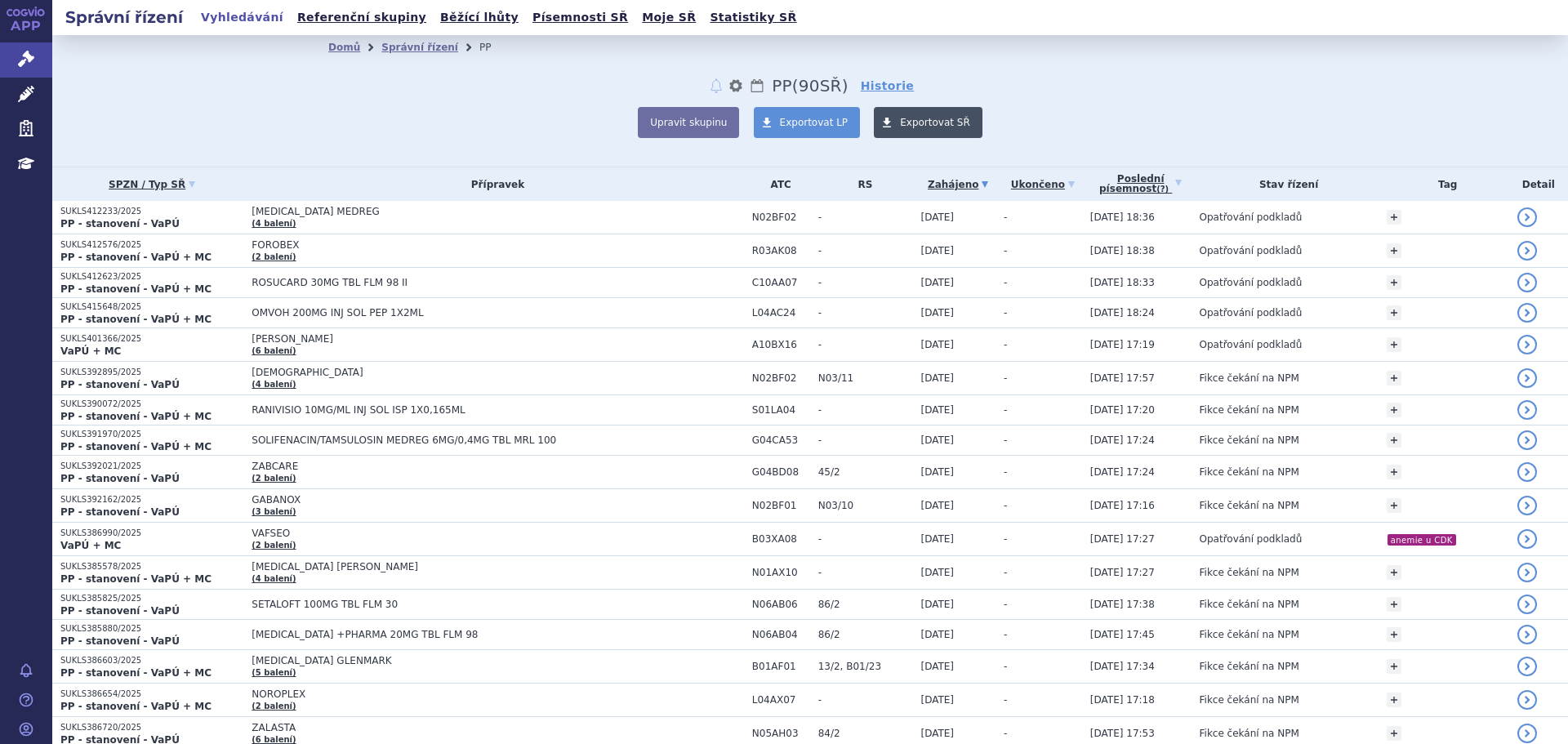
click at [919, 117] on span "Exportovat SŘ" at bounding box center [935, 122] width 71 height 11
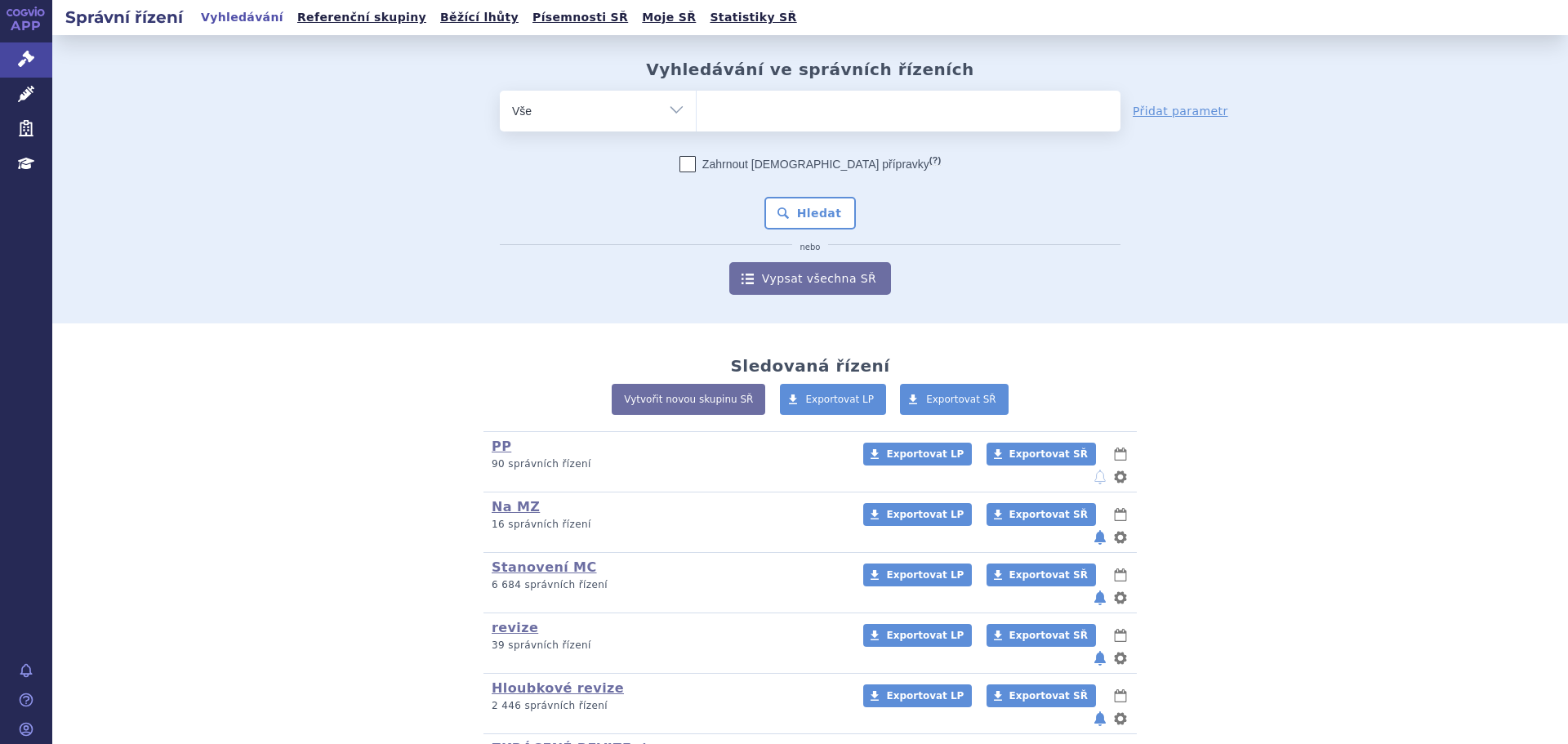
click at [722, 115] on ul at bounding box center [909, 108] width 424 height 34
click at [697, 115] on select at bounding box center [696, 111] width 1 height 41
click at [738, 117] on ul at bounding box center [909, 108] width 424 height 34
click at [697, 117] on select at bounding box center [696, 111] width 1 height 41
type input "va"
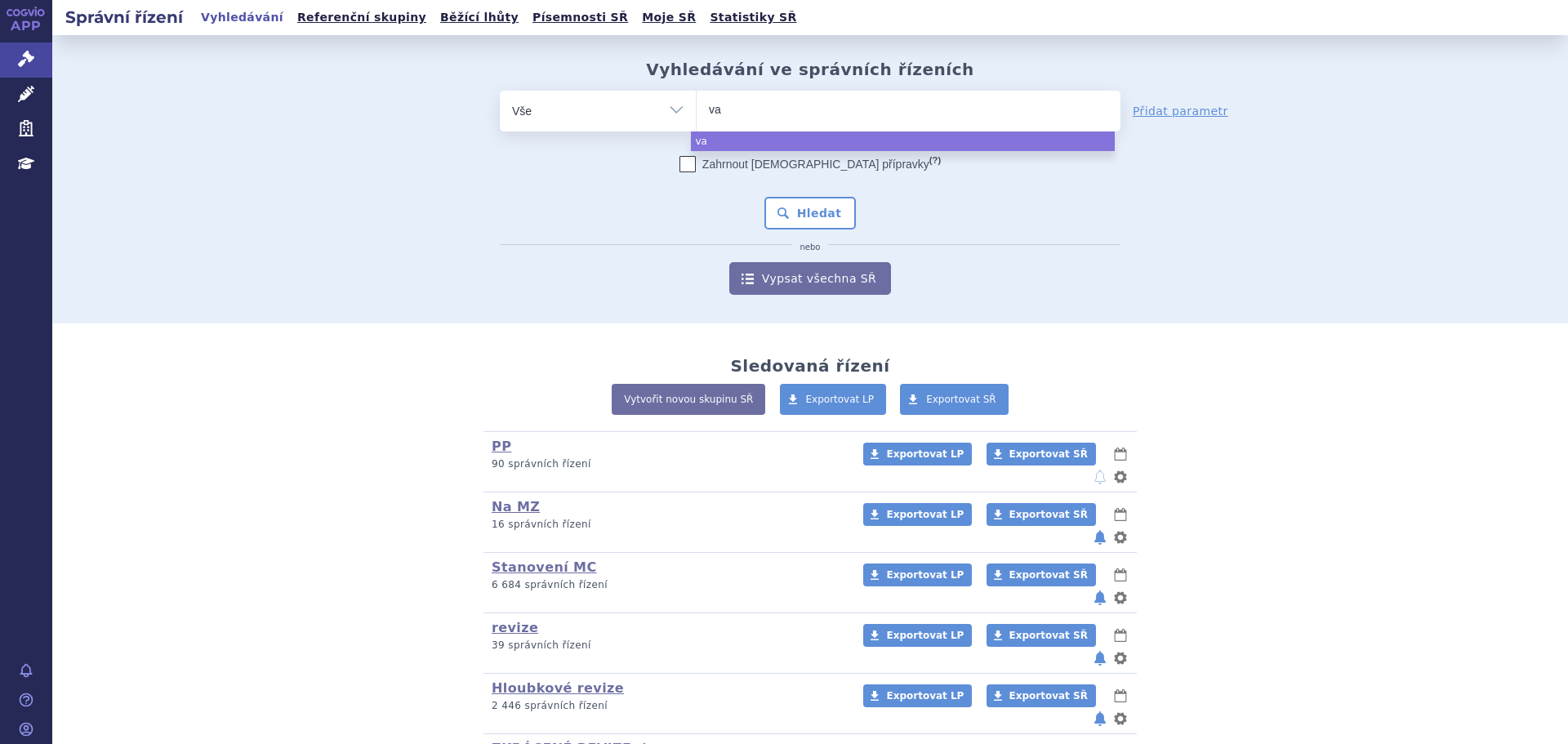
type input "vax"
type input "vaxi"
type input "vaxig"
type input "vaxigr"
type input "vaxigri"
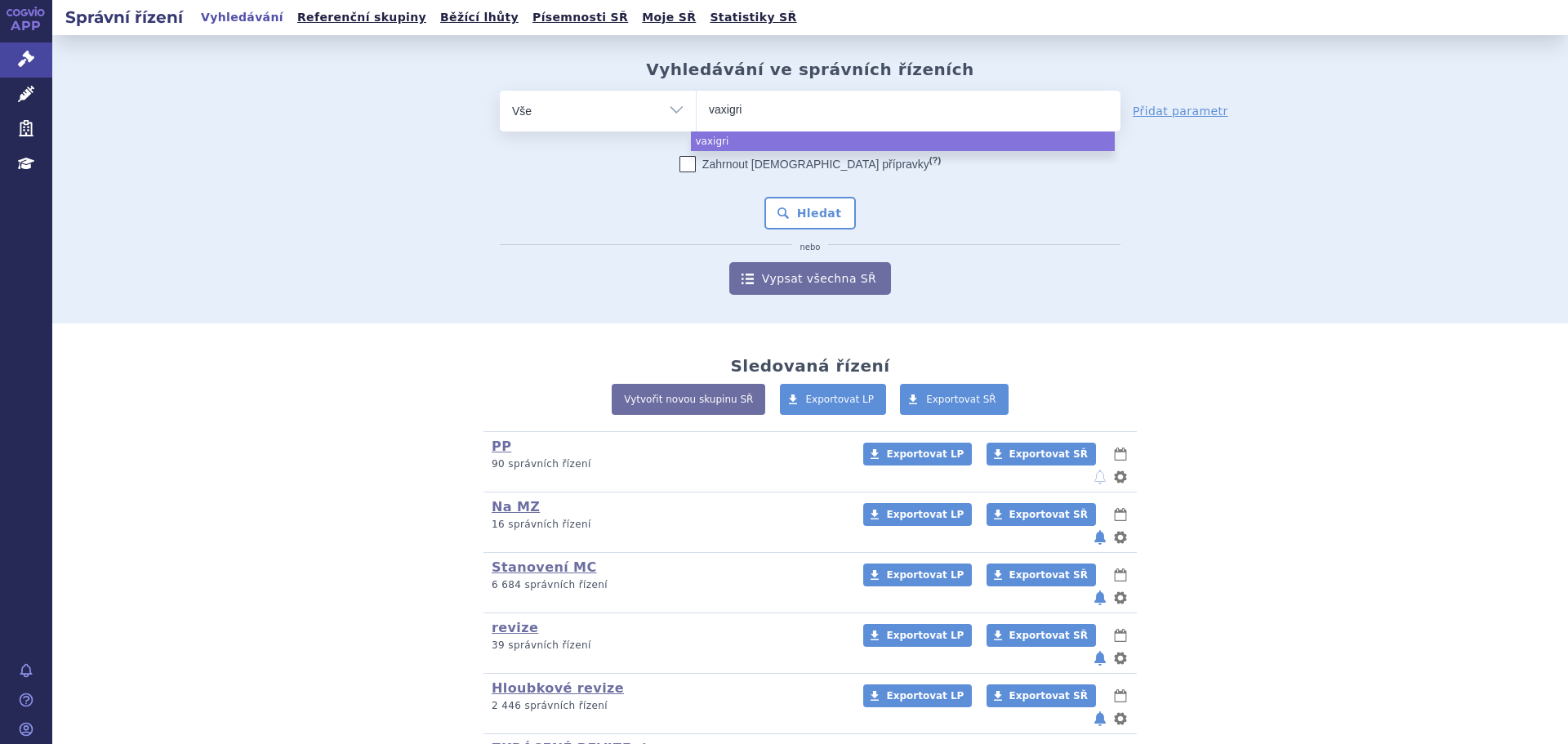
type input "vaxigrip"
select select "vaxigrip"
click at [824, 211] on button "Hledat" at bounding box center [811, 213] width 92 height 32
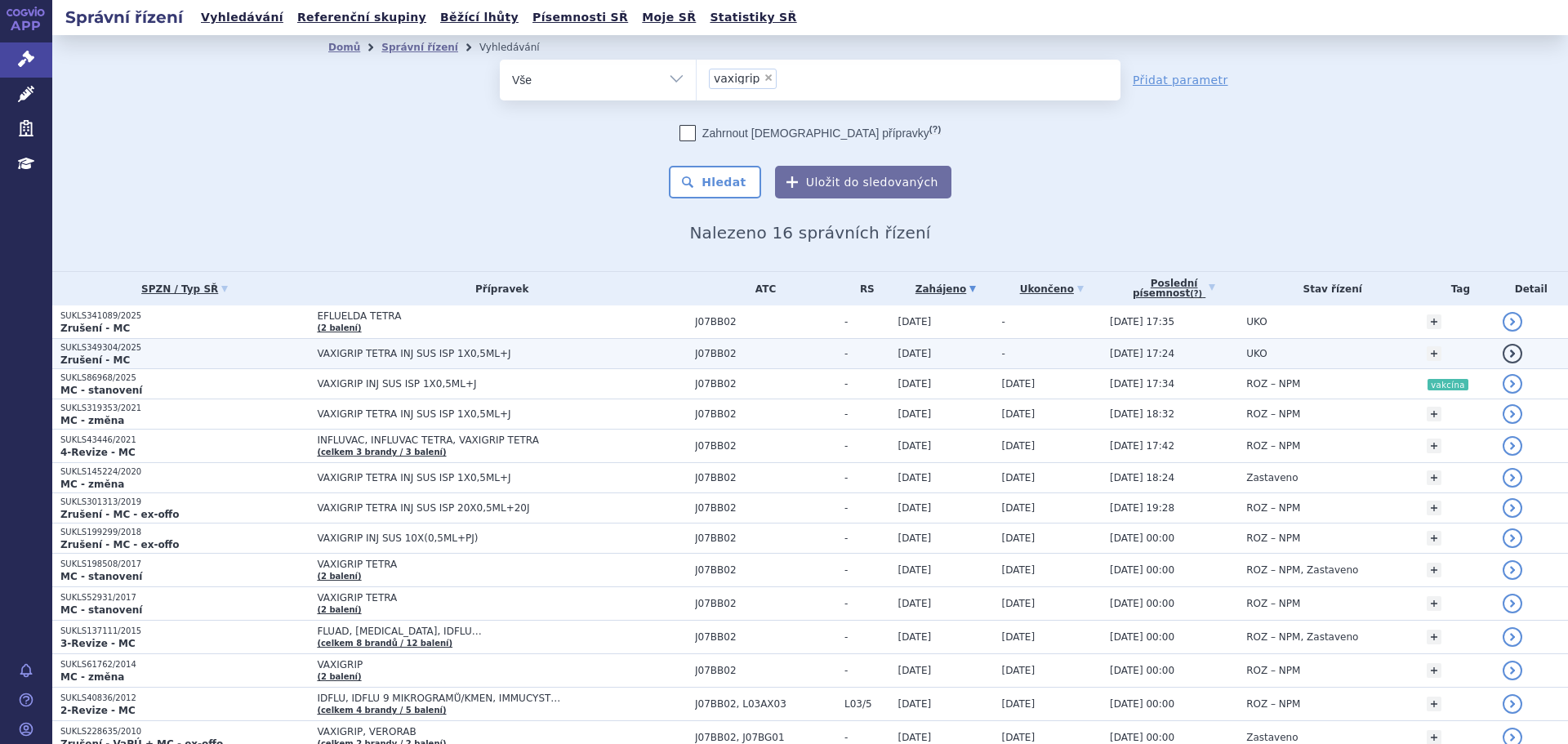
click at [425, 347] on td "VAXIGRIP TETRA INJ SUS ISP 1X0,5ML+J" at bounding box center [498, 354] width 378 height 31
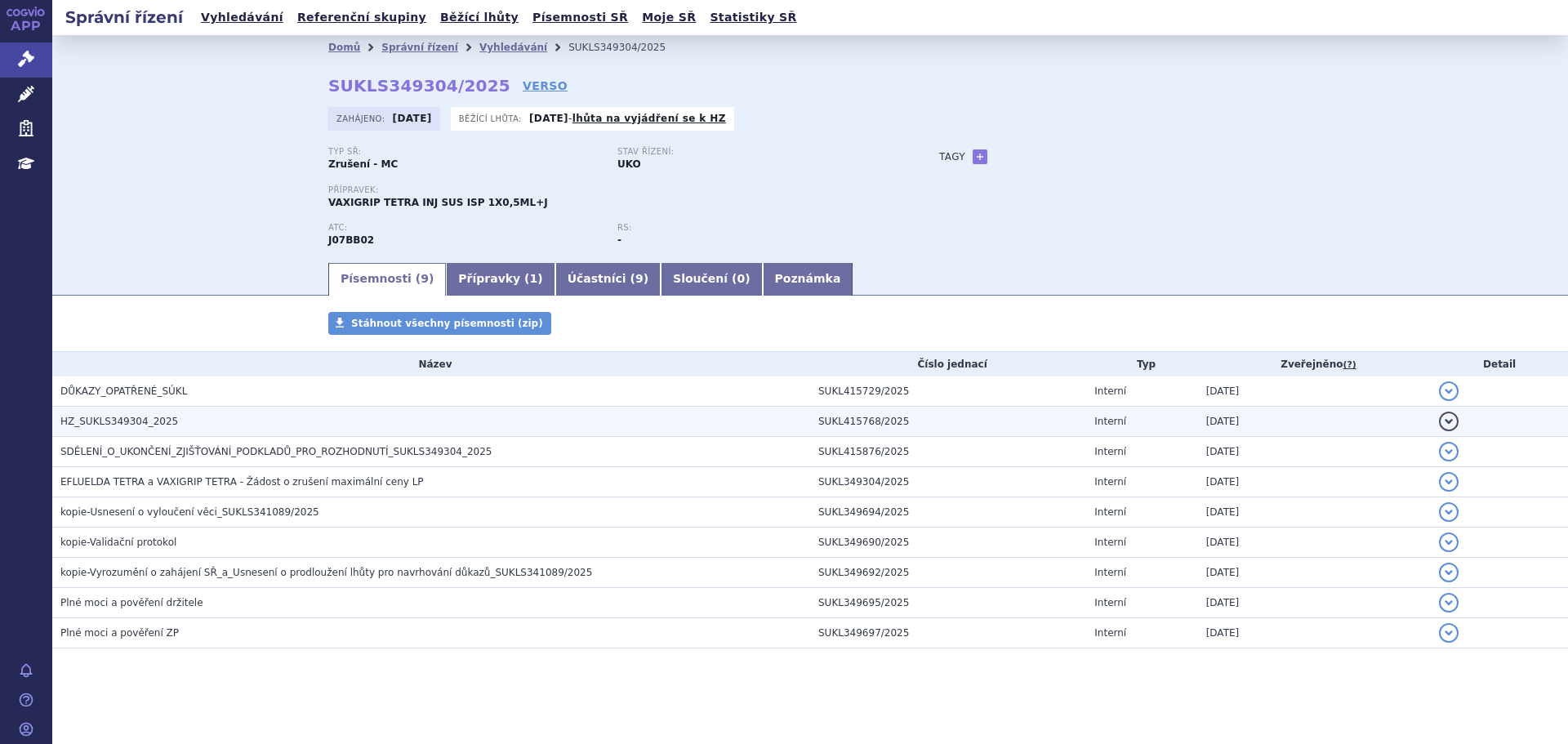
click at [146, 422] on span "HZ_SUKLS349304_2025" at bounding box center [119, 421] width 117 height 11
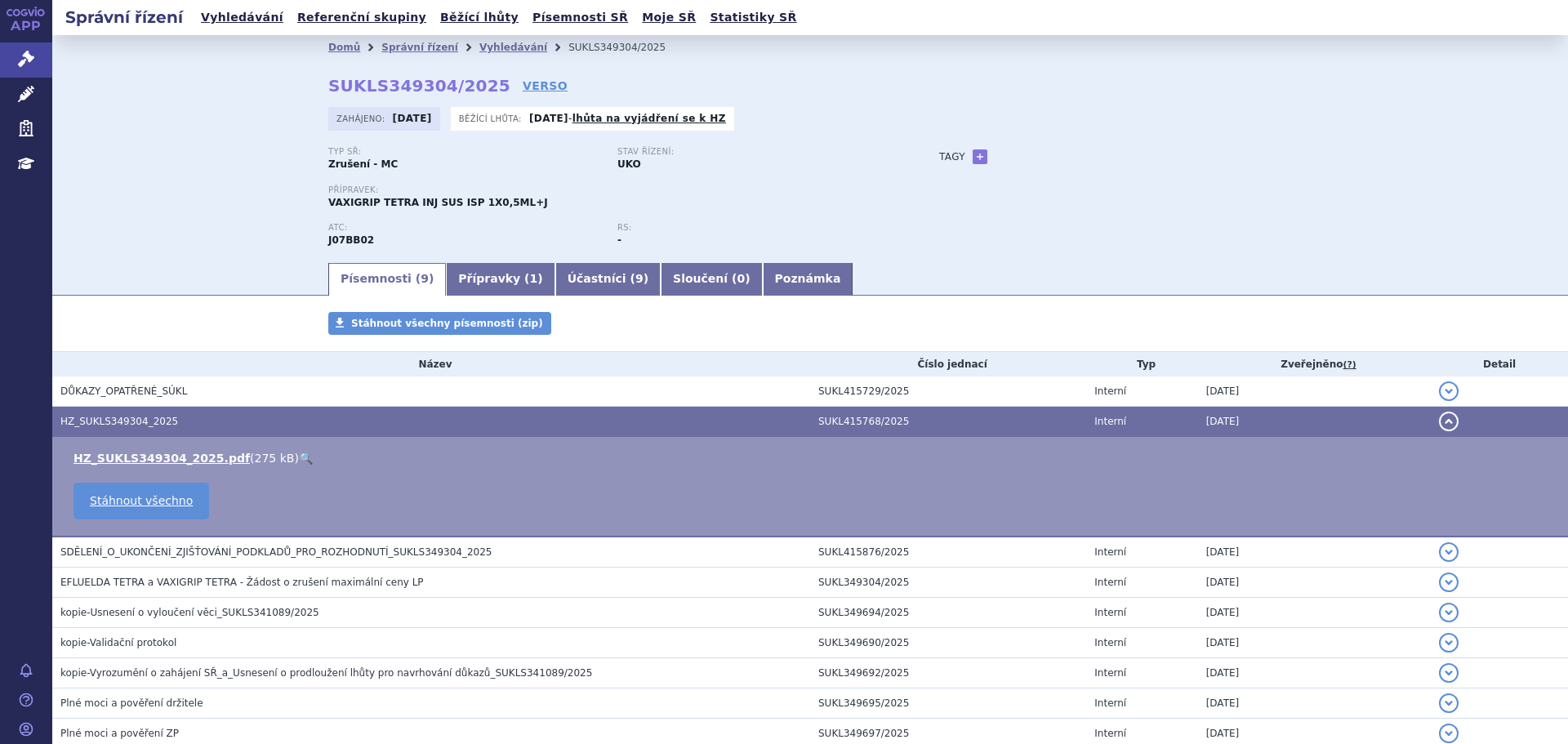
click at [299, 459] on link "🔍" at bounding box center [305, 457] width 14 height 13
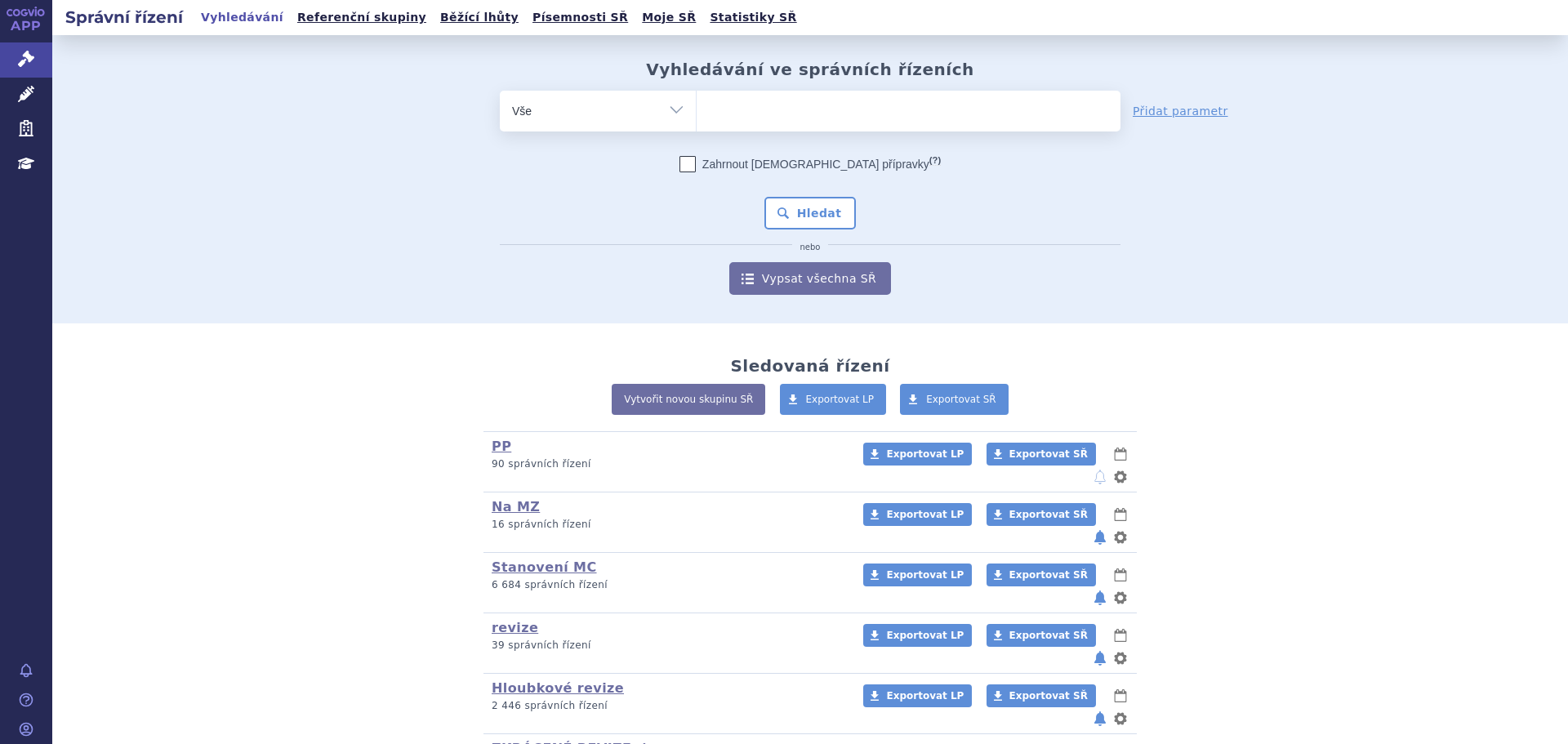
click at [763, 103] on ul at bounding box center [909, 108] width 424 height 34
click at [697, 103] on select at bounding box center [696, 111] width 1 height 41
paste input "SUKLS192952/2025"
type input "SUKLS192952/2025"
select select "SUKLS192952/2025"
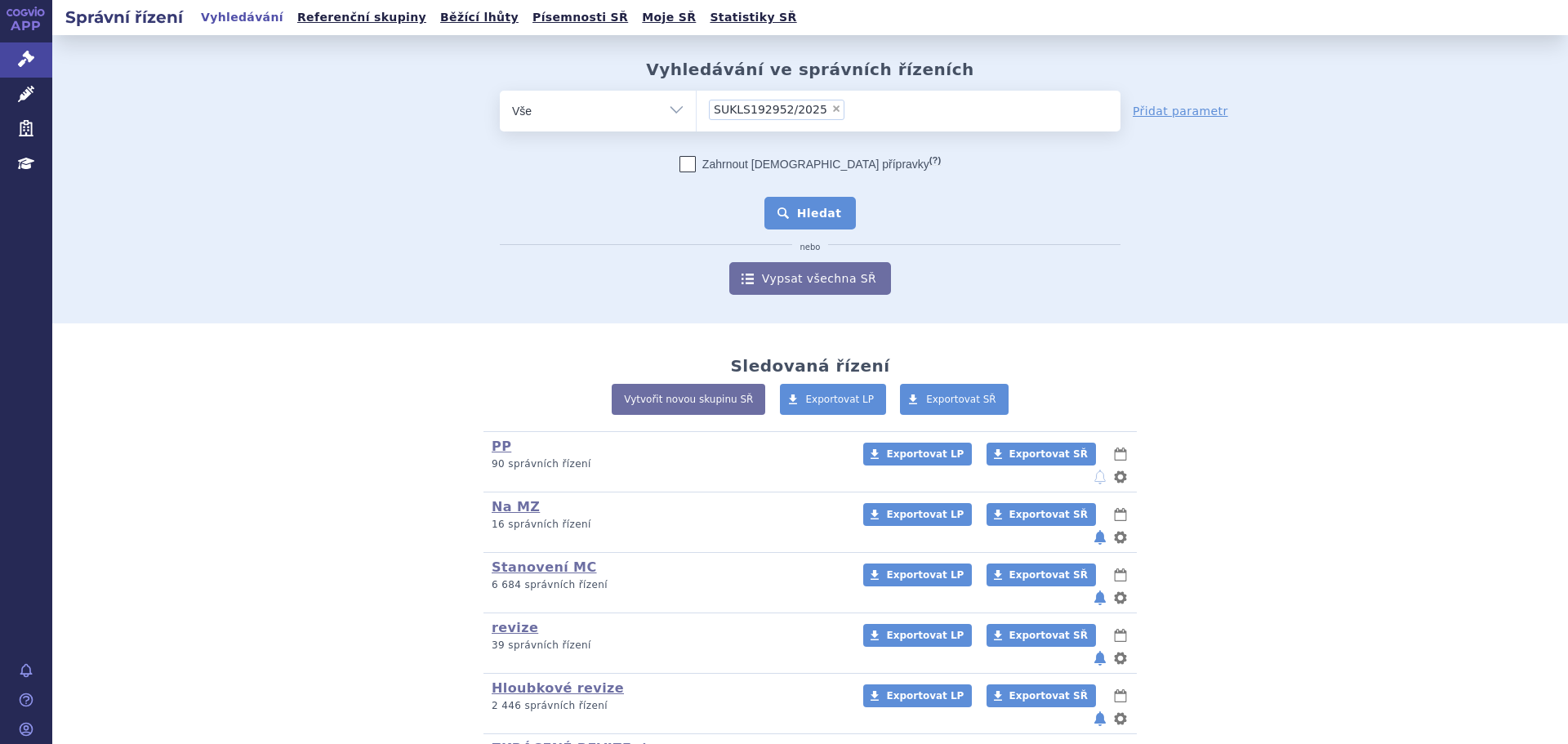
click at [779, 215] on button "Hledat" at bounding box center [811, 213] width 92 height 32
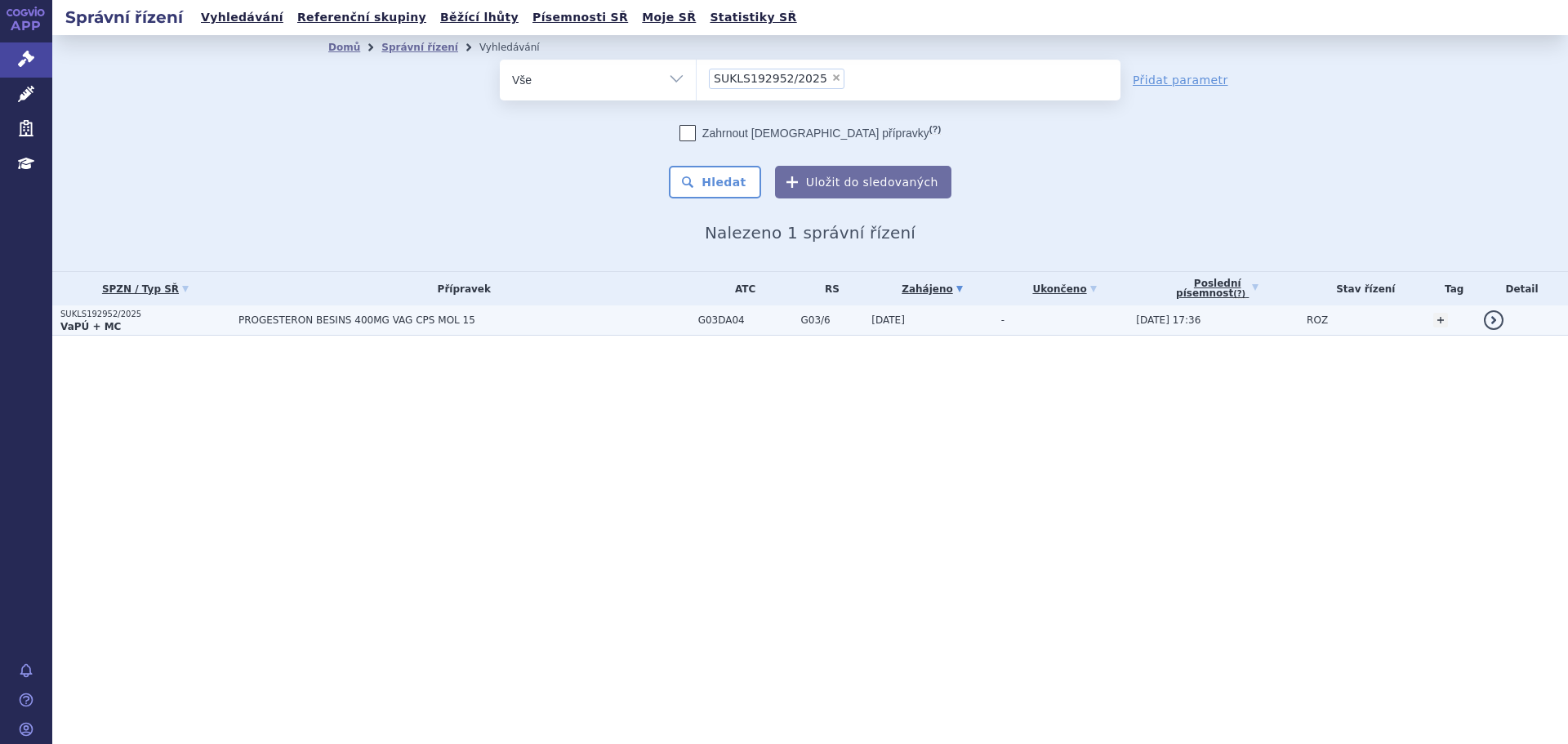
click at [590, 328] on td "PROGESTERON BESINS 400MG VAG CPS MOL 15" at bounding box center [460, 321] width 459 height 31
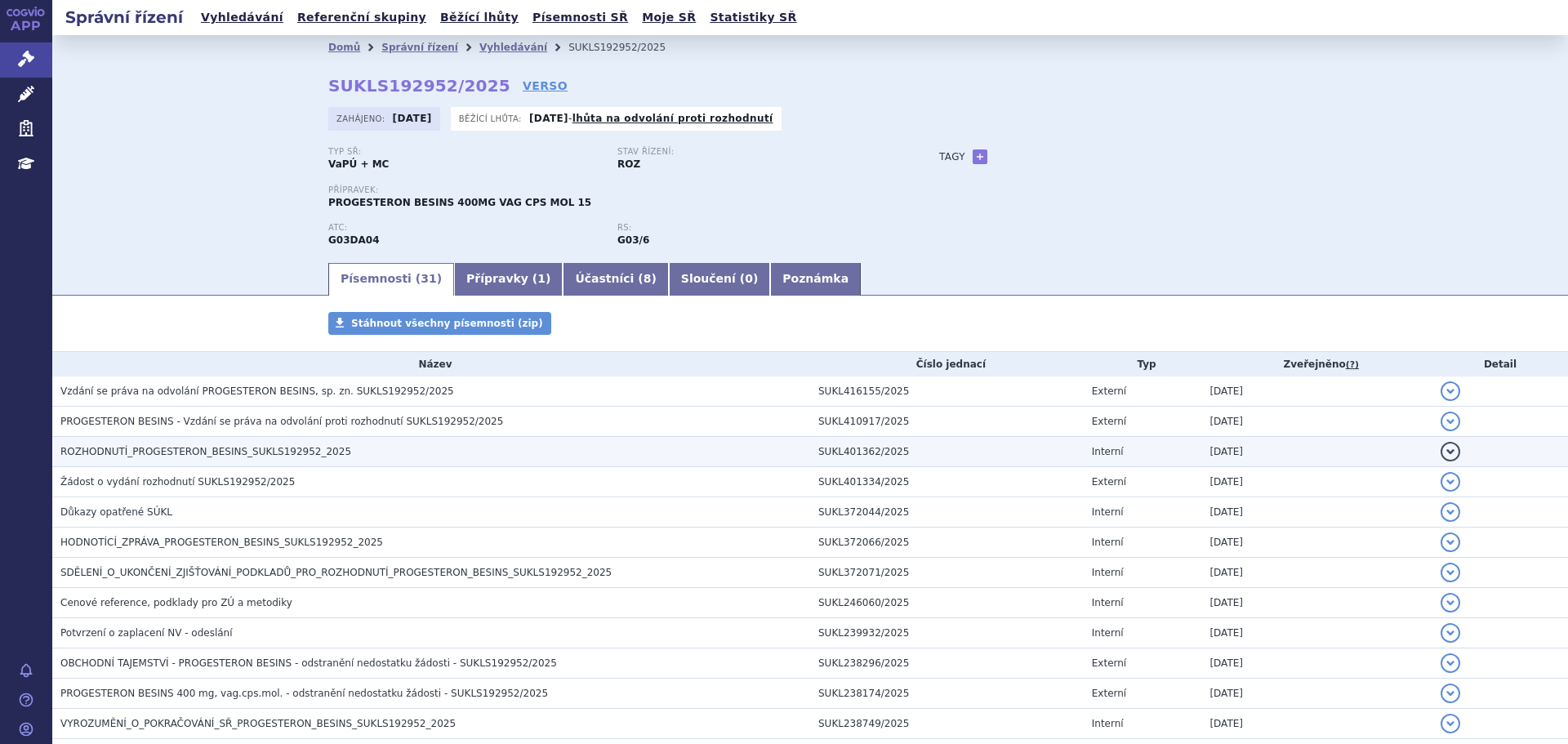
click at [174, 449] on span "ROZHODNUTÍ_PROGESTERON_BESINS_SUKLS192952_2025" at bounding box center [206, 451] width 291 height 11
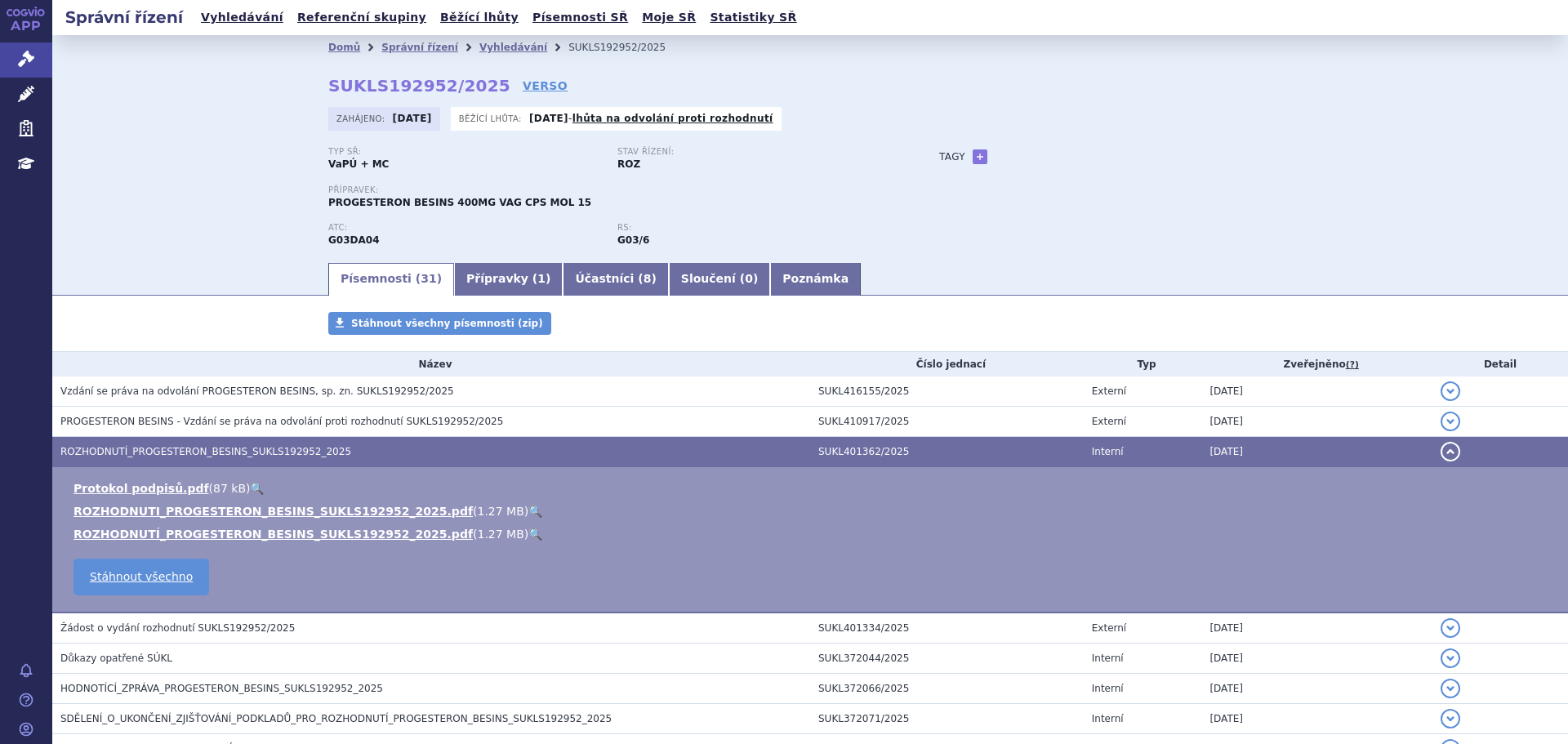
click at [528, 509] on link "🔍" at bounding box center [535, 510] width 14 height 13
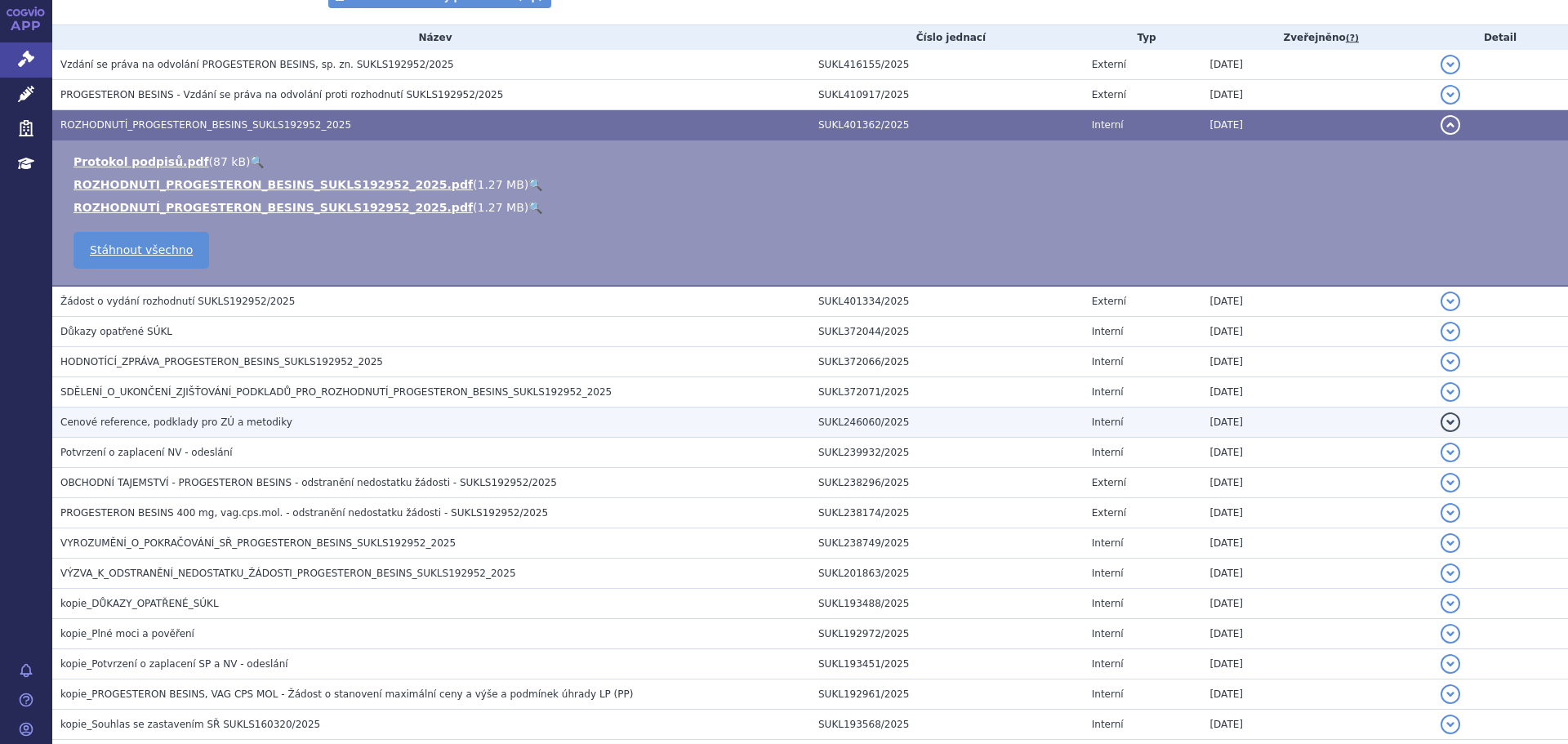
click at [279, 430] on h3 "Cenové reference, podklady pro ZÚ a metodiky" at bounding box center [435, 422] width 750 height 16
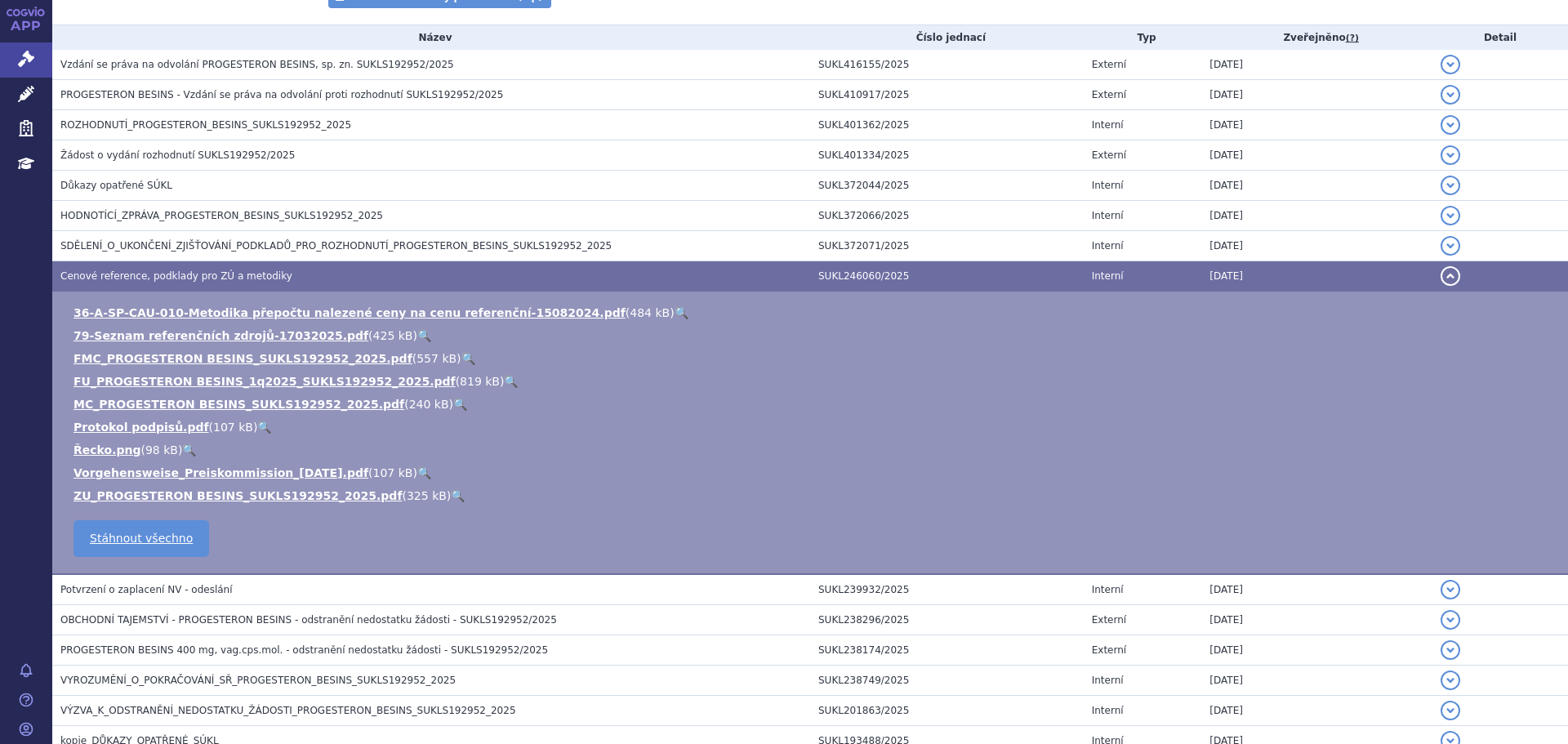
click at [461, 355] on link "🔍" at bounding box center [468, 358] width 14 height 13
click at [451, 493] on link "🔍" at bounding box center [458, 495] width 14 height 13
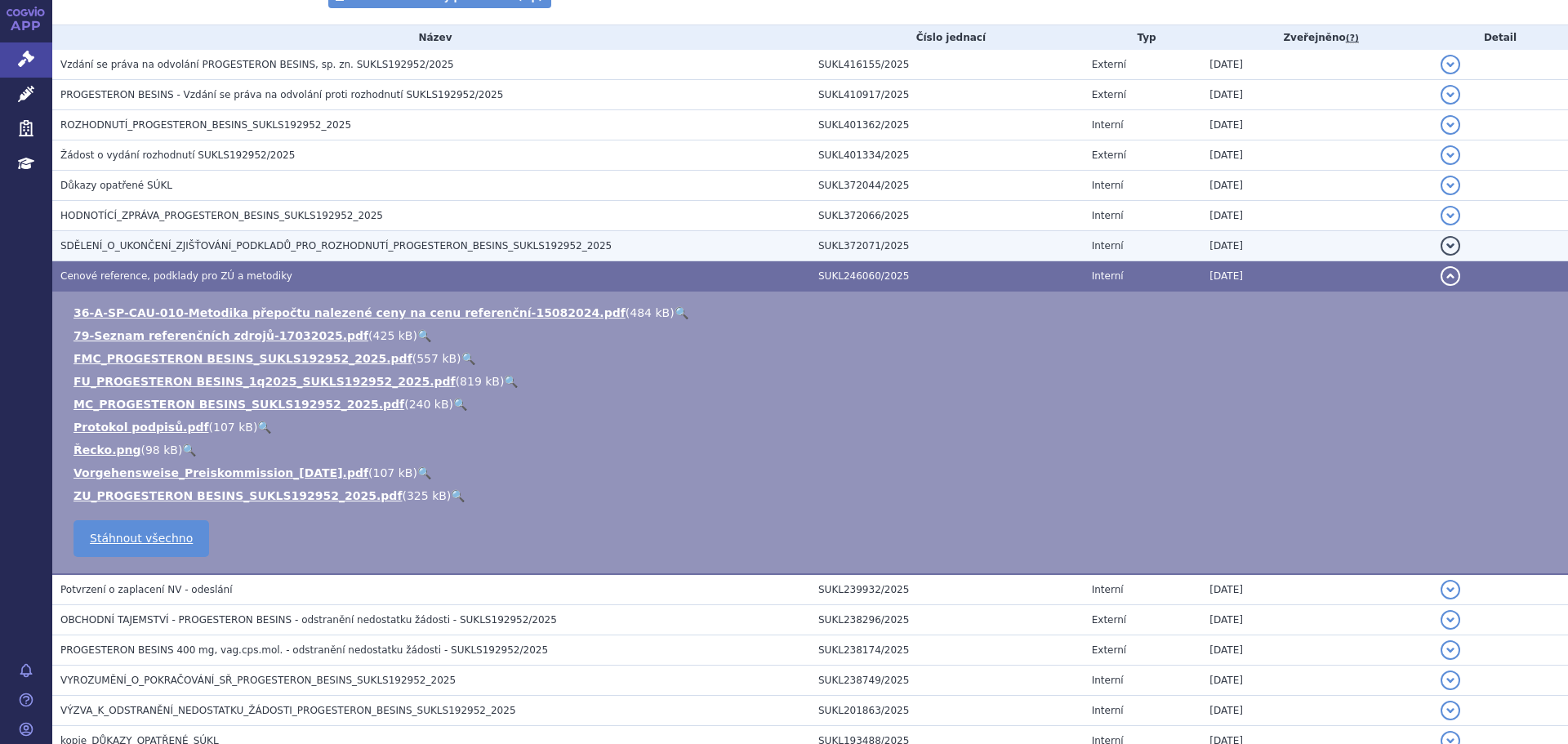
scroll to position [0, 0]
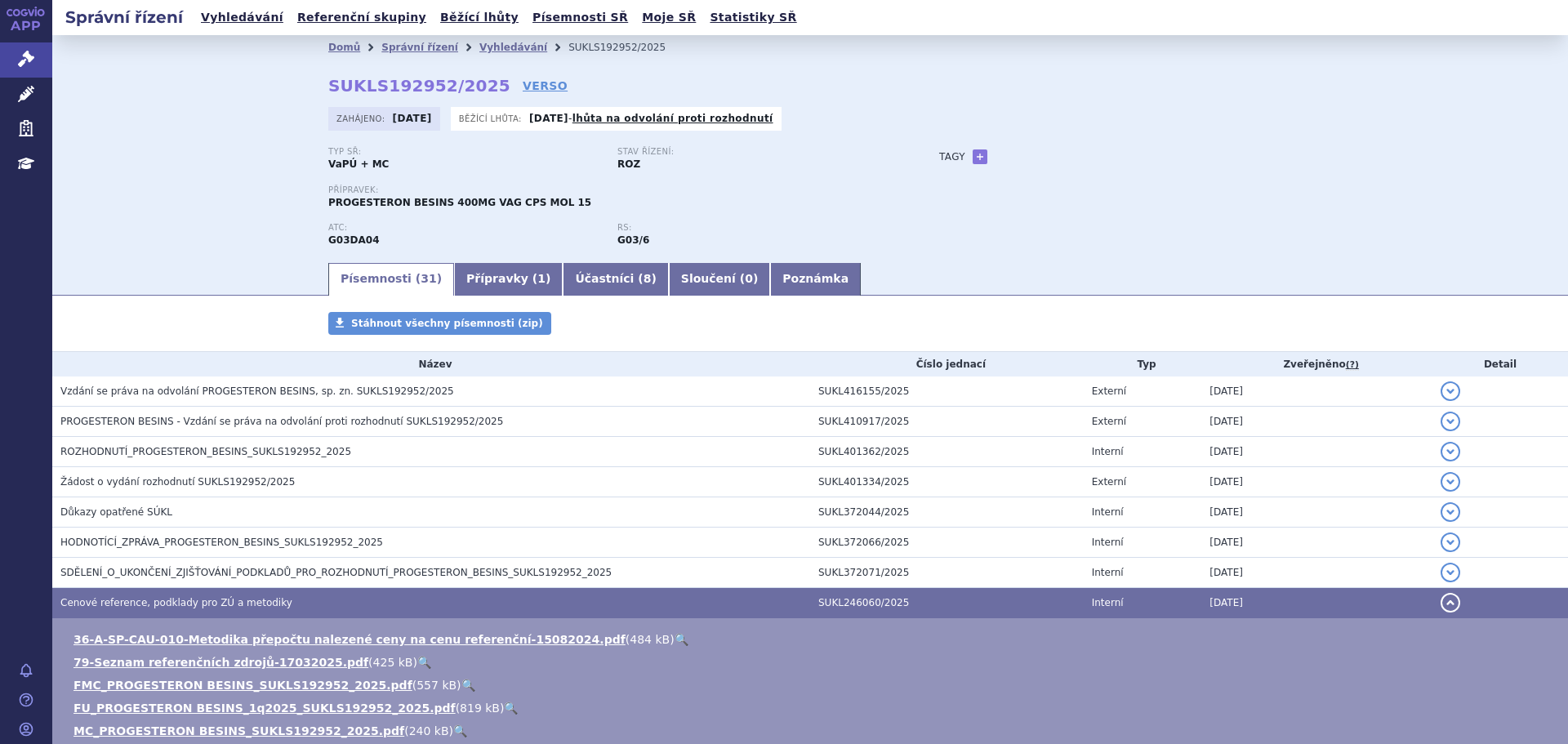
drag, startPoint x: 476, startPoint y: 82, endPoint x: 351, endPoint y: 87, distance: 125.1
click at [351, 87] on div "Domů Správní řízení Vyhledávání SUKLS192952/2025 SUKLS192952/2025 VERSO Zahájen…" at bounding box center [811, 160] width 1029 height 201
click at [305, 99] on div "Domů Správní řízení Vyhledávání SUKLS192952/2025 SUKLS192952/2025 VERSO Zahájen…" at bounding box center [811, 160] width 1029 height 201
drag, startPoint x: 324, startPoint y: 83, endPoint x: 476, endPoint y: 89, distance: 152.1
click at [476, 89] on div "Domů Správní řízení Vyhledávání SUKLS192952/2025 SUKLS192952/2025 VERSO Zahájen…" at bounding box center [811, 160] width 1029 height 201
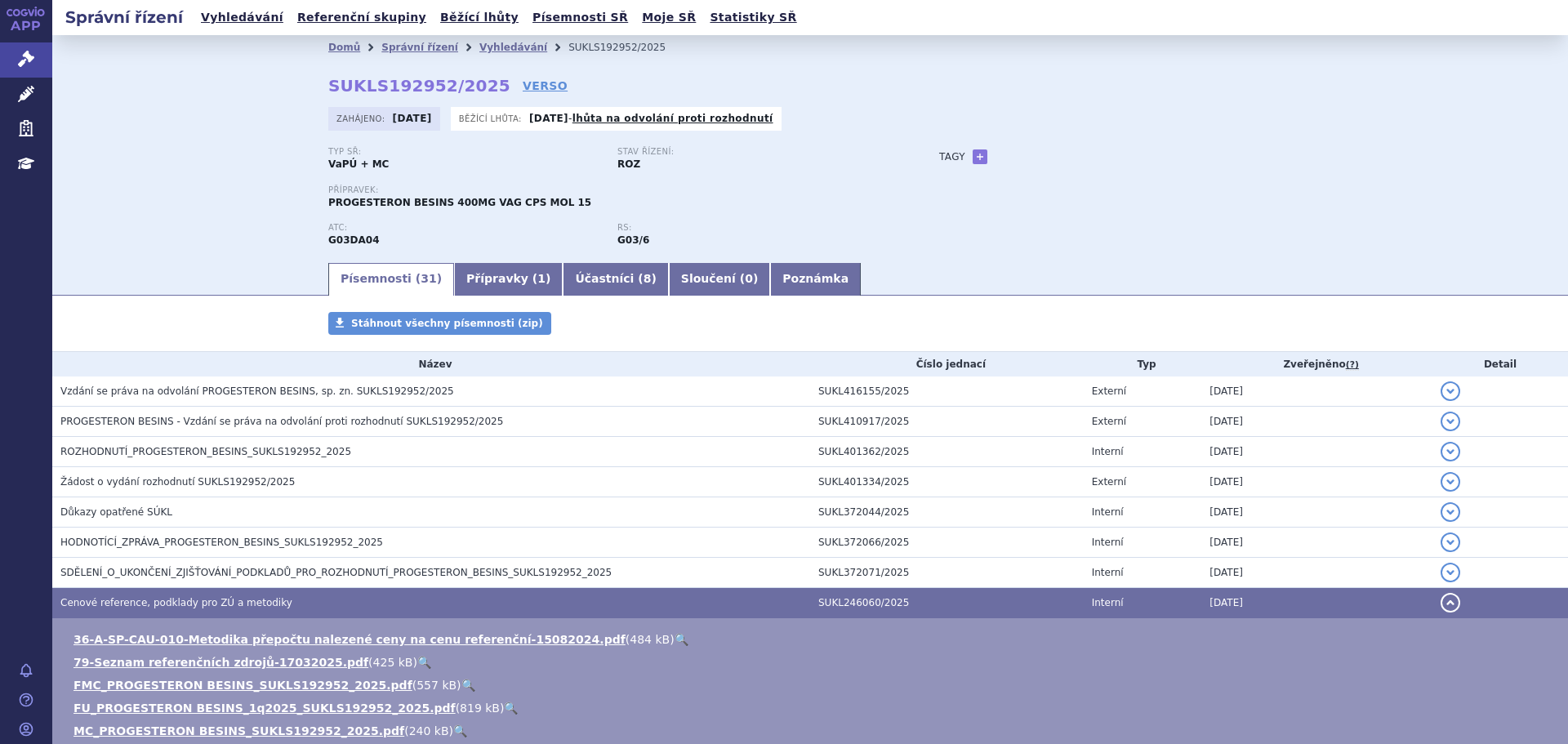
click at [330, 94] on strong "SUKLS192952/2025" at bounding box center [419, 85] width 182 height 20
drag, startPoint x: 324, startPoint y: 83, endPoint x: 470, endPoint y: 89, distance: 146.1
click at [470, 89] on strong "SUKLS192952/2025" at bounding box center [419, 85] width 182 height 20
copy strong "SUKLS192952/2025"
click at [491, 273] on link "Přípravky ( 1 )" at bounding box center [509, 279] width 109 height 32
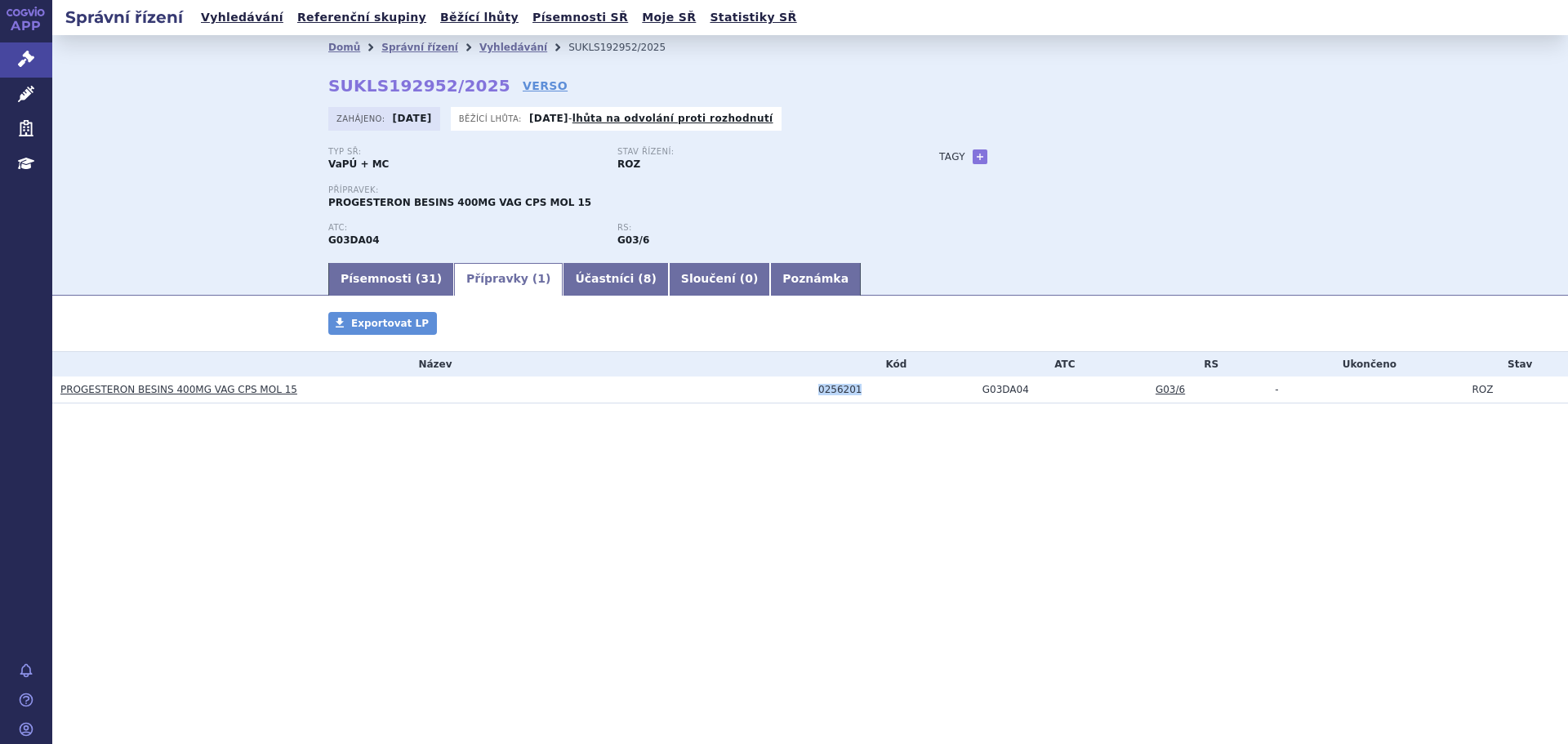
drag, startPoint x: 864, startPoint y: 385, endPoint x: 786, endPoint y: 393, distance: 78.4
click at [786, 393] on tr "PROGESTERON BESINS 400MG VAG CPS MOL 15 0256201 G03DA04 G03/6 - ROZ" at bounding box center [810, 390] width 1516 height 27
copy tr "0256201"
drag, startPoint x: 60, startPoint y: 382, endPoint x: 160, endPoint y: 396, distance: 101.0
click at [160, 396] on h3 "PROGESTERON BESINS 400MG VAG CPS MOL 15" at bounding box center [435, 389] width 750 height 16
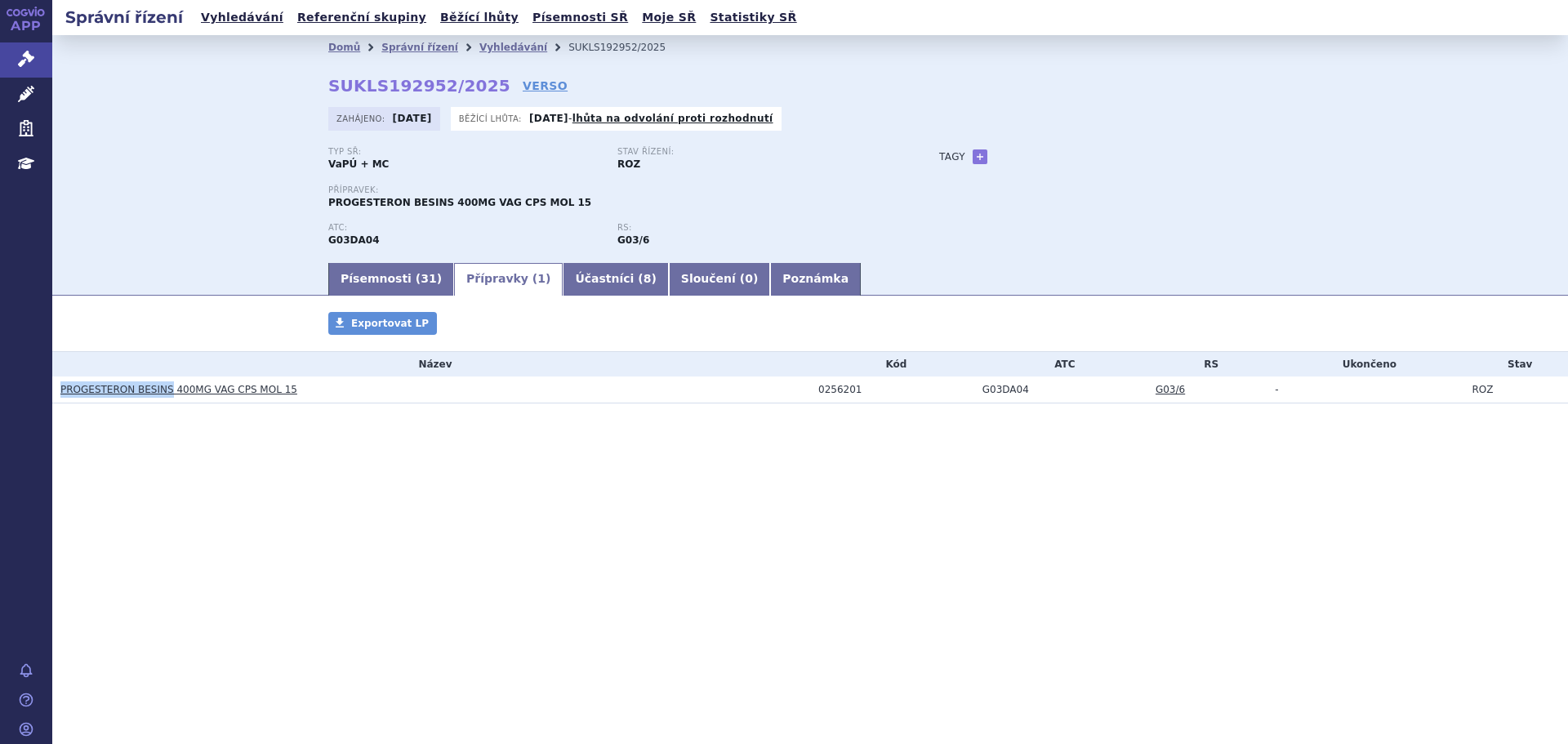
copy link "PROGESTERON BESINS"
drag, startPoint x: 288, startPoint y: 395, endPoint x: 163, endPoint y: 398, distance: 125.0
click at [163, 398] on td "PROGESTERON BESINS 400MG VAG CPS MOL 15" at bounding box center [430, 390] width 758 height 27
copy link "400MG VAG CPS MOL 15"
click at [420, 283] on span "31" at bounding box center [428, 278] width 15 height 13
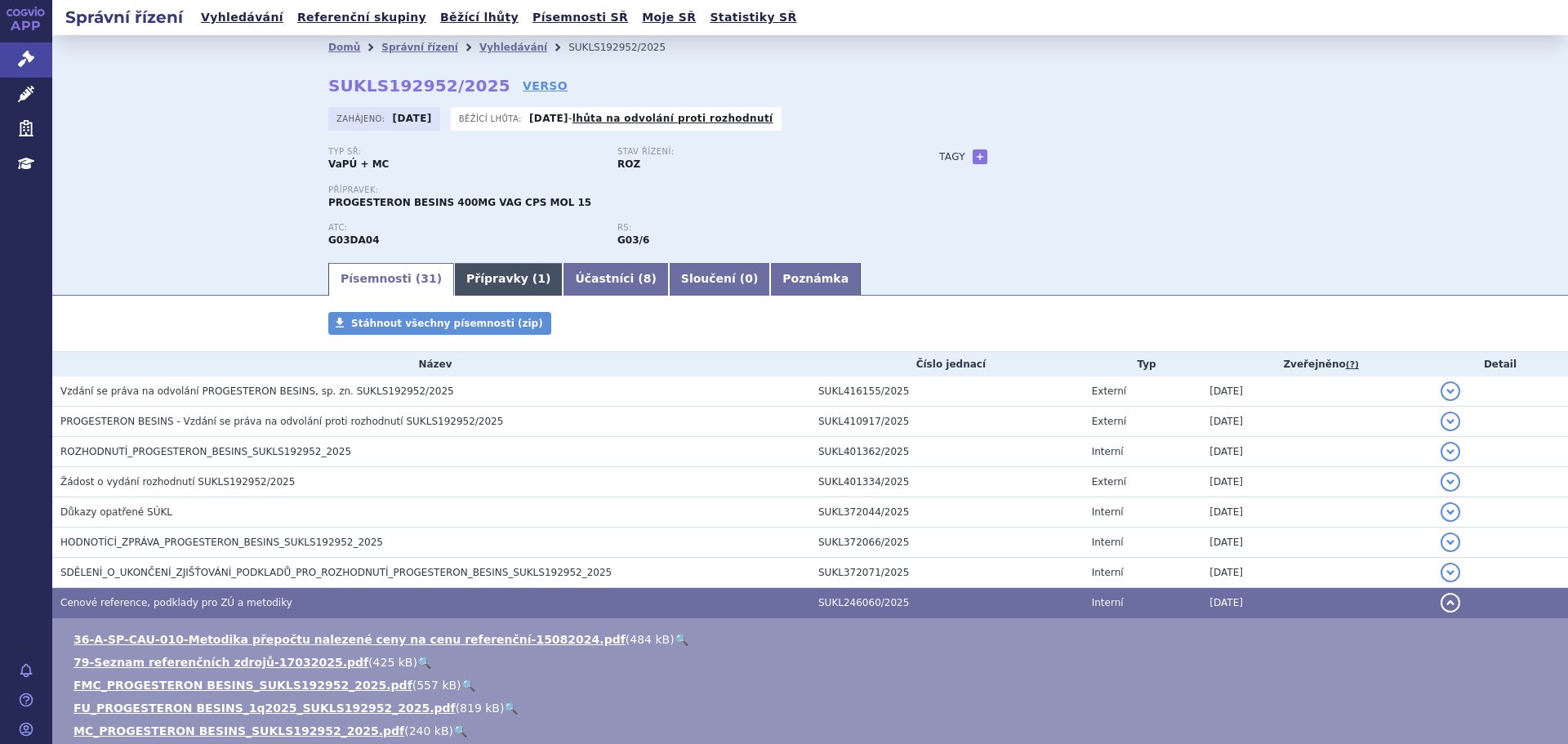
click at [478, 279] on link "Přípravky ( 1 )" at bounding box center [509, 279] width 109 height 32
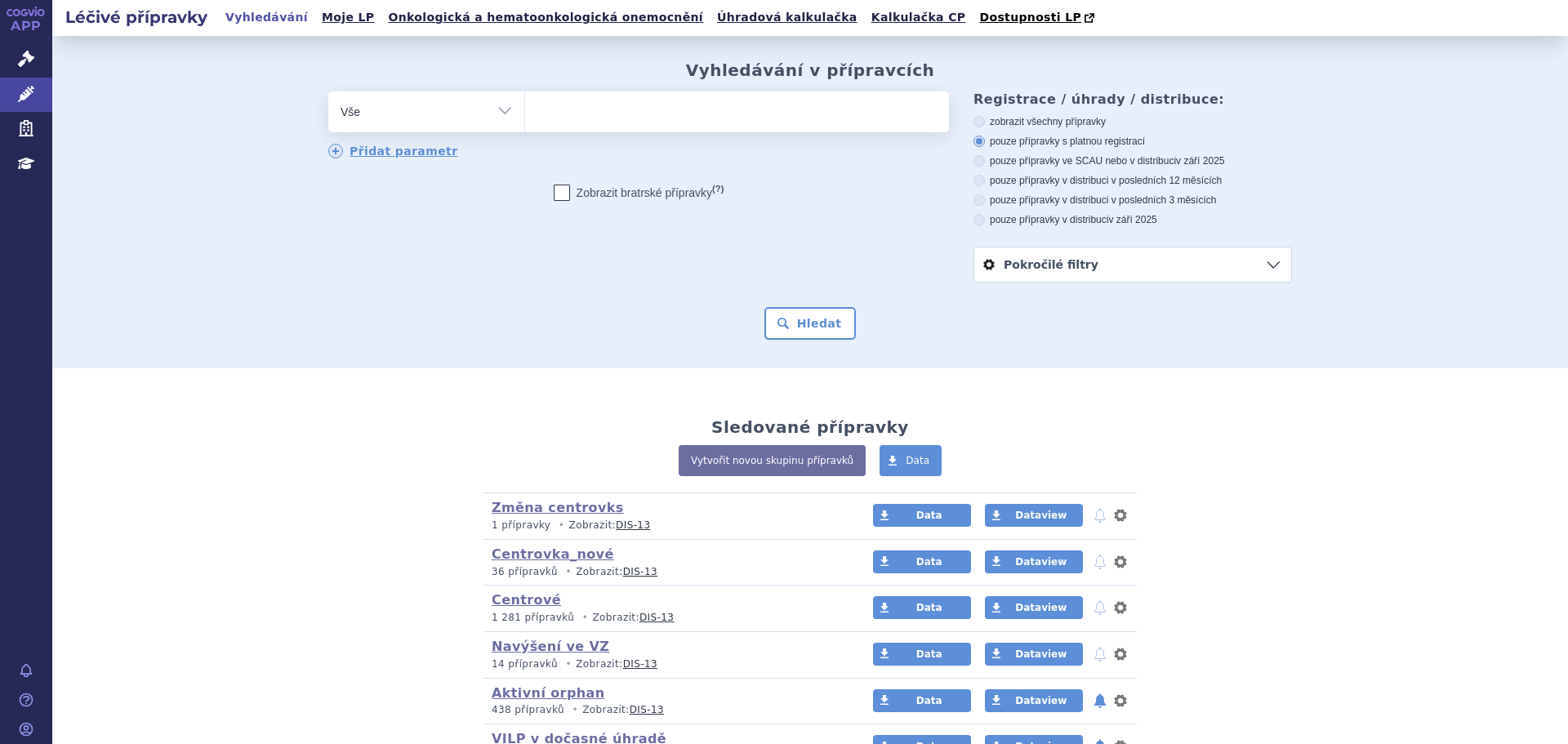
click at [613, 112] on ul at bounding box center [737, 109] width 424 height 34
click at [525, 112] on select at bounding box center [524, 111] width 1 height 41
type input "ut"
type input "utr"
type input "utro"
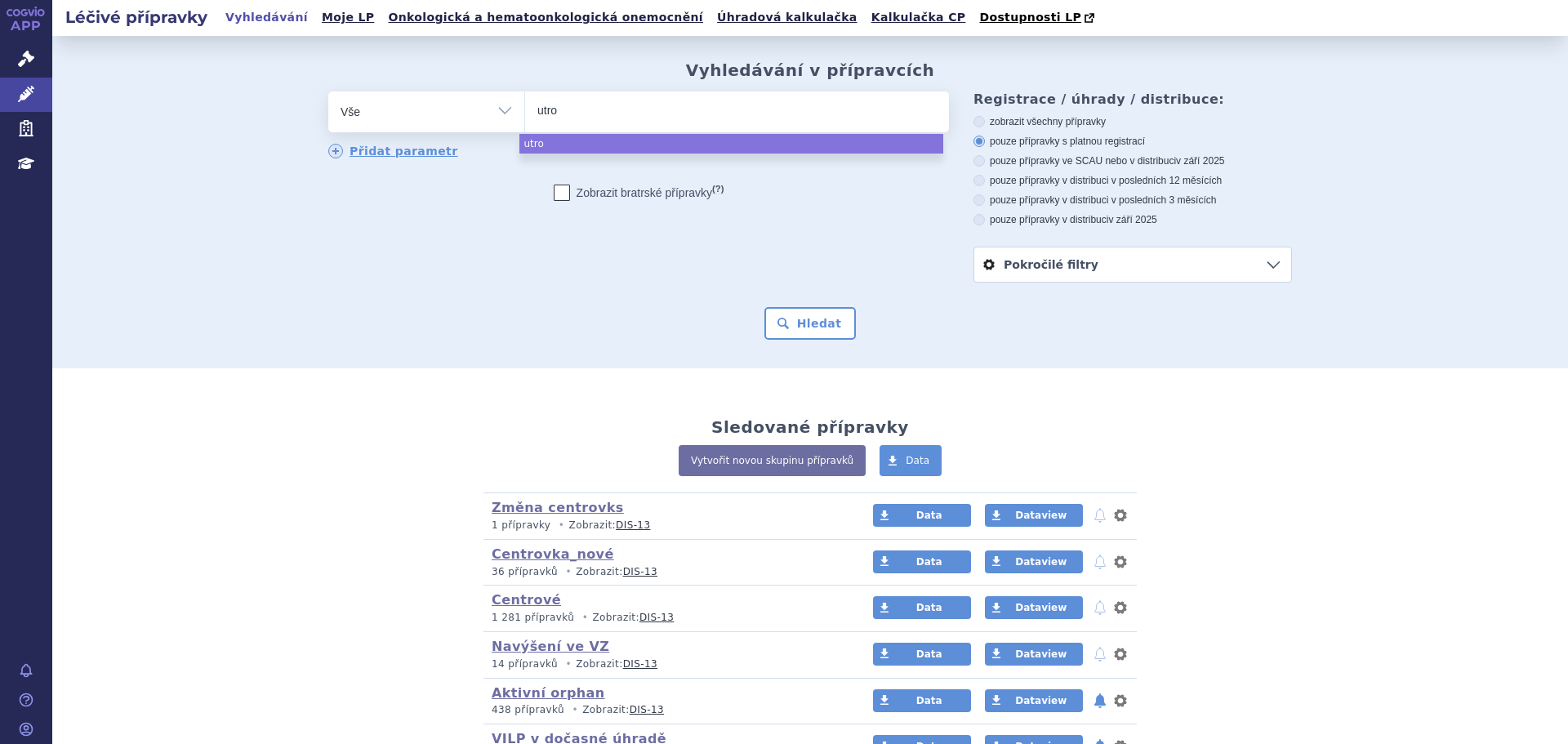
type input "utrog"
type input "utroge"
type input "utrogest"
type input "utrogestan"
select select "utrogestan"
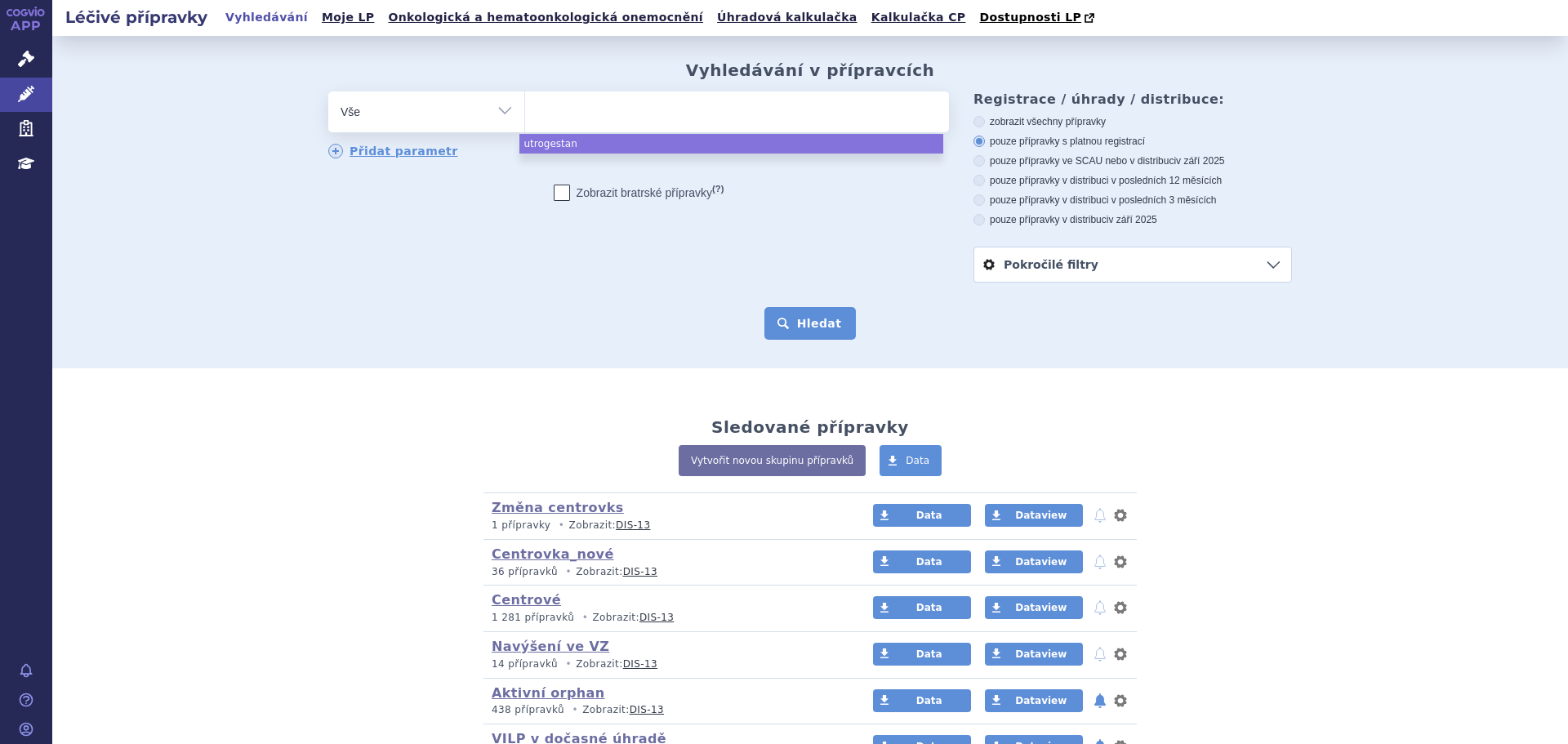
click at [799, 332] on button "Hledat" at bounding box center [811, 323] width 92 height 32
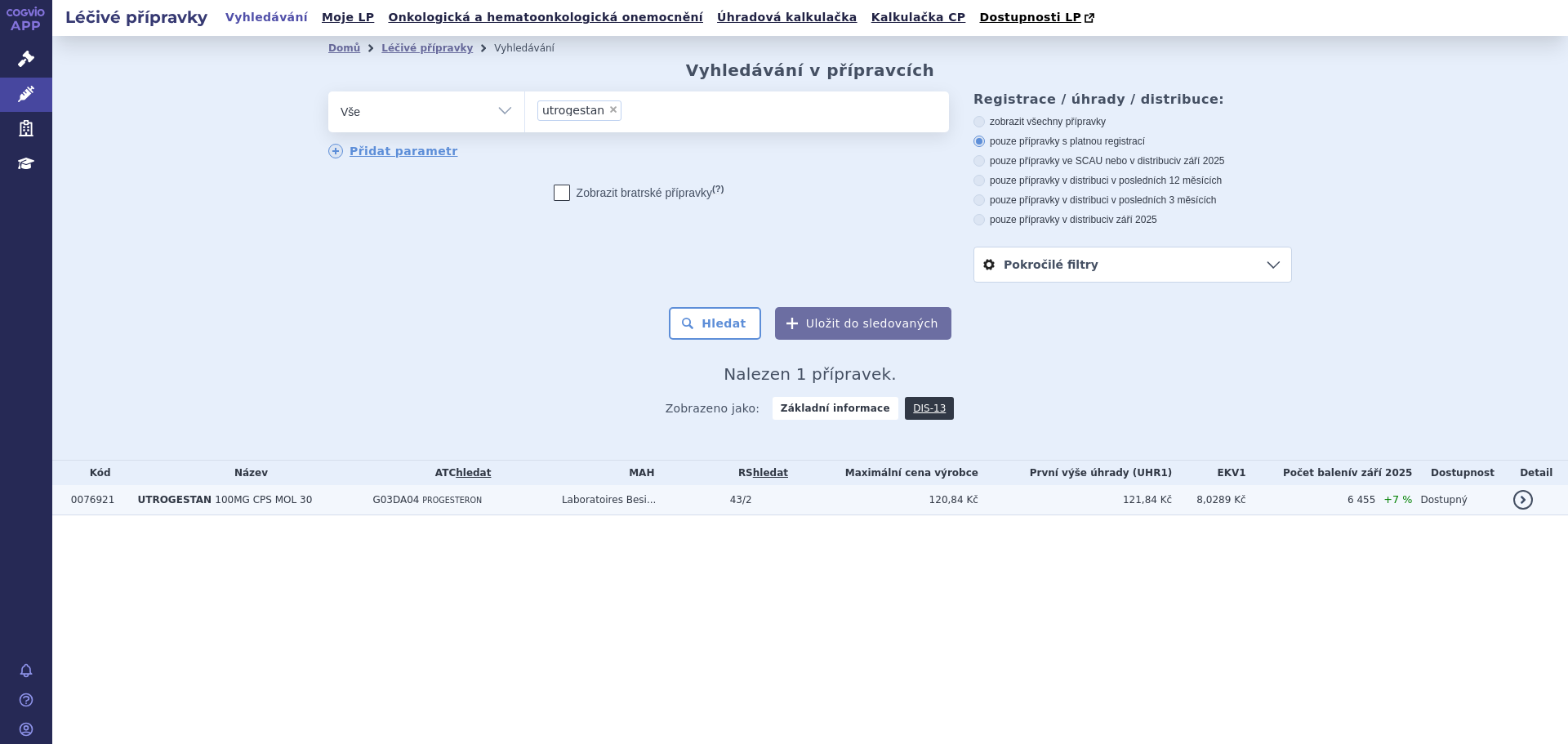
click at [938, 510] on td "120,84 Kč" at bounding box center [887, 500] width 182 height 31
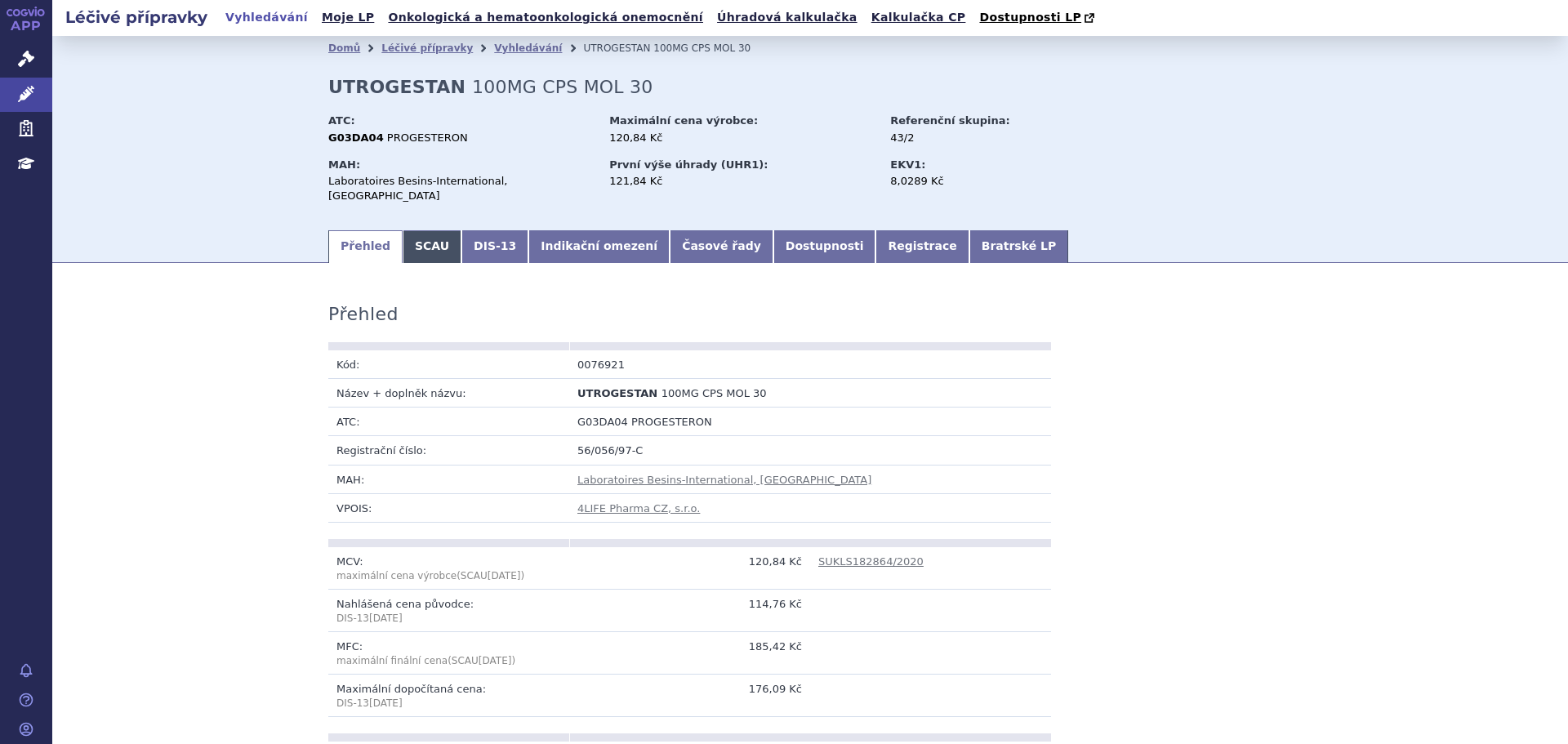
click at [424, 230] on link "SCAU" at bounding box center [431, 247] width 59 height 32
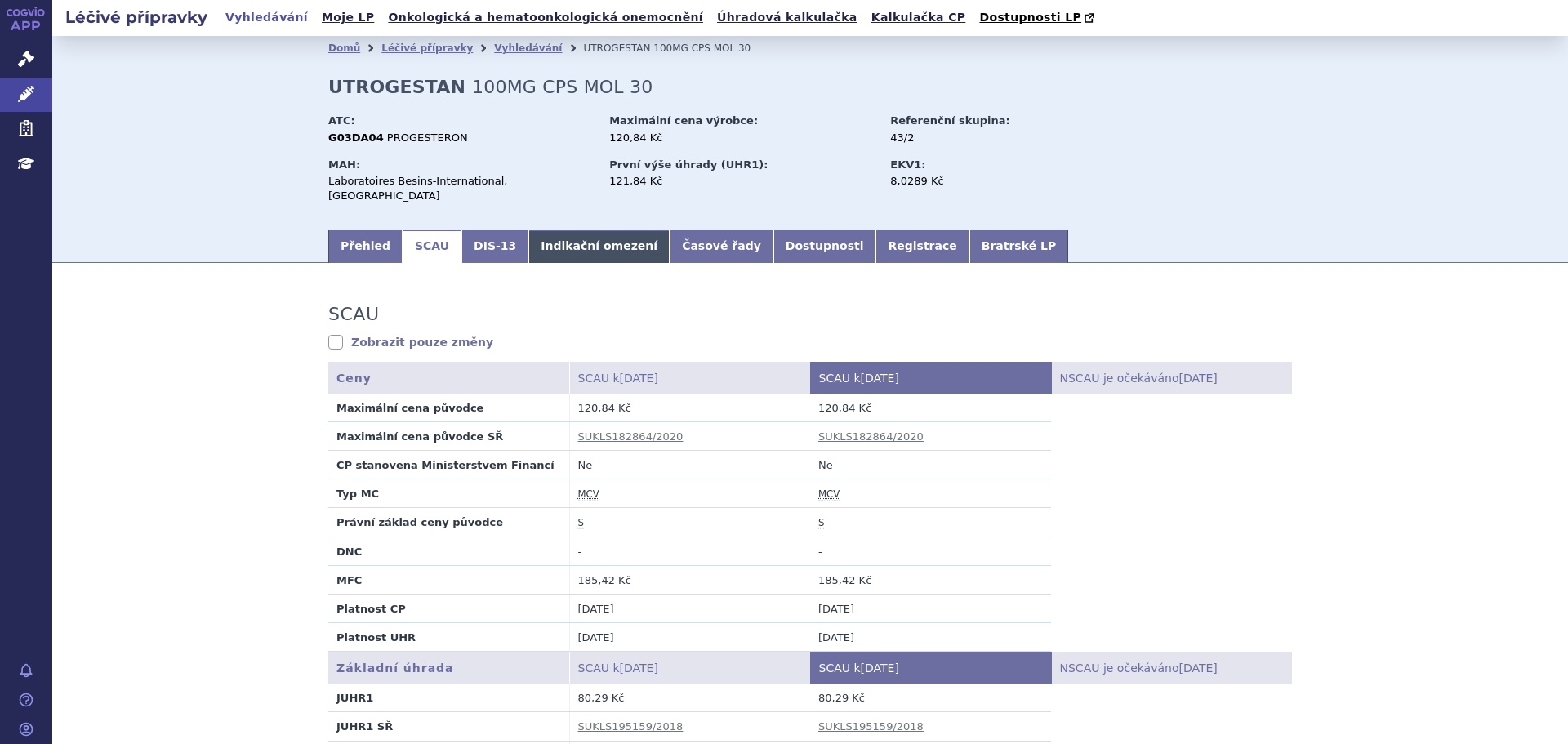
click at [568, 230] on link "Indikační omezení" at bounding box center [599, 247] width 141 height 32
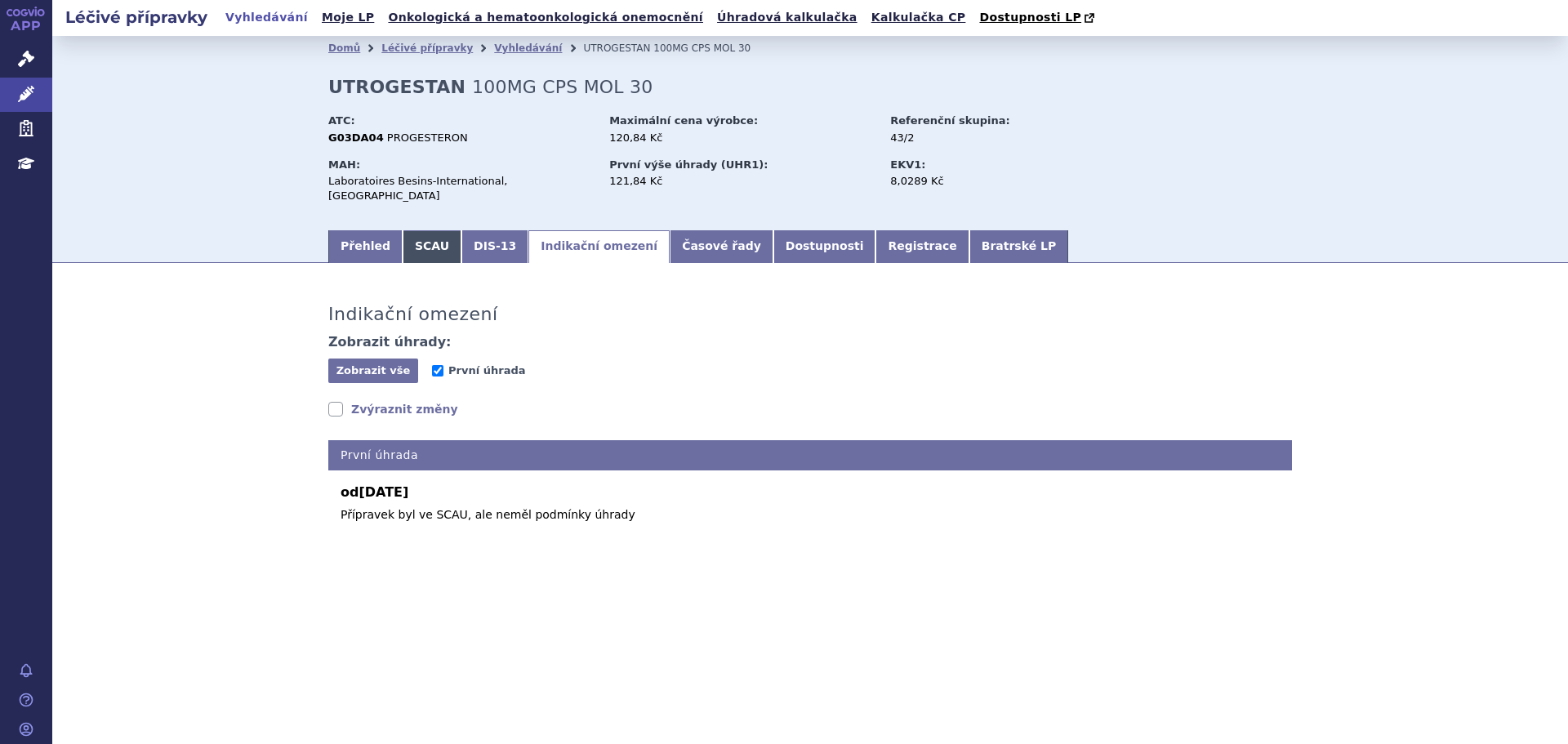
click at [405, 231] on link "SCAU" at bounding box center [431, 247] width 59 height 32
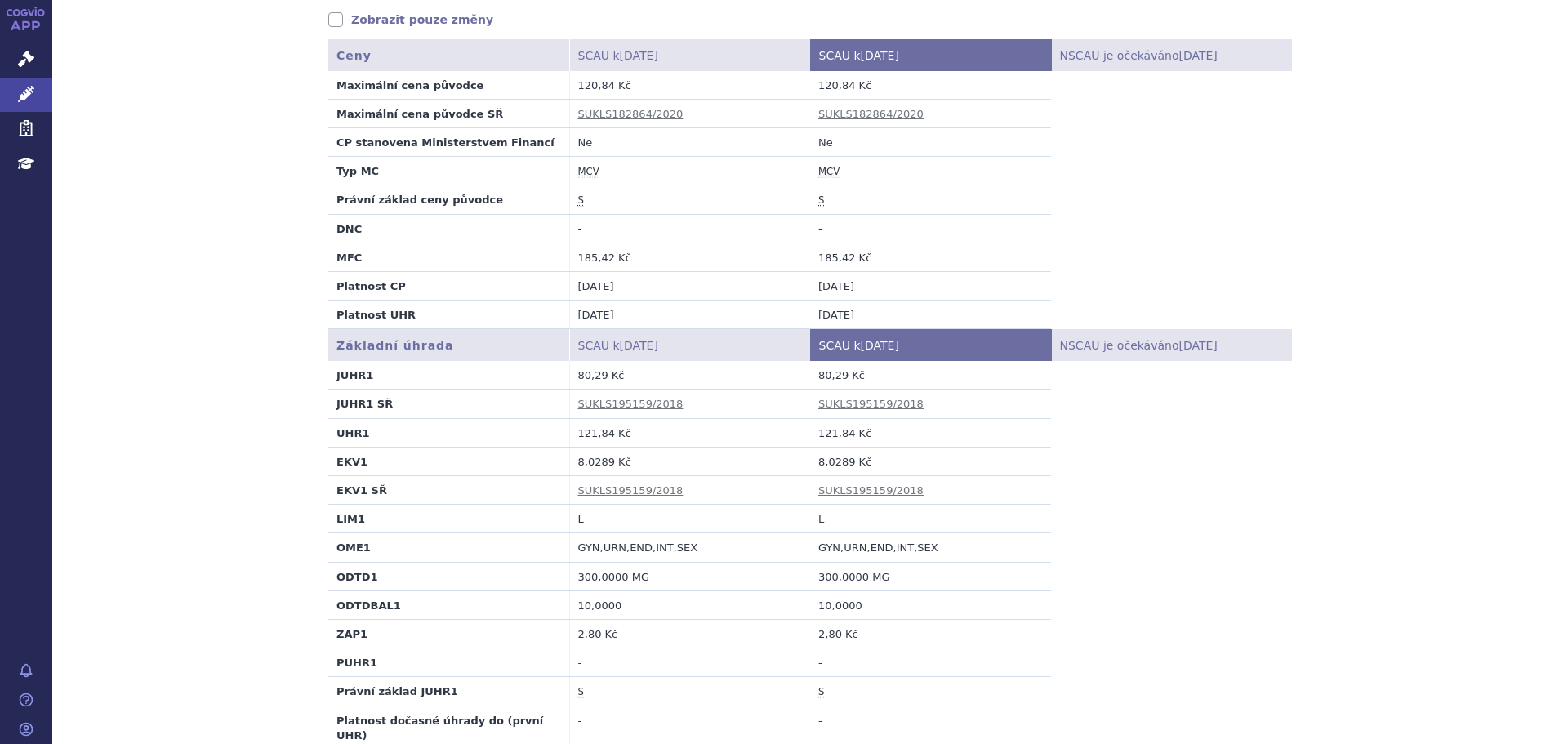
scroll to position [327, 0]
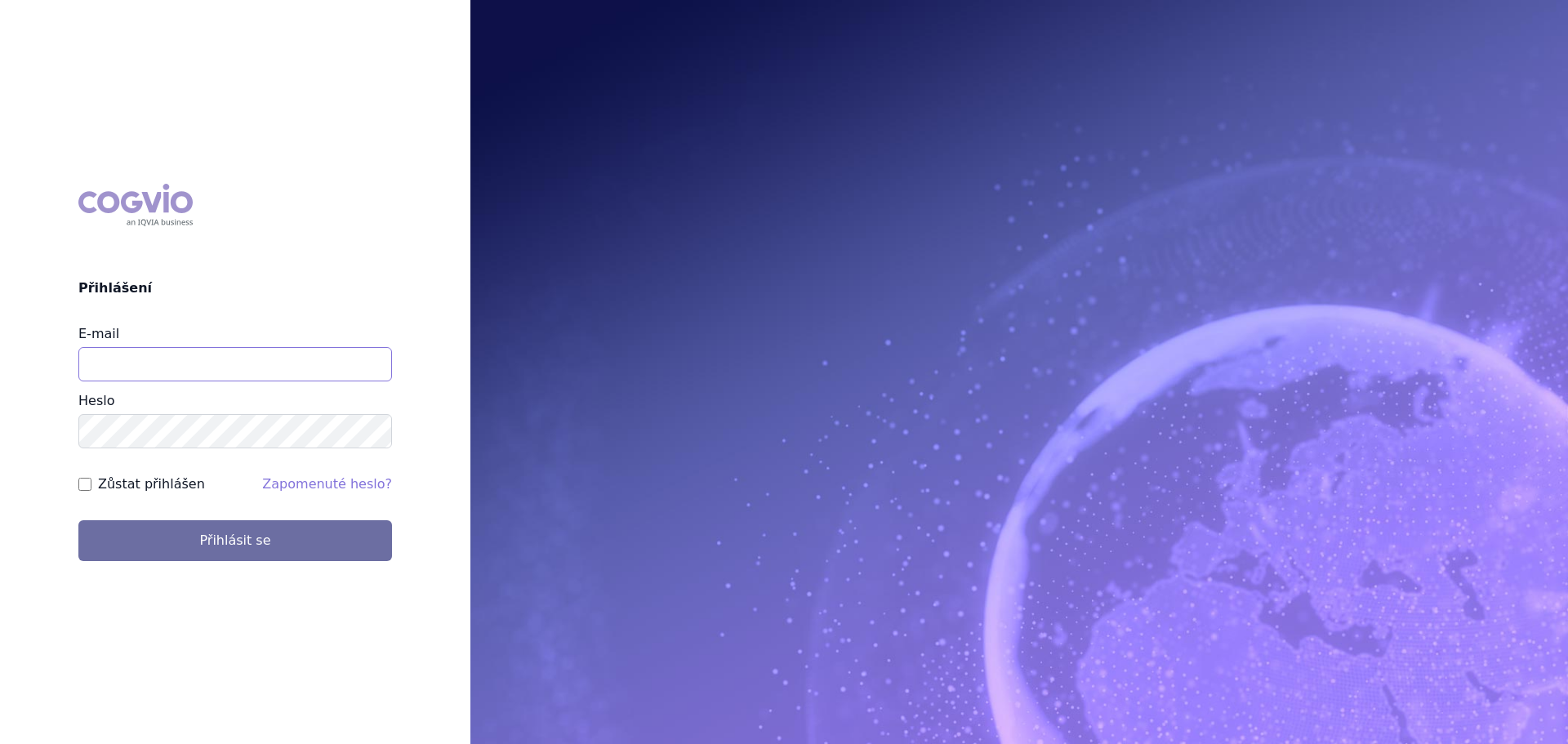
click at [202, 358] on input "E-mail" at bounding box center [235, 364] width 314 height 34
type input "[PERSON_NAME][EMAIL_ADDRESS][DOMAIN_NAME]"
click at [78, 520] on button "Přihlásit se" at bounding box center [235, 541] width 314 height 41
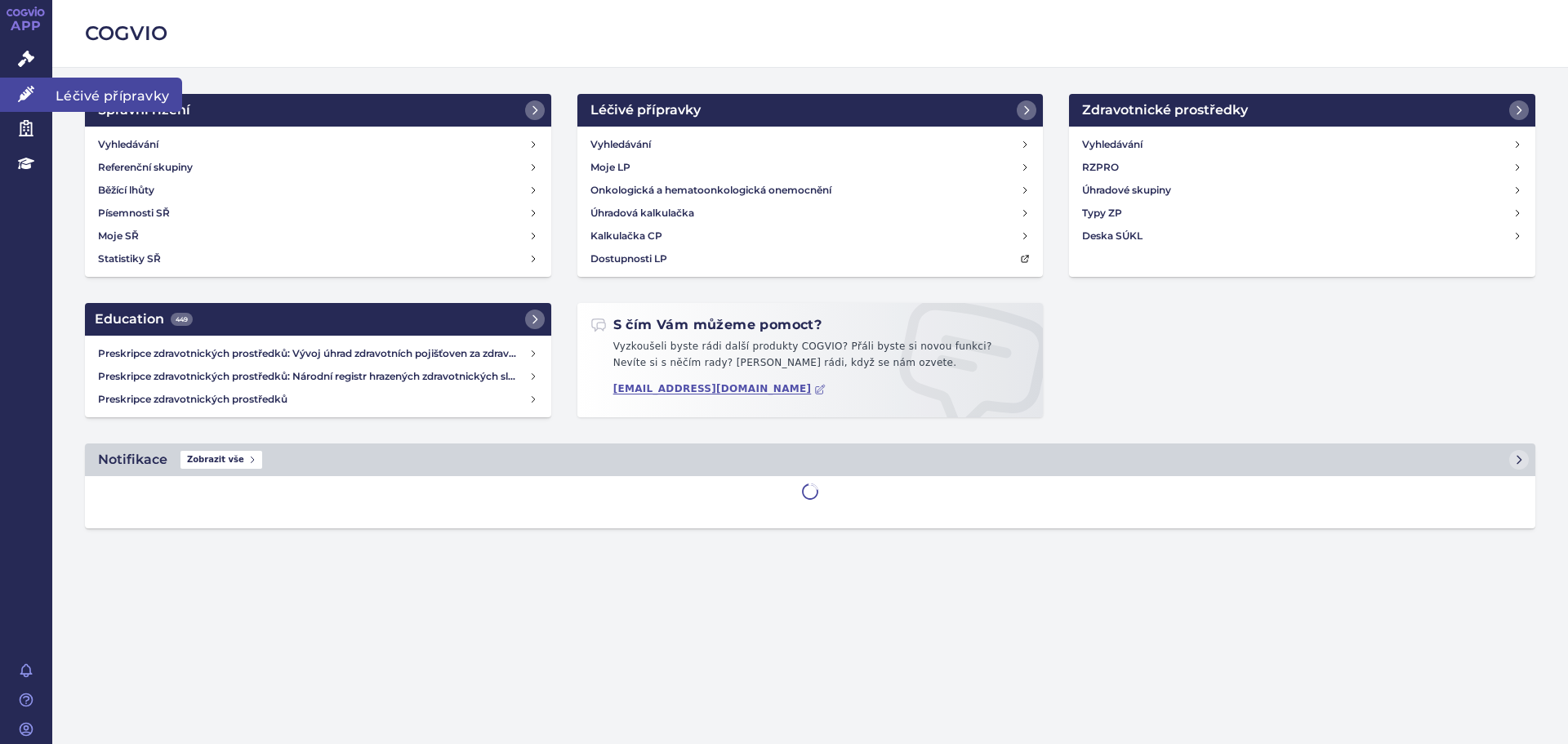
click at [33, 97] on icon at bounding box center [26, 94] width 16 height 16
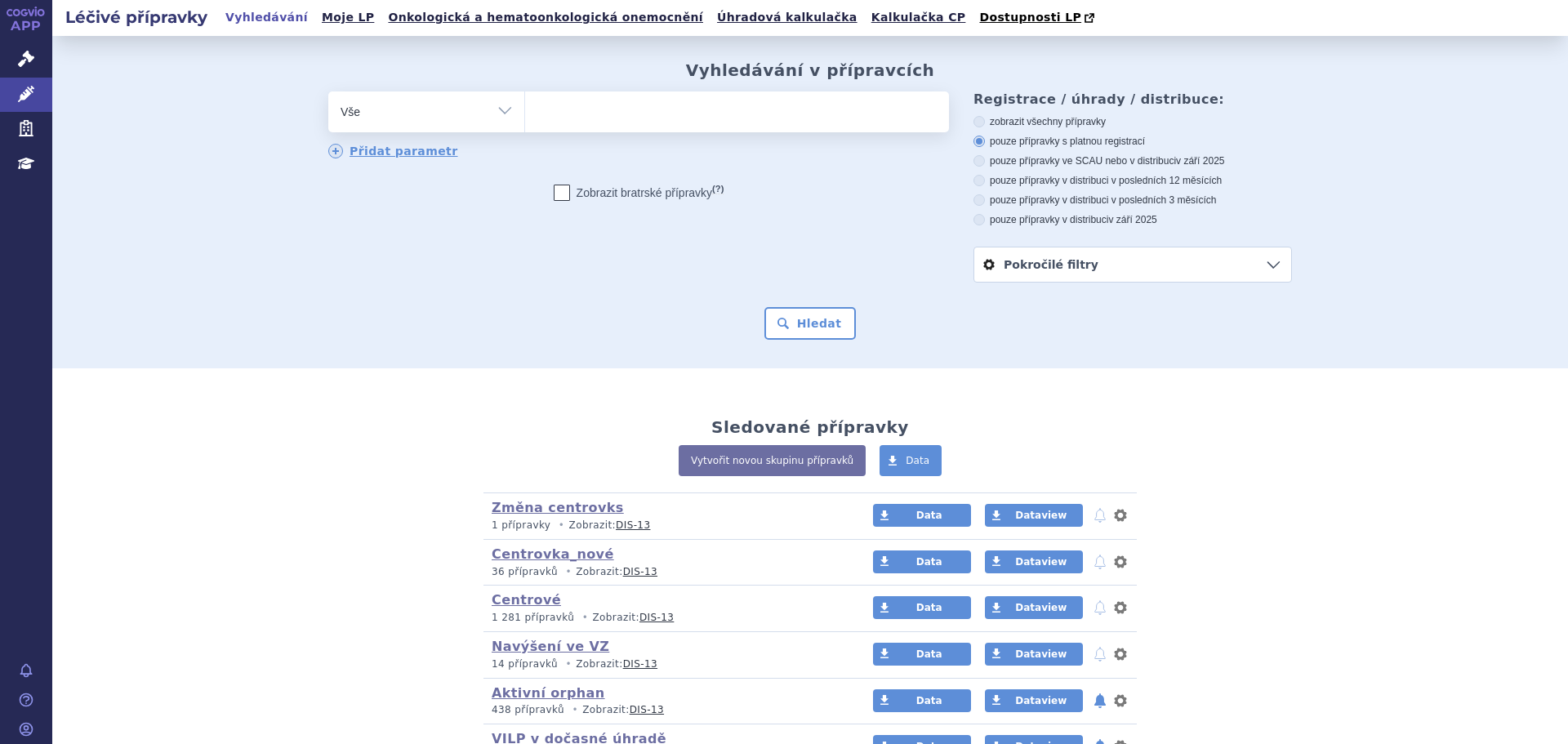
drag, startPoint x: 647, startPoint y: 104, endPoint x: 641, endPoint y: 110, distance: 8.5
click at [645, 105] on ul at bounding box center [737, 109] width 424 height 34
click at [525, 105] on select at bounding box center [524, 111] width 1 height 41
click at [456, 112] on select "Vše Přípravek/SUKL kód MAH VPOIS ATC/Aktivní látka Léková forma Síla" at bounding box center [426, 110] width 196 height 37
select select "filter-atc-group"
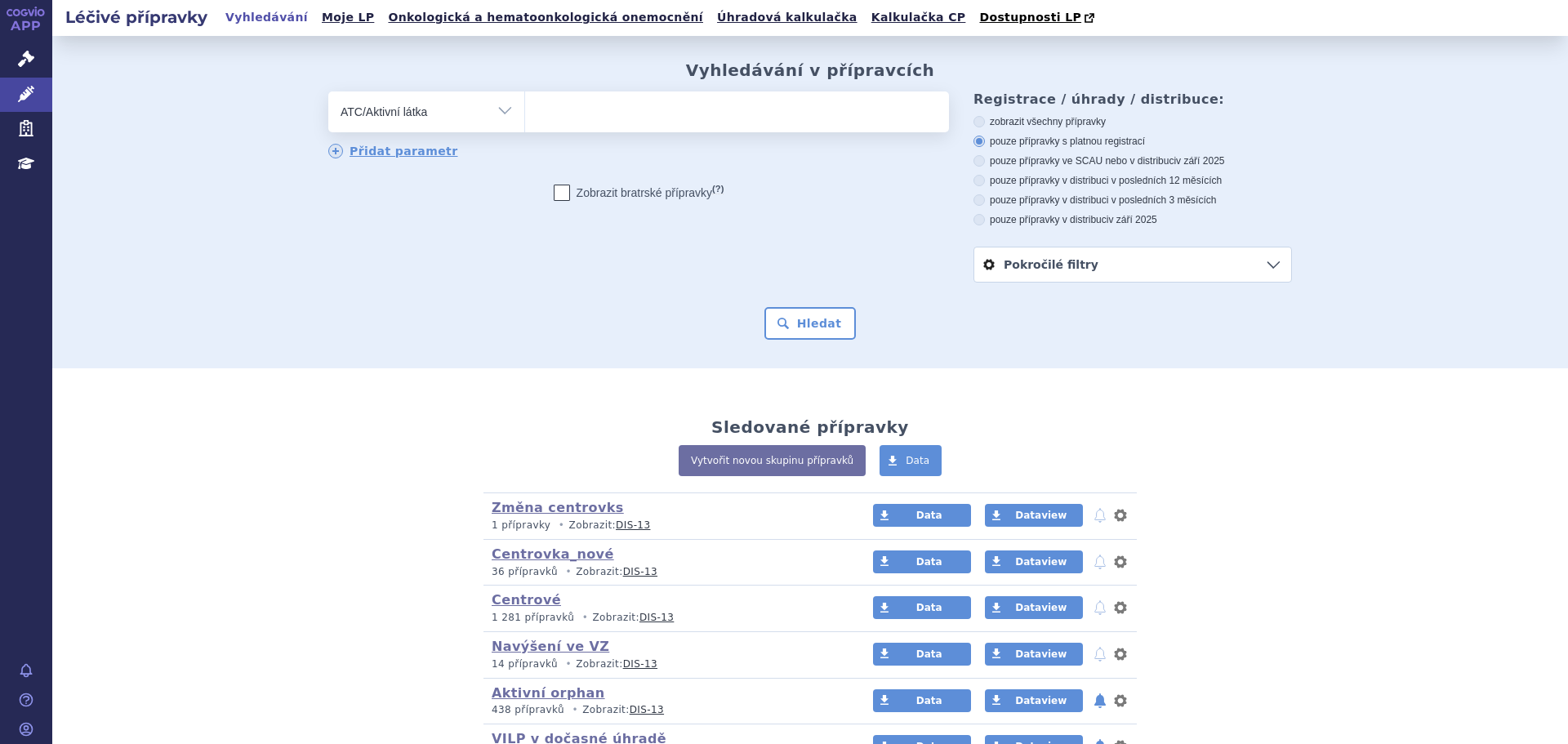
click at [328, 92] on select "Vše Přípravek/SUKL kód MAH VPOIS ATC/Aktivní látka Léková forma Síla" at bounding box center [426, 110] width 196 height 37
click at [641, 93] on ul at bounding box center [737, 109] width 424 height 34
click at [525, 93] on select at bounding box center [524, 111] width 1 height 41
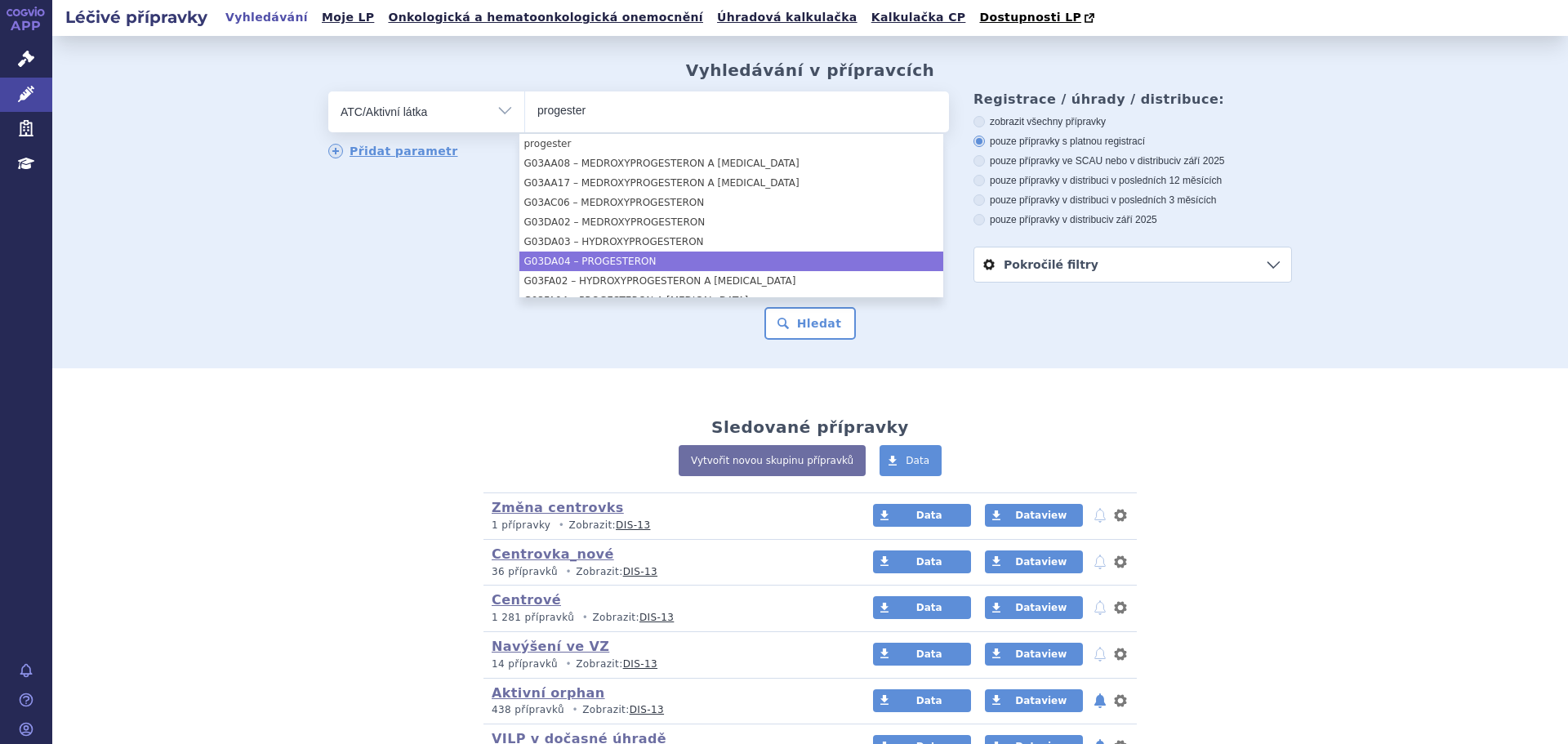
type input "progester"
select select "G03DA04"
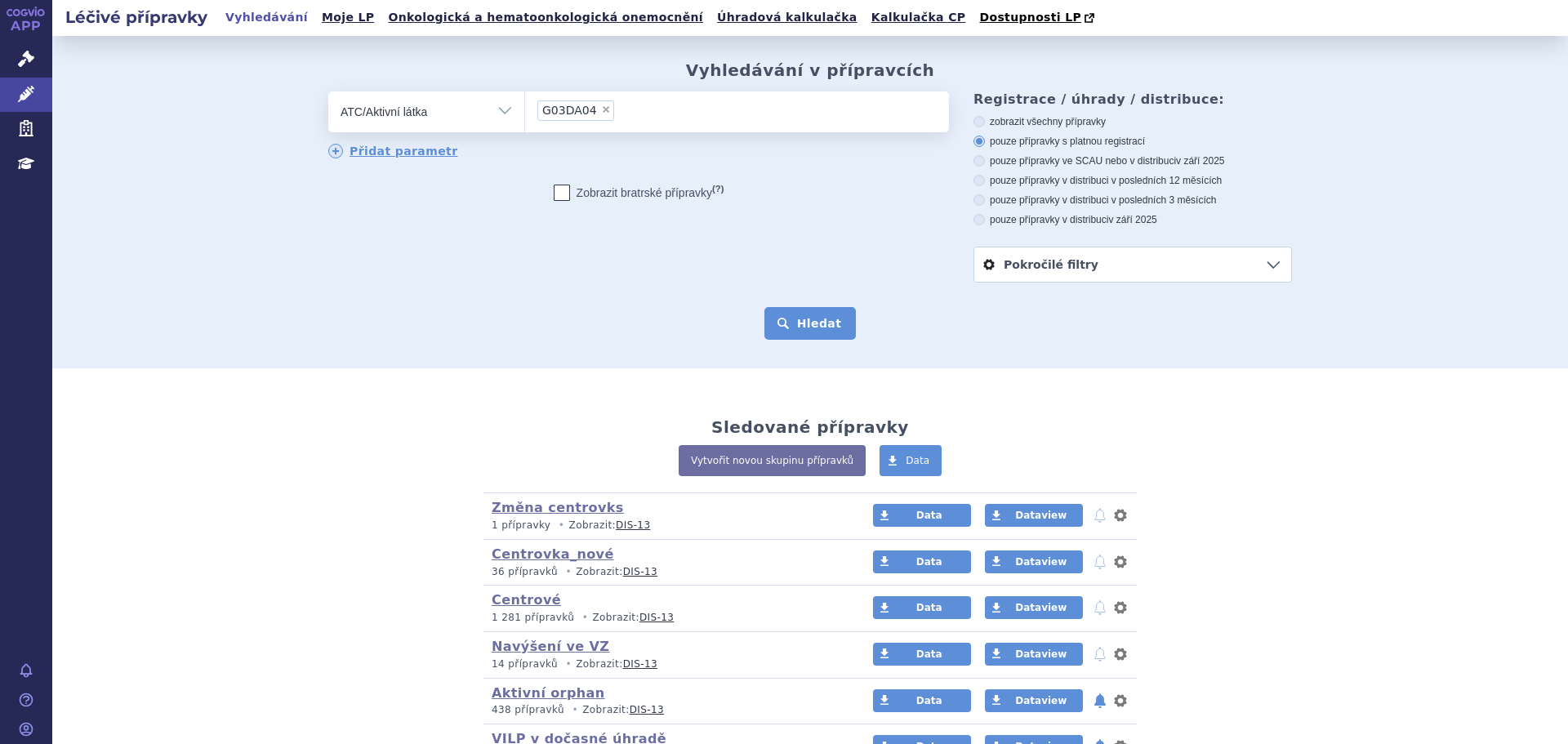
click at [780, 321] on button "Hledat" at bounding box center [811, 323] width 92 height 32
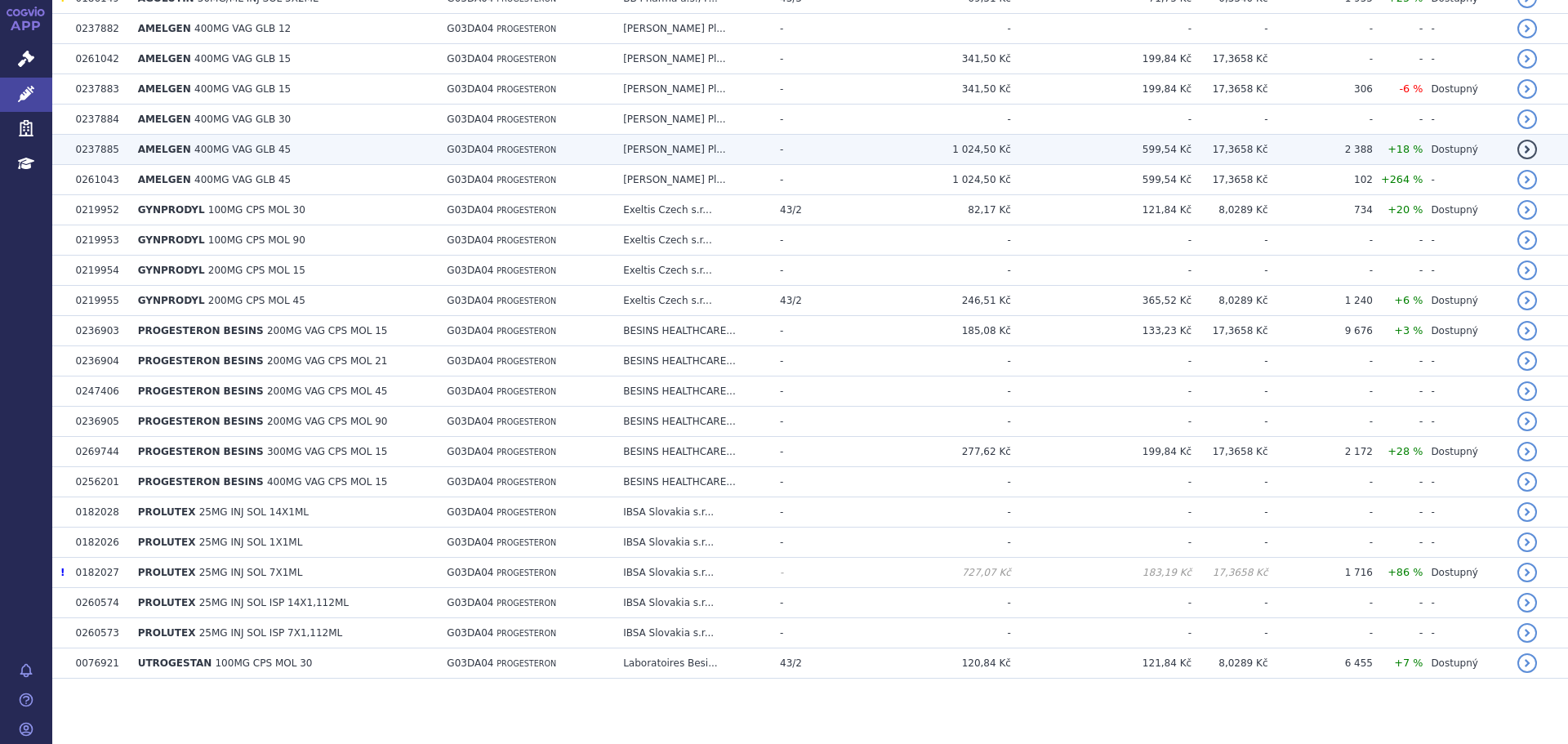
scroll to position [503, 0]
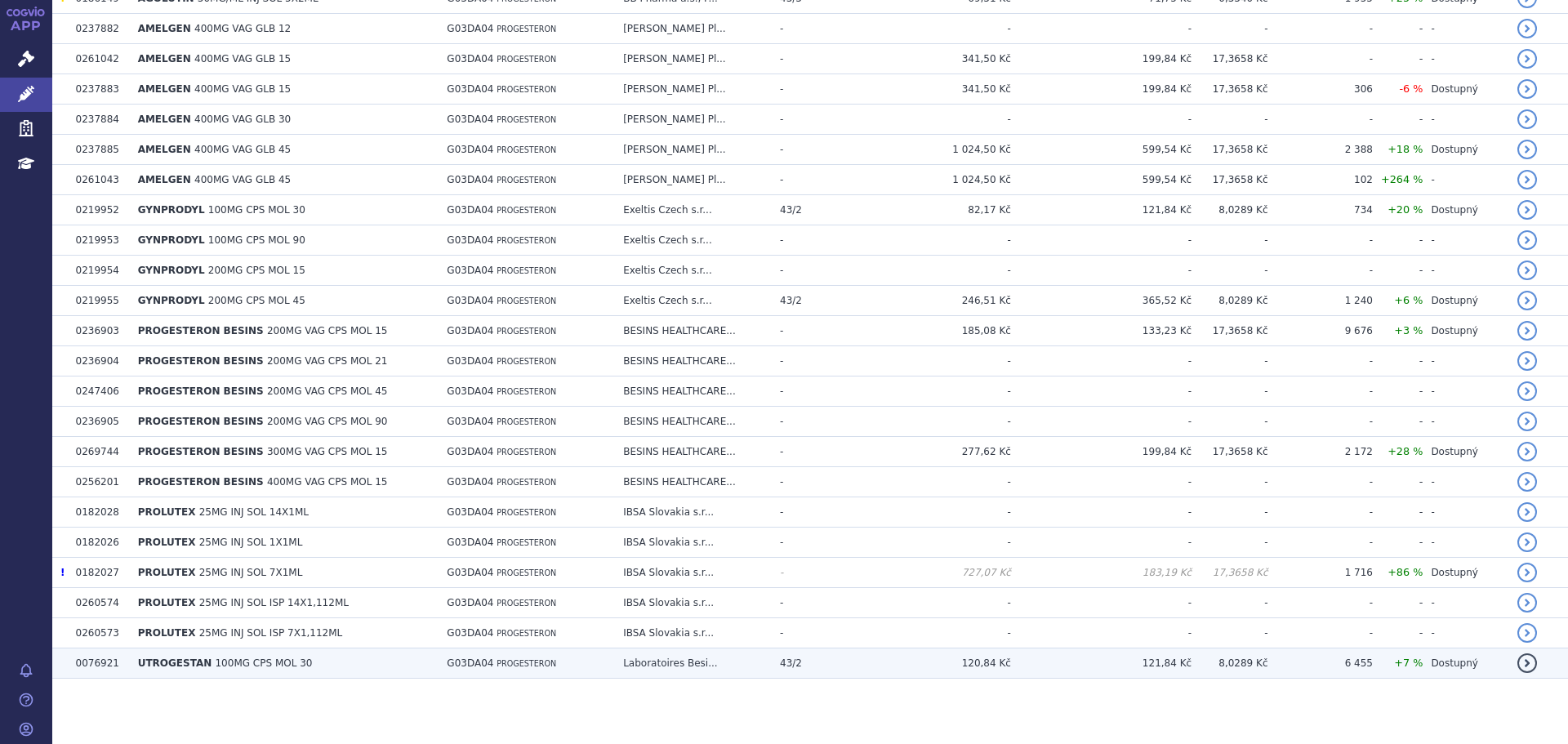
click at [585, 668] on td "G03DA04 PROGESTERON" at bounding box center [527, 663] width 176 height 31
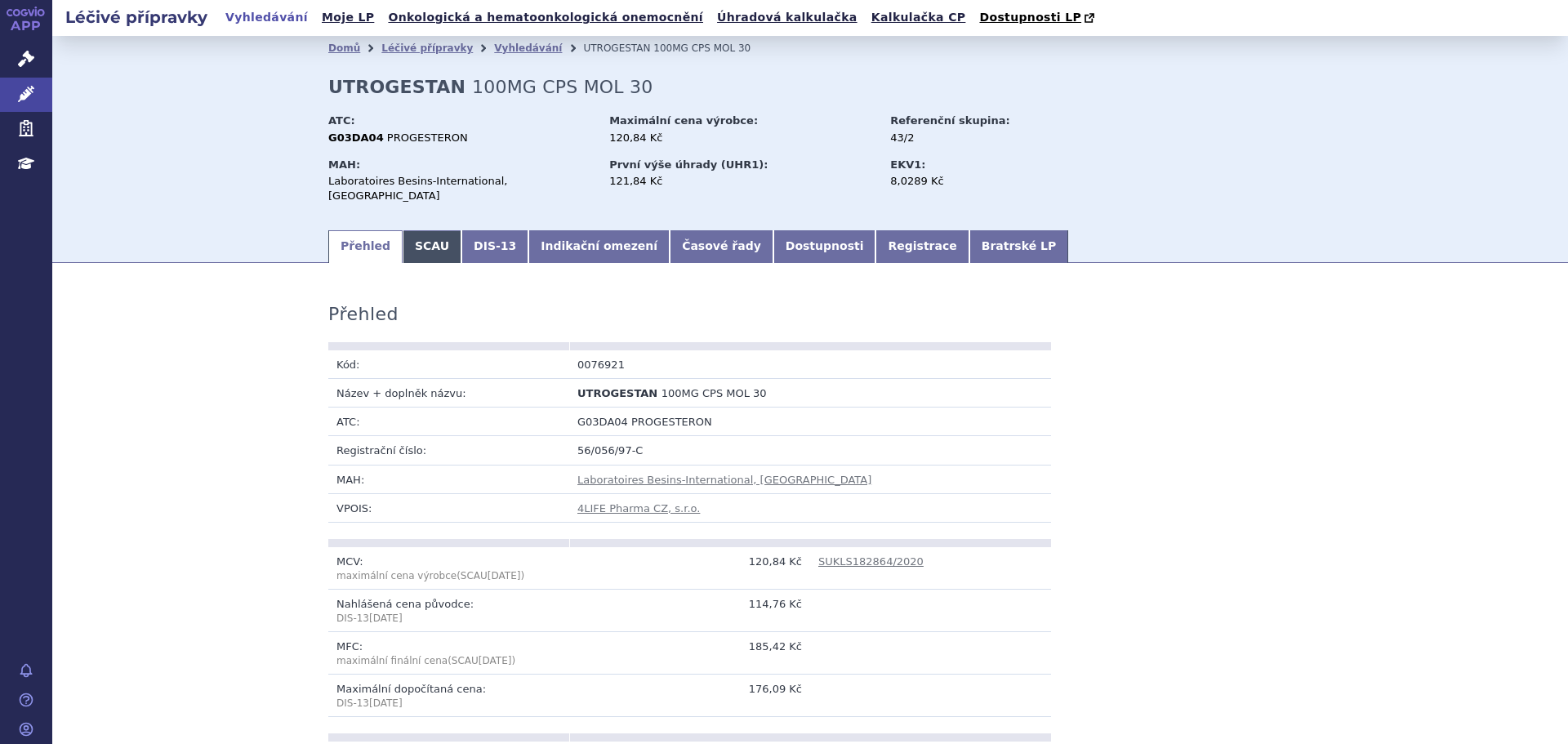
click at [409, 238] on link "SCAU" at bounding box center [431, 247] width 59 height 32
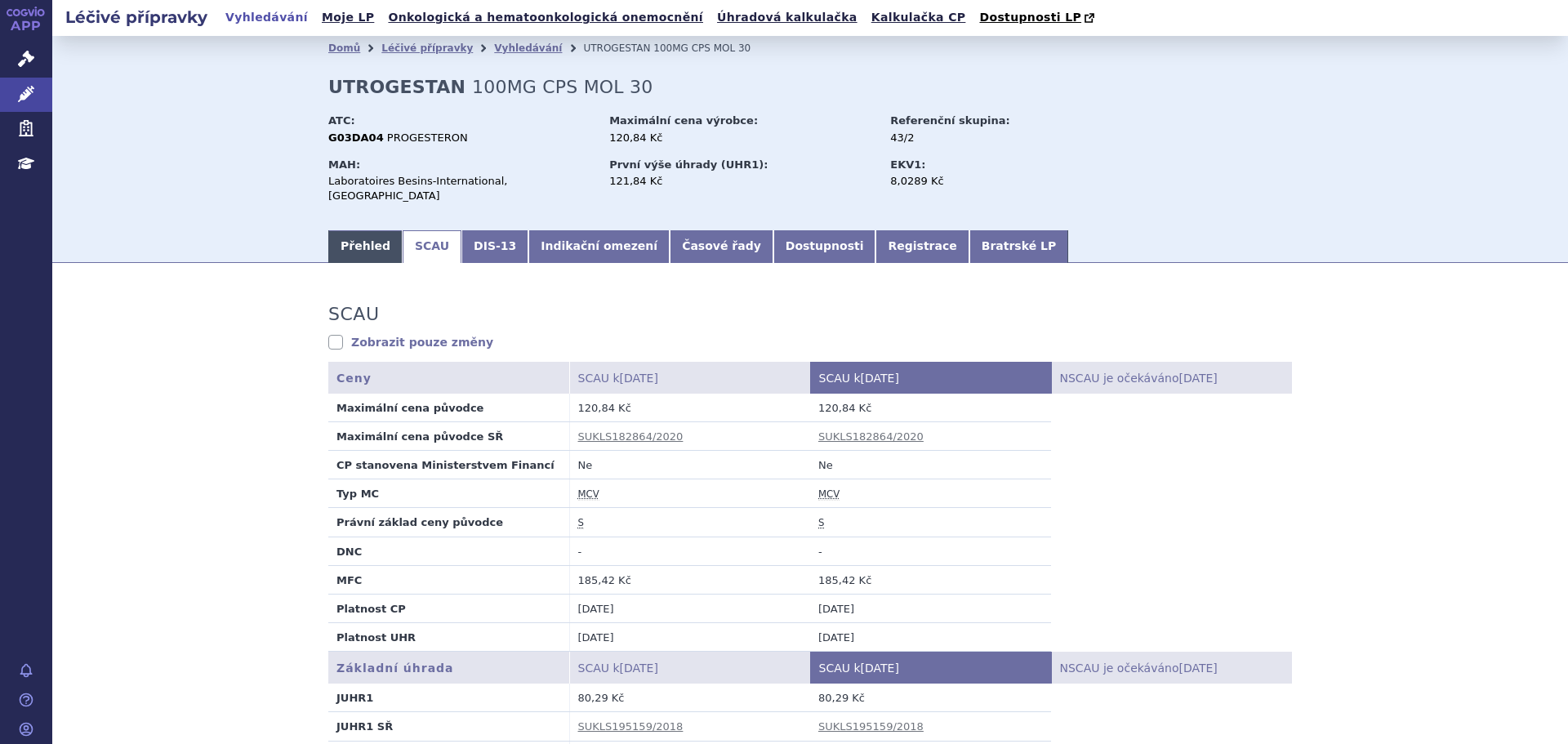
click at [361, 230] on link "Přehled" at bounding box center [365, 247] width 74 height 32
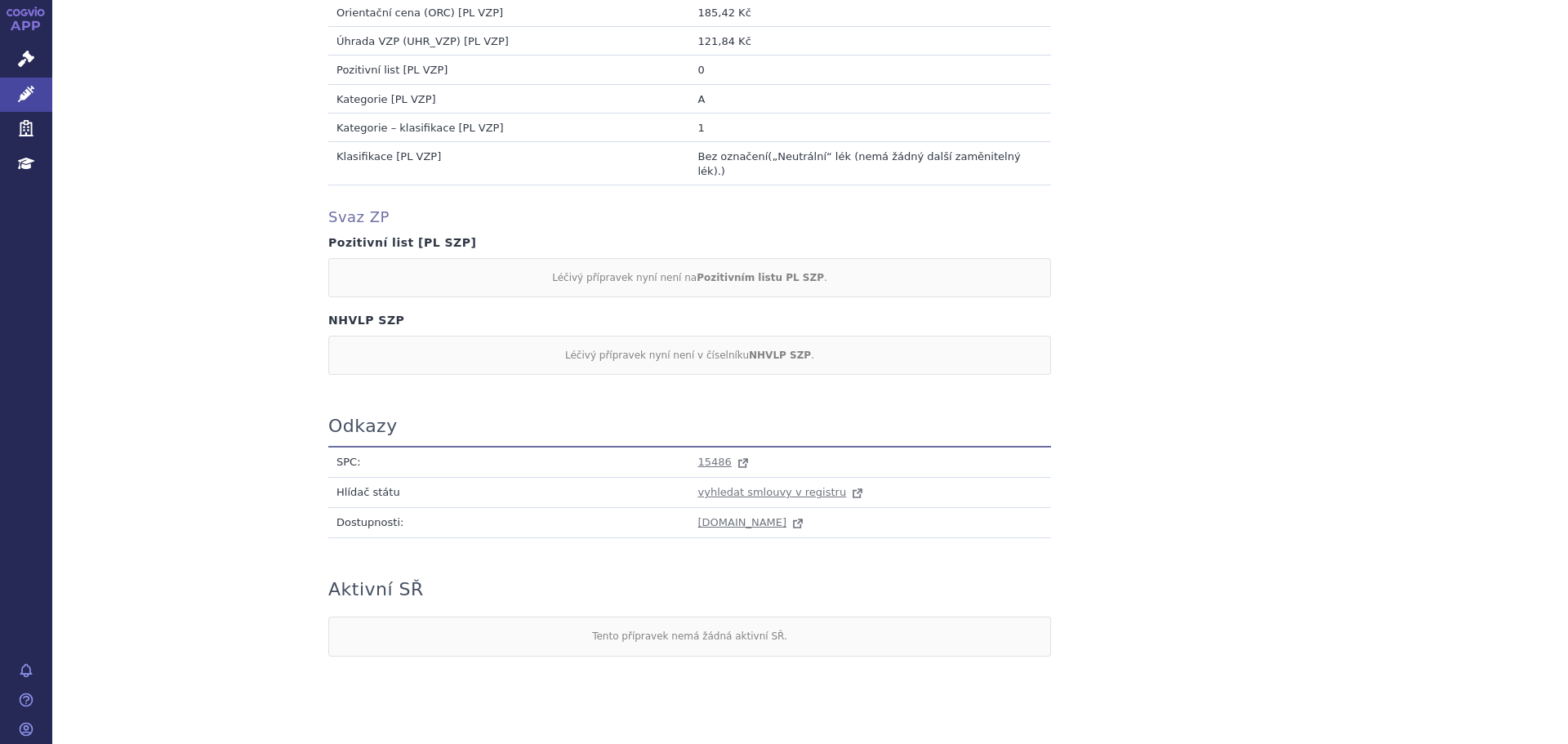
scroll to position [1410, 0]
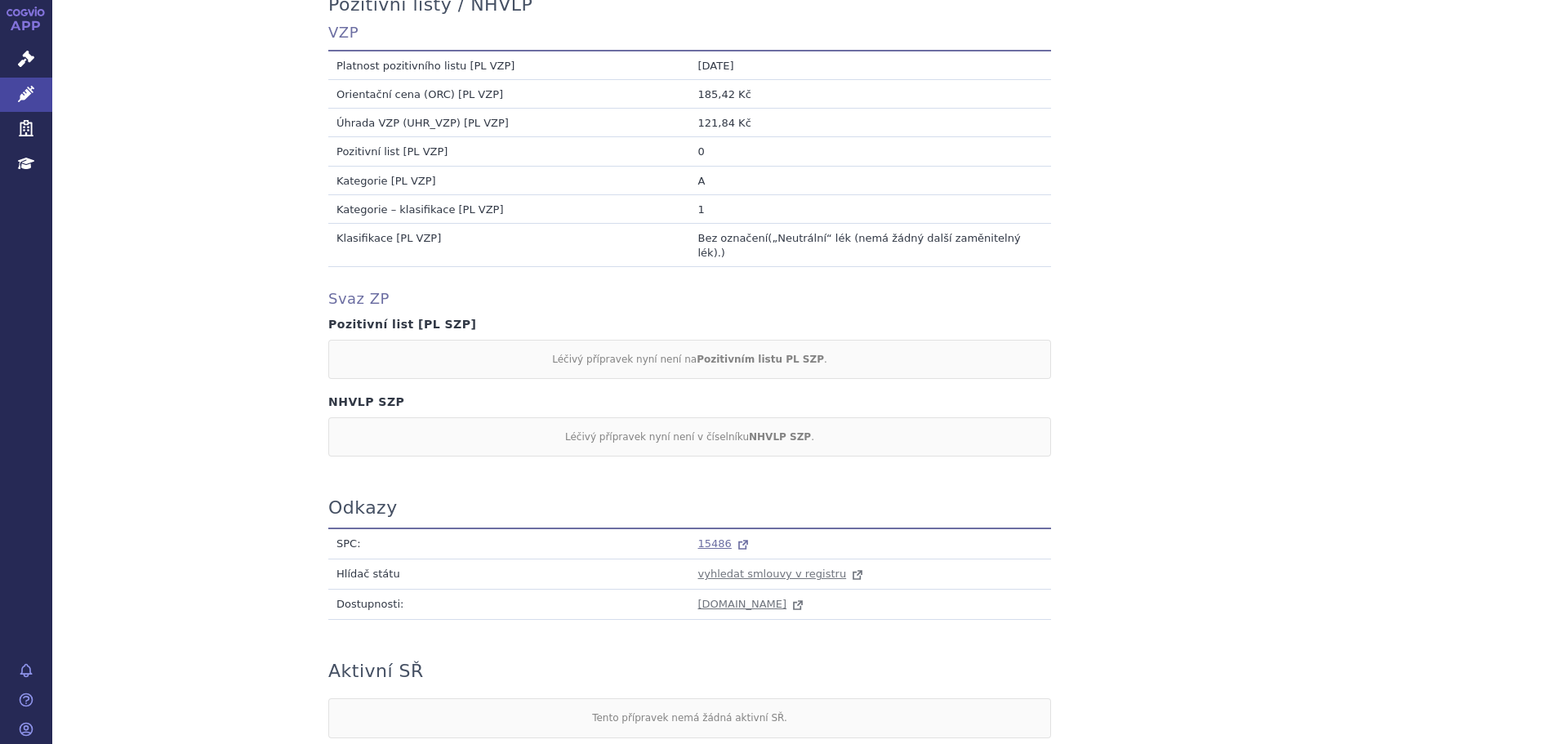
click at [705, 537] on span "15486" at bounding box center [715, 543] width 33 height 12
